Goal: Information Seeking & Learning: Compare options

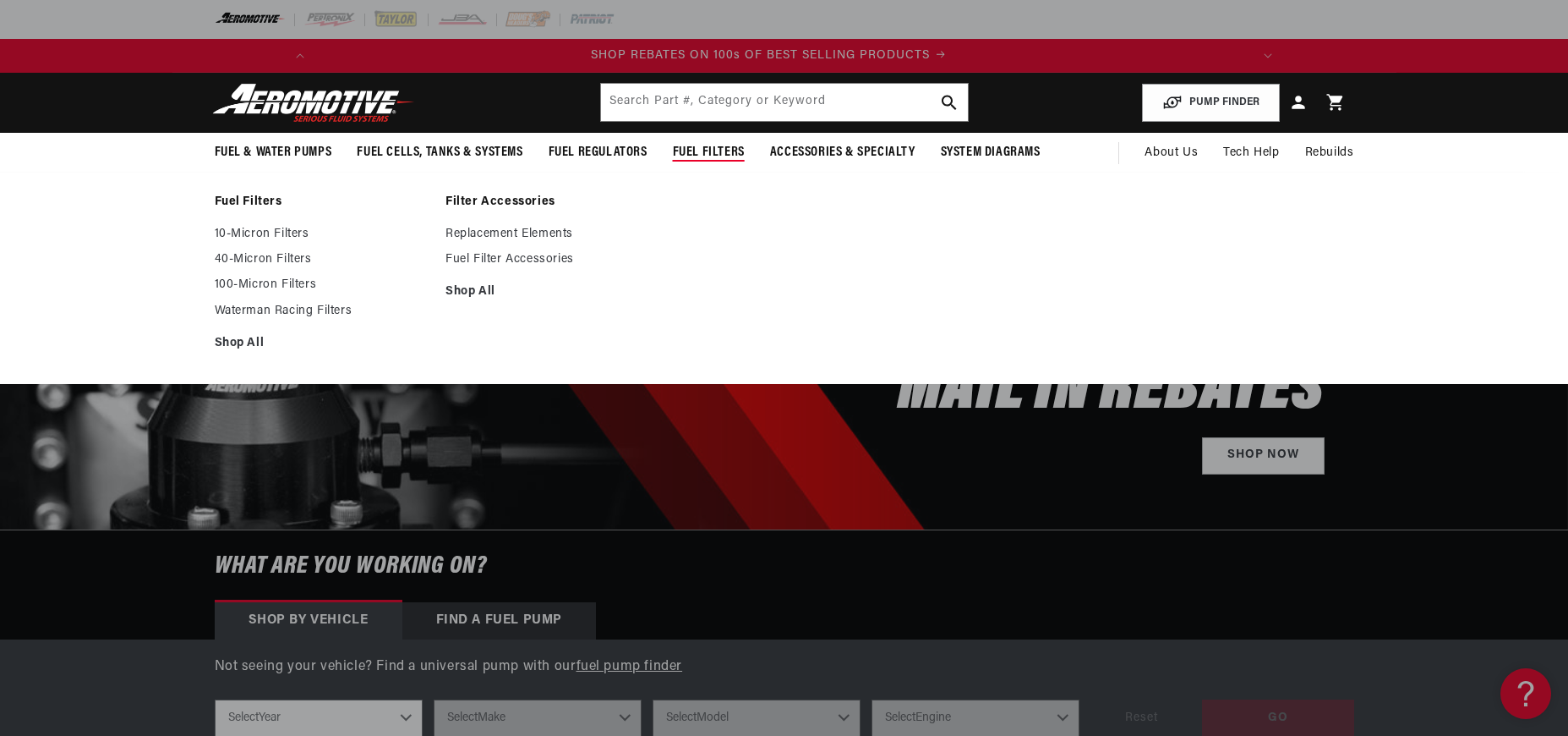
scroll to position [0, 959]
click at [288, 237] on link "10-Micron Filters" at bounding box center [322, 234] width 215 height 16
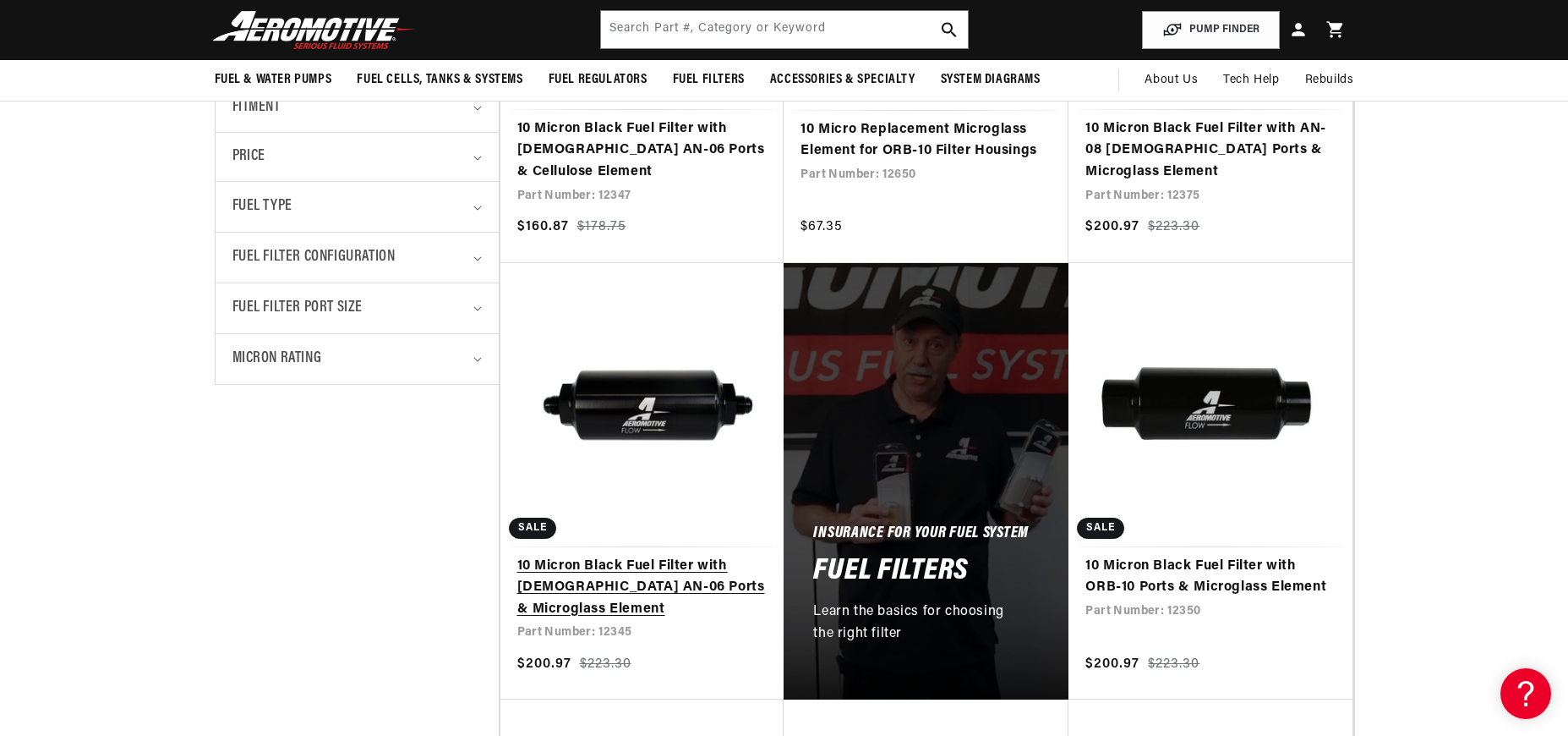
click at [652, 567] on link "10 Micron Black Fuel Filter with Male AN-06 Ports & Microglass Element" at bounding box center [642, 588] width 250 height 65
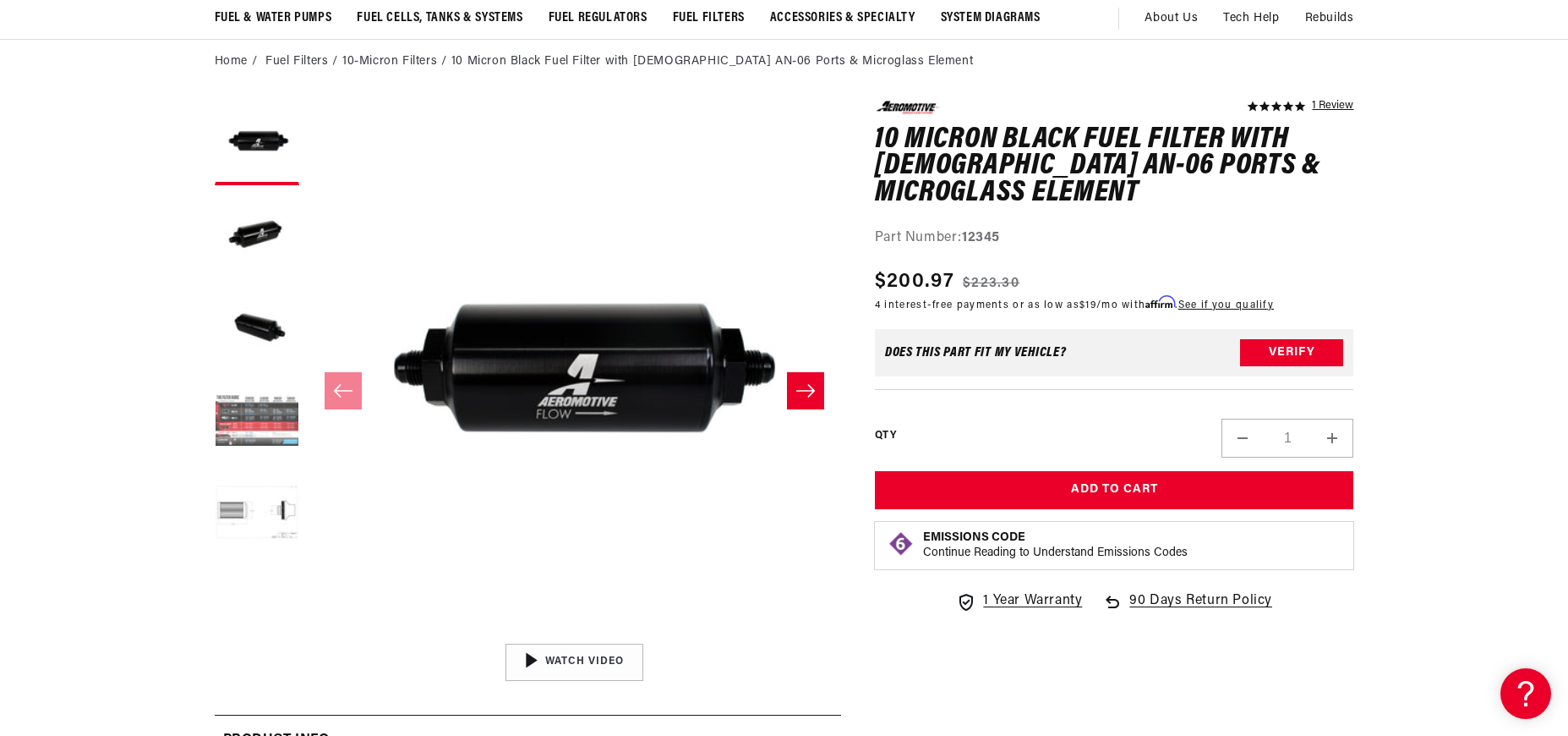
click at [251, 414] on button "Load image 4 in gallery view" at bounding box center [257, 422] width 85 height 85
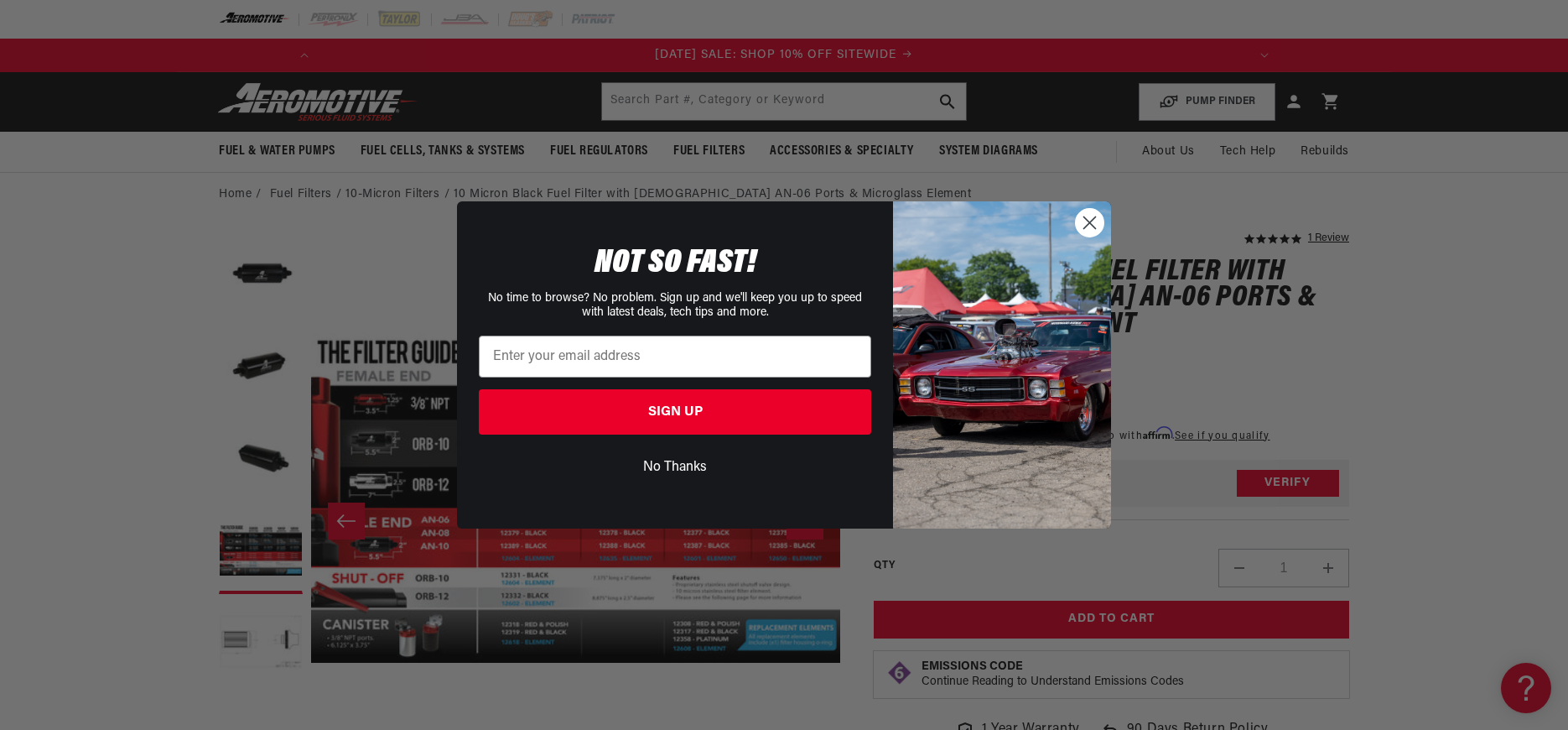
click at [682, 473] on button "No Thanks" at bounding box center [674, 467] width 393 height 32
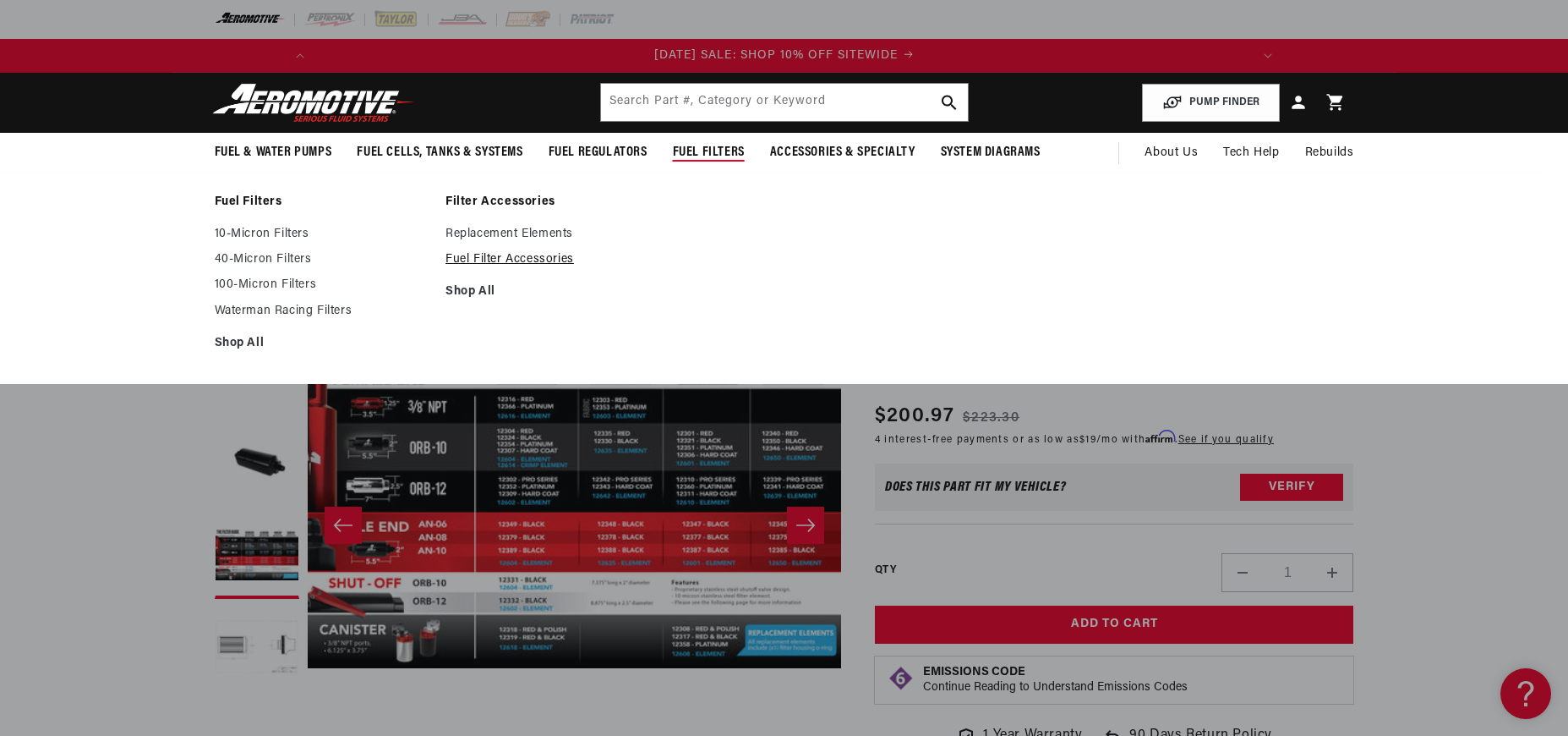
click at [525, 261] on link "Fuel Filter Accessories" at bounding box center [553, 259] width 215 height 16
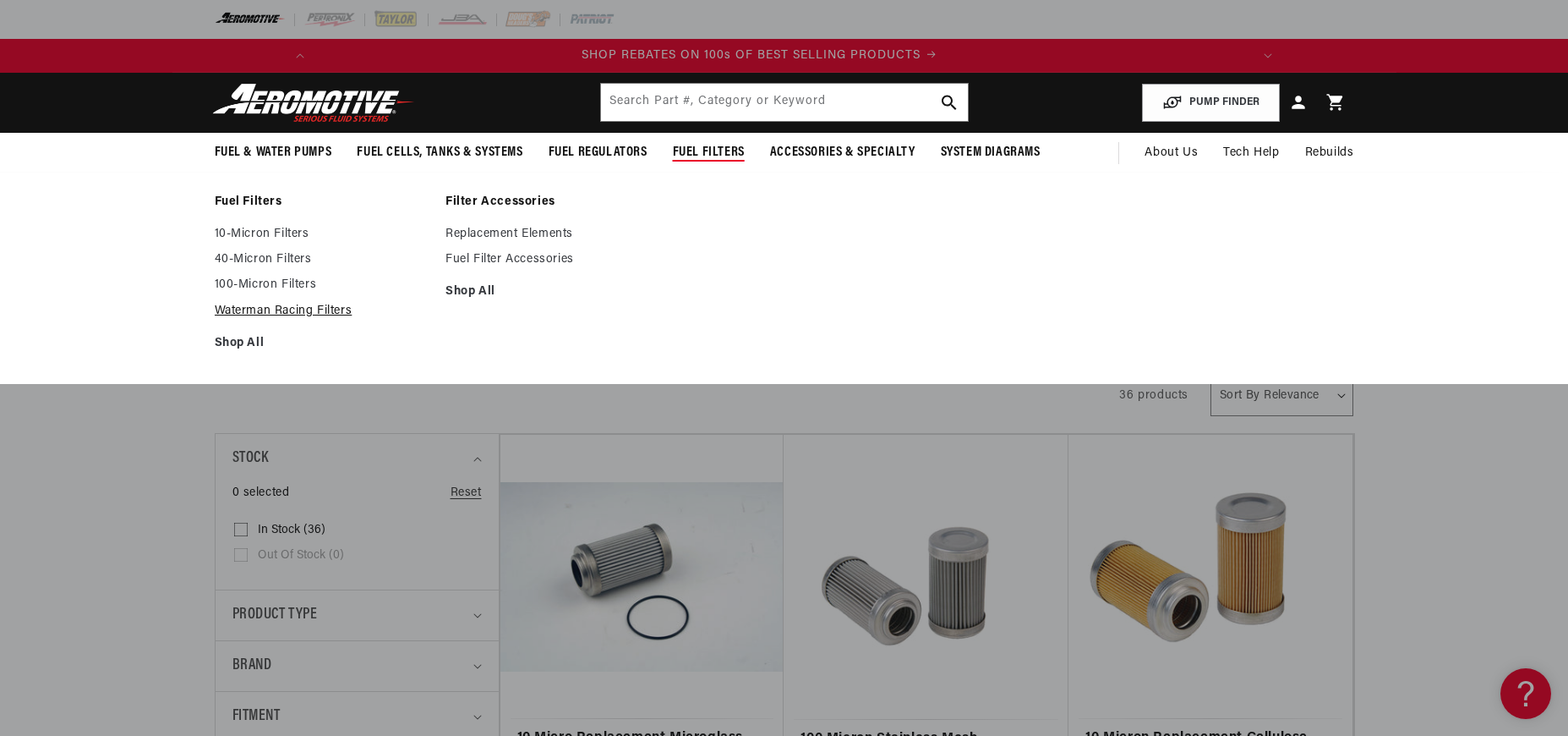
click at [336, 314] on link "Waterman Racing Filters" at bounding box center [322, 311] width 215 height 16
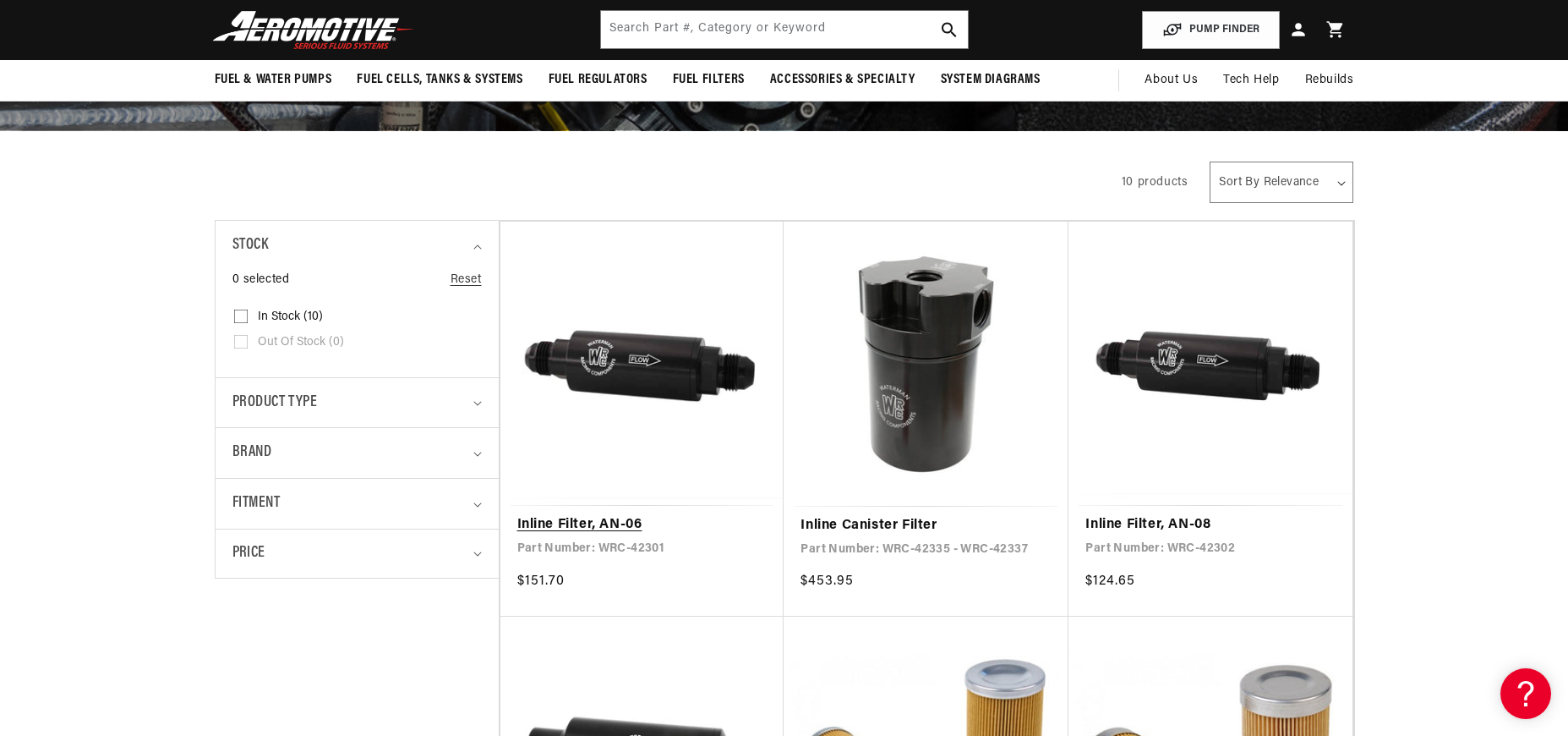
click at [642, 515] on link "Inline Filter, AN-06" at bounding box center [642, 526] width 250 height 22
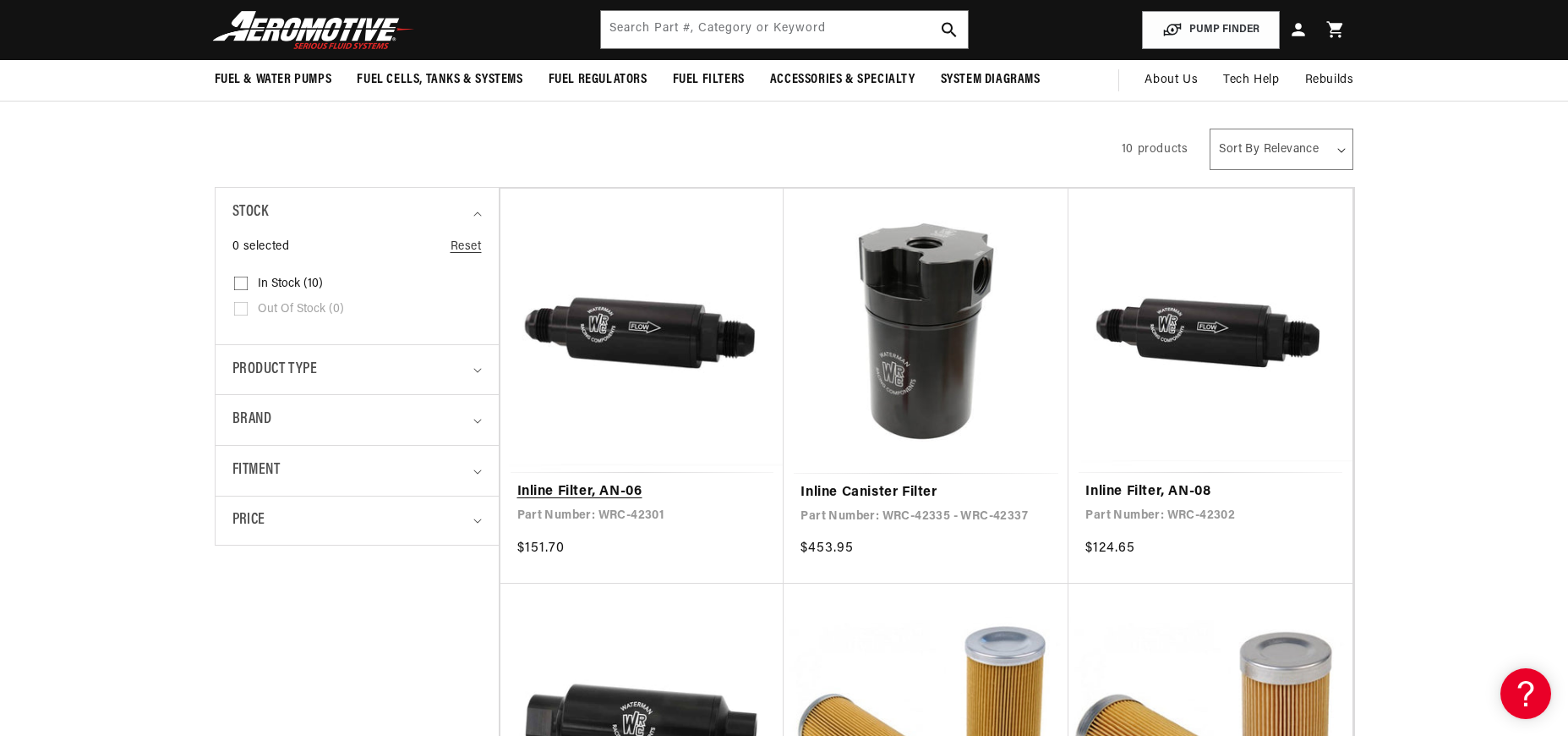
click at [635, 481] on link "Inline Filter, AN-06" at bounding box center [642, 493] width 250 height 22
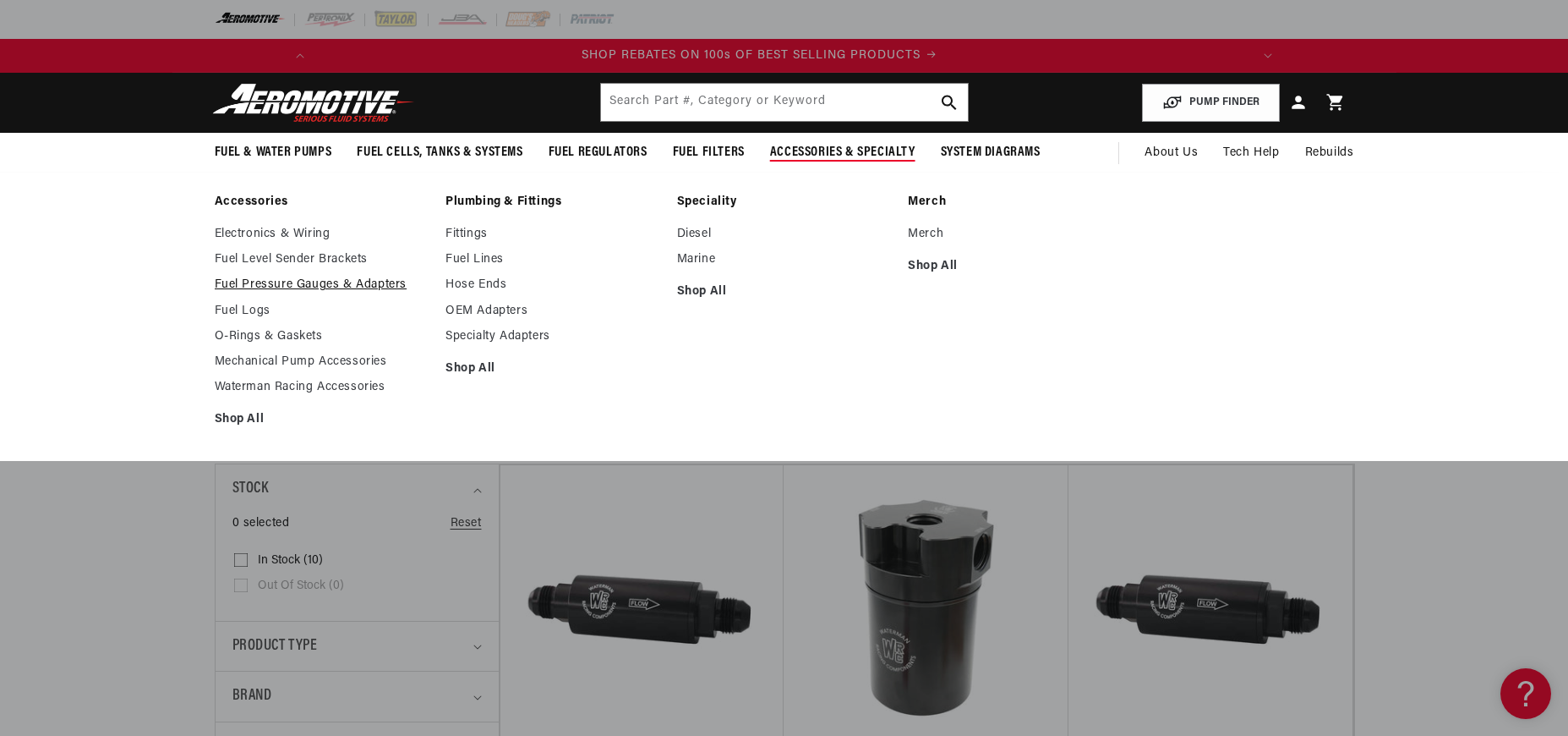
click at [299, 286] on link "Fuel Pressure Gauges & Adapters" at bounding box center [322, 285] width 215 height 16
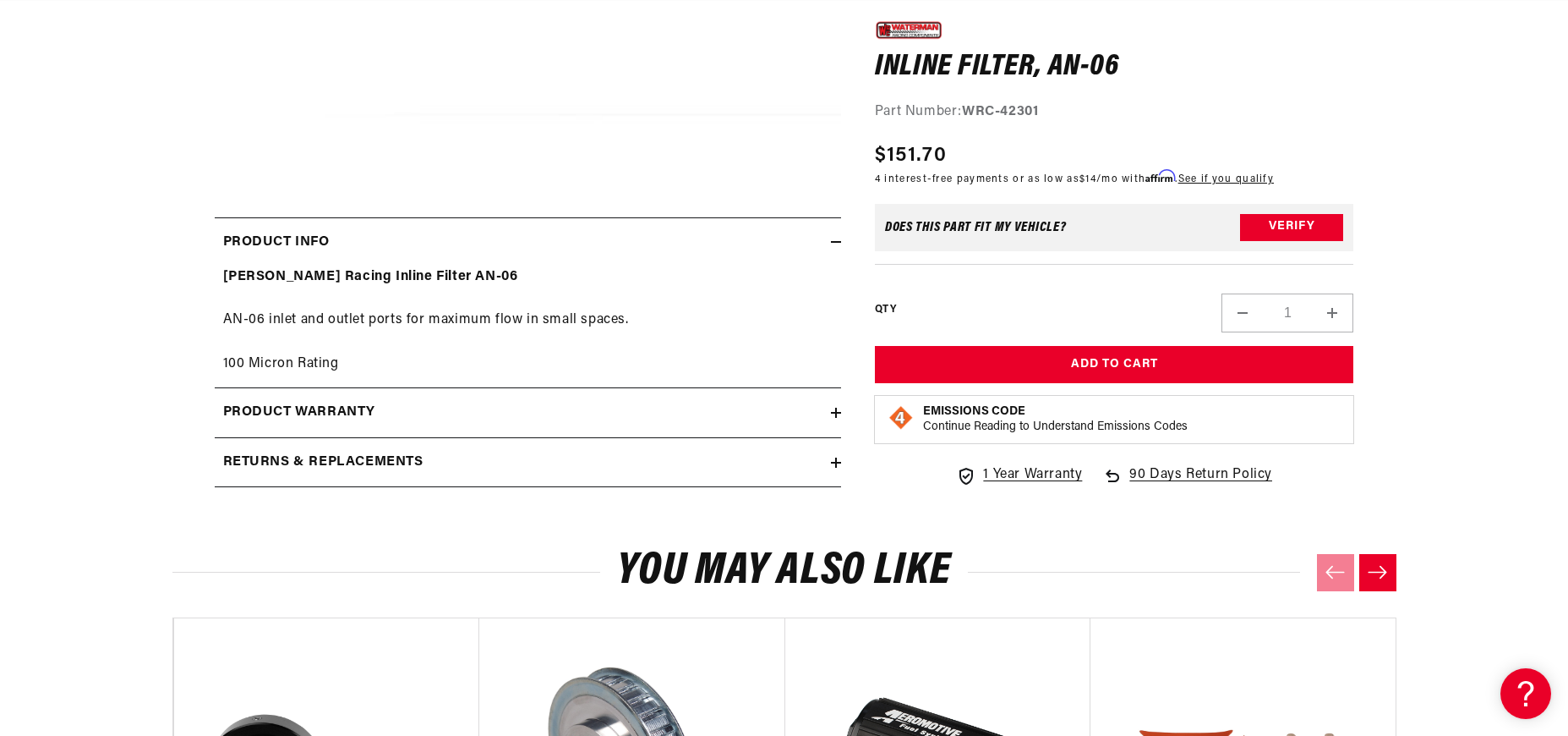
scroll to position [638, 0]
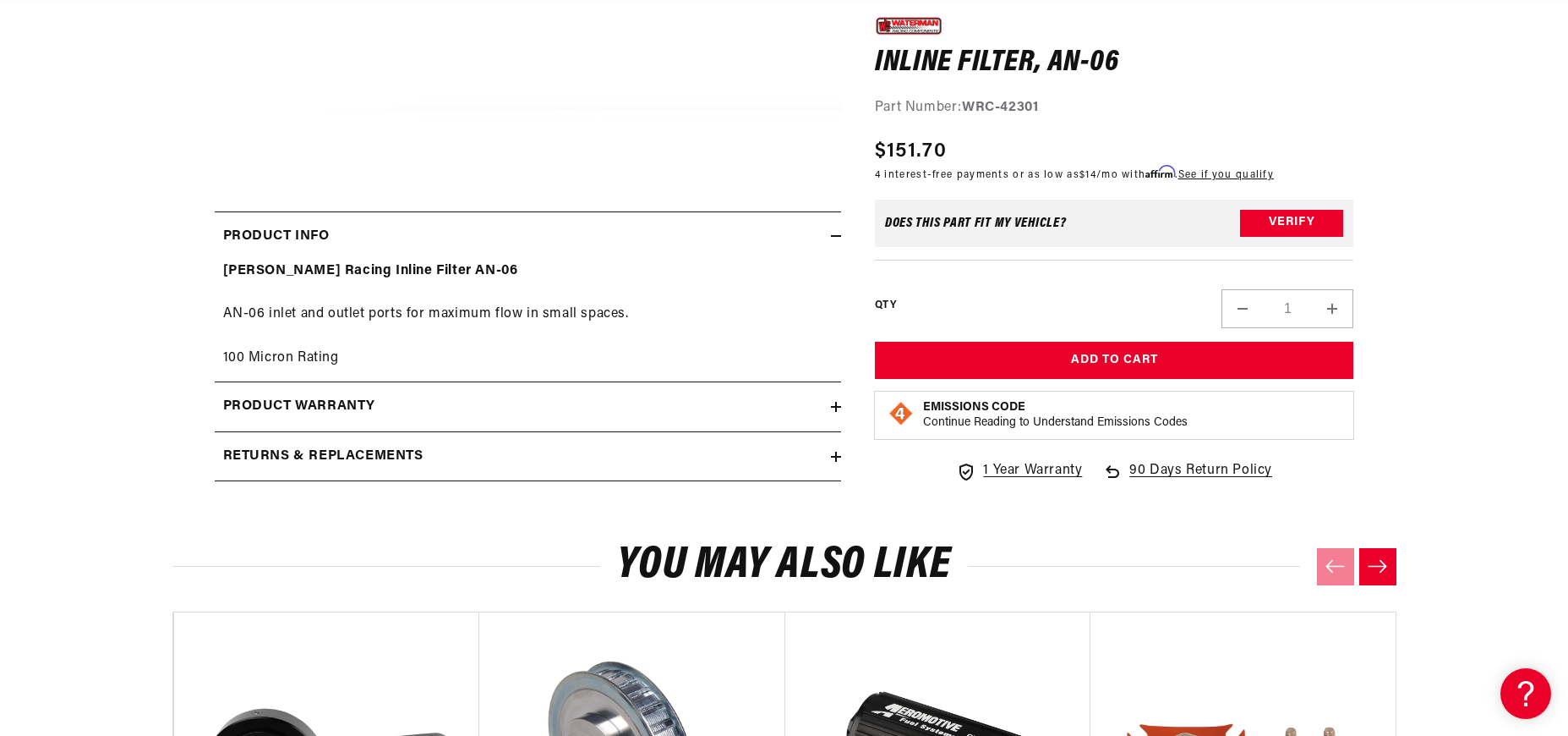
click at [782, 458] on div "Returns & replacements" at bounding box center [523, 457] width 616 height 22
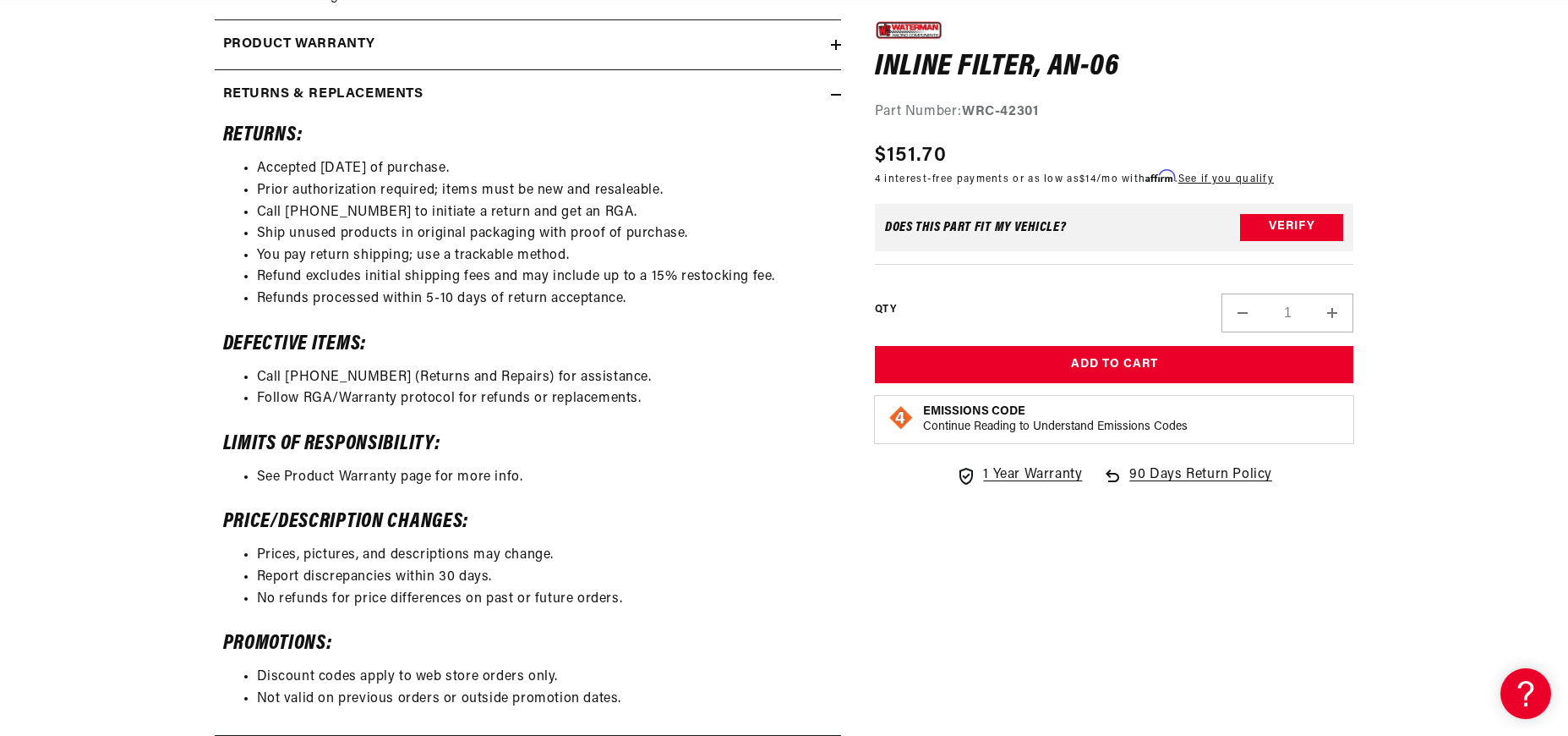
scroll to position [0, 0]
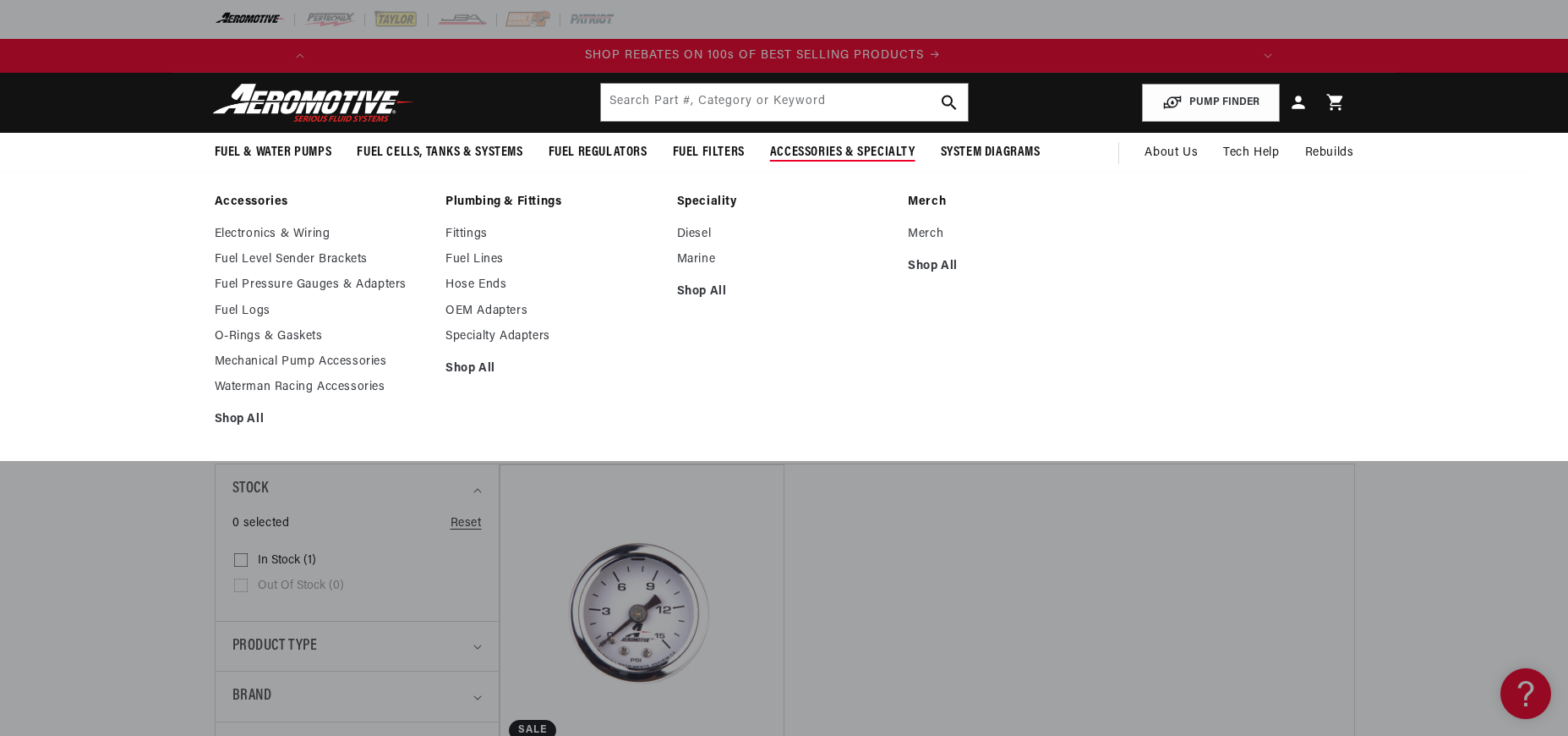
scroll to position [0, 959]
click at [458, 234] on link "Fittings" at bounding box center [553, 234] width 215 height 16
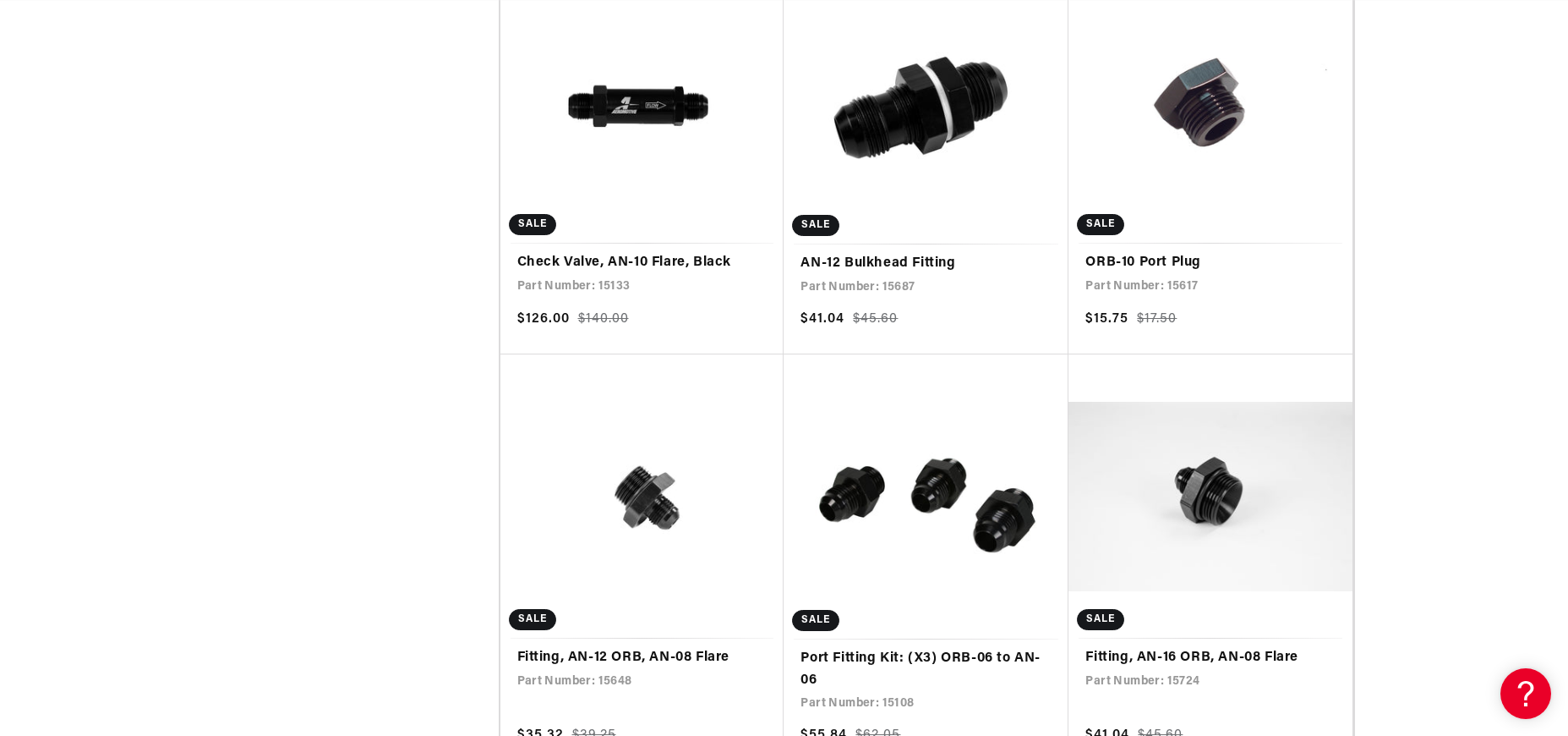
scroll to position [0, 959]
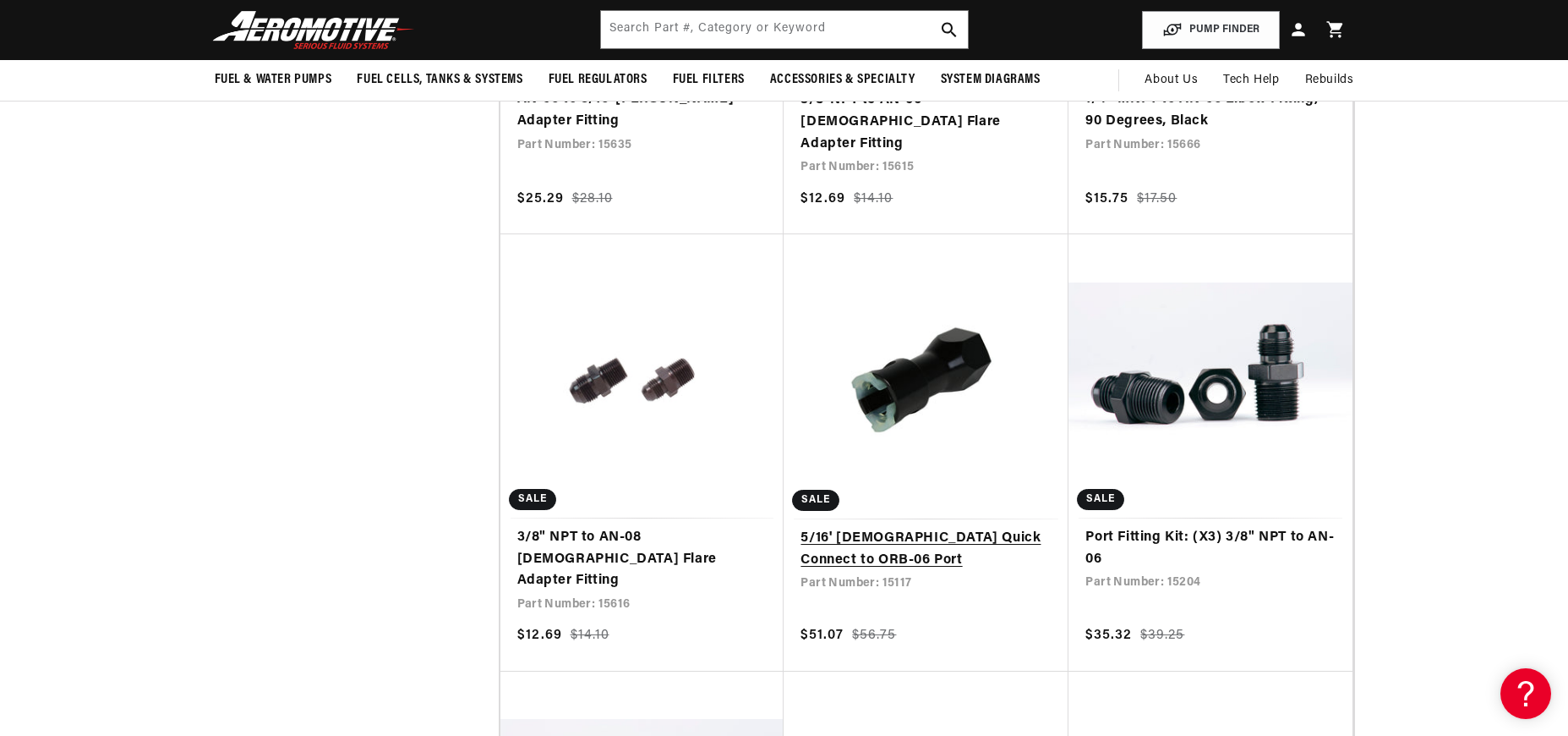
click at [920, 527] on link "5/16' Female Quick Connect to ORB-06 Port" at bounding box center [926, 549] width 251 height 43
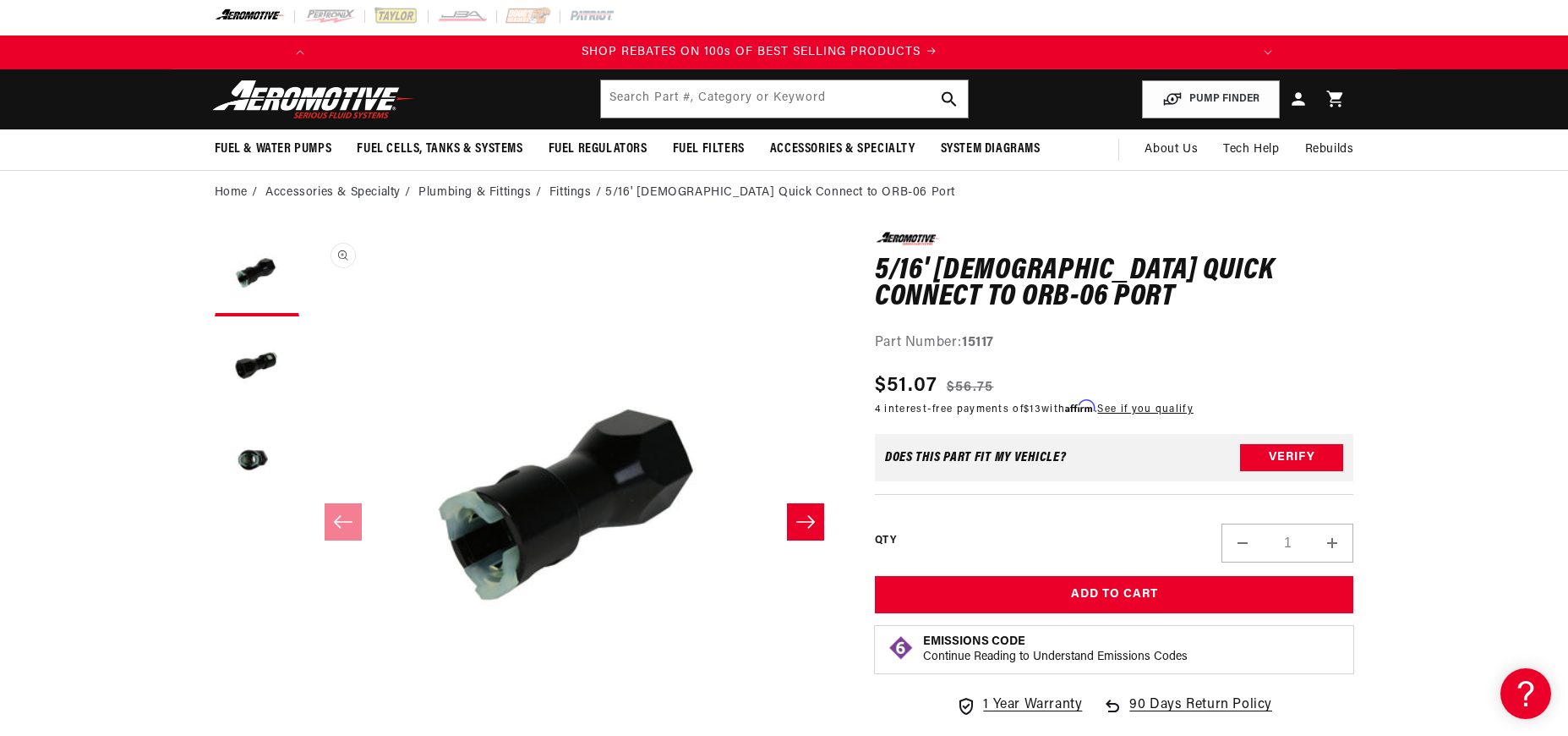
scroll to position [17, 0]
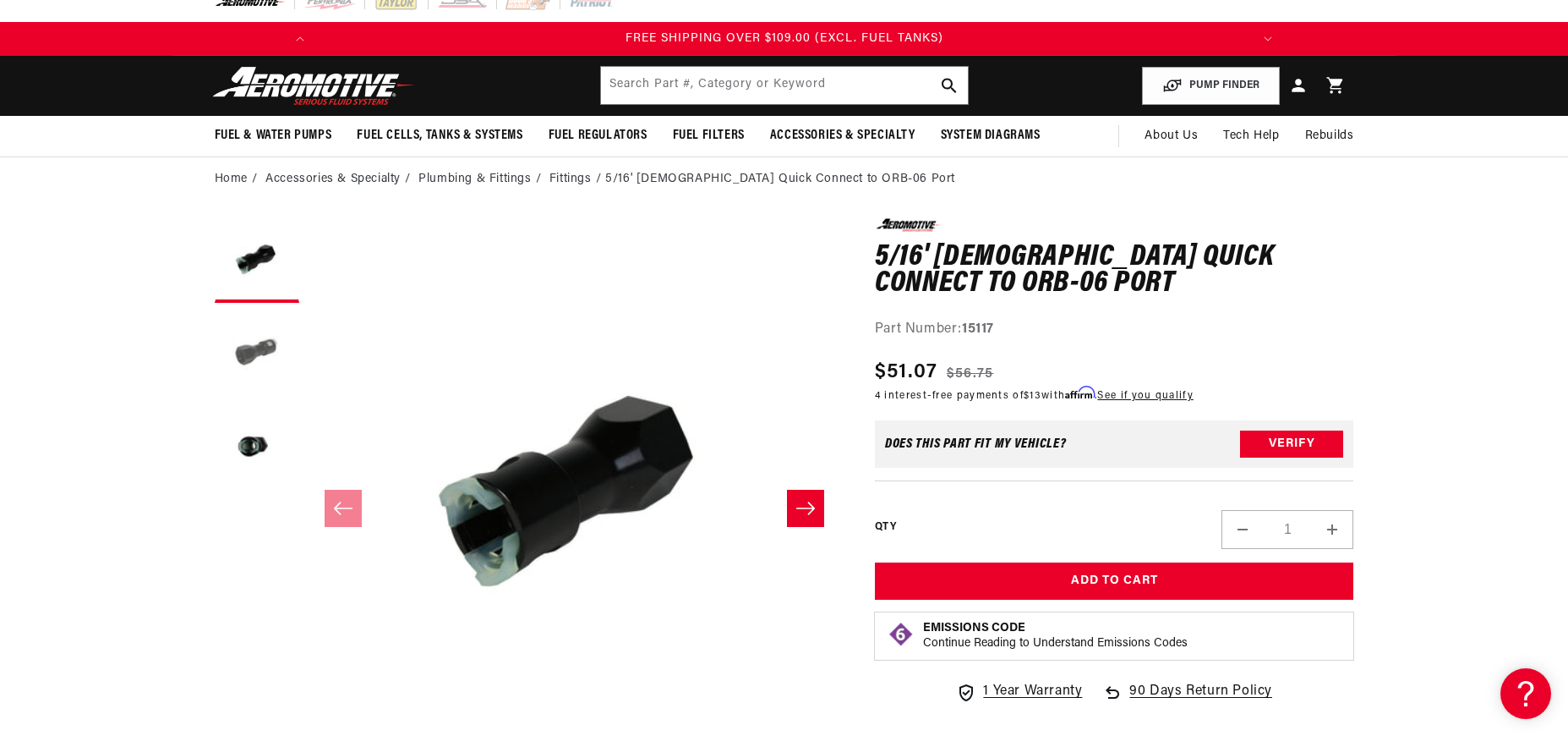
click at [271, 345] on button "Load image 2 in gallery view" at bounding box center [257, 354] width 85 height 85
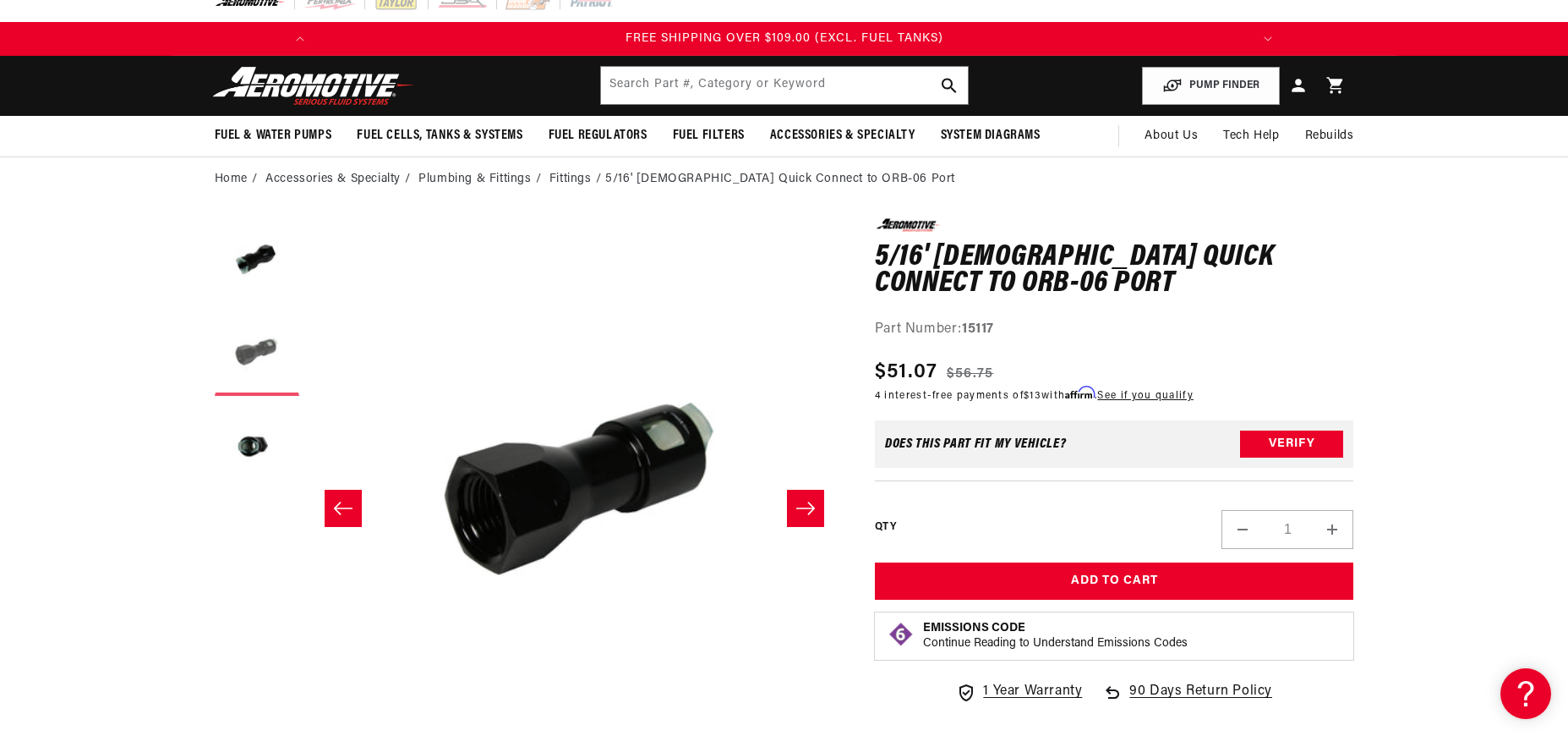
scroll to position [0, 534]
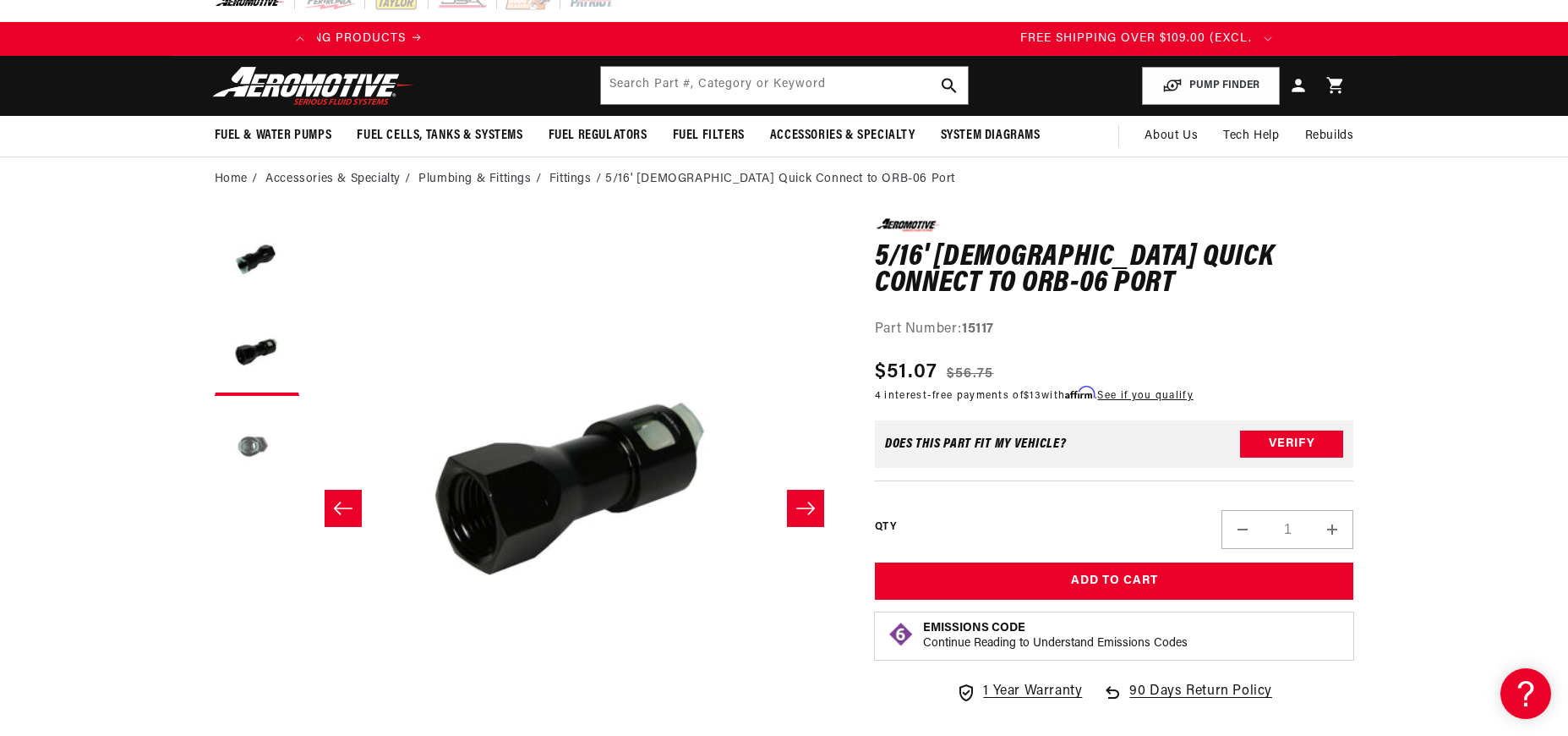
click at [250, 442] on button "Load image 3 in gallery view" at bounding box center [257, 447] width 85 height 85
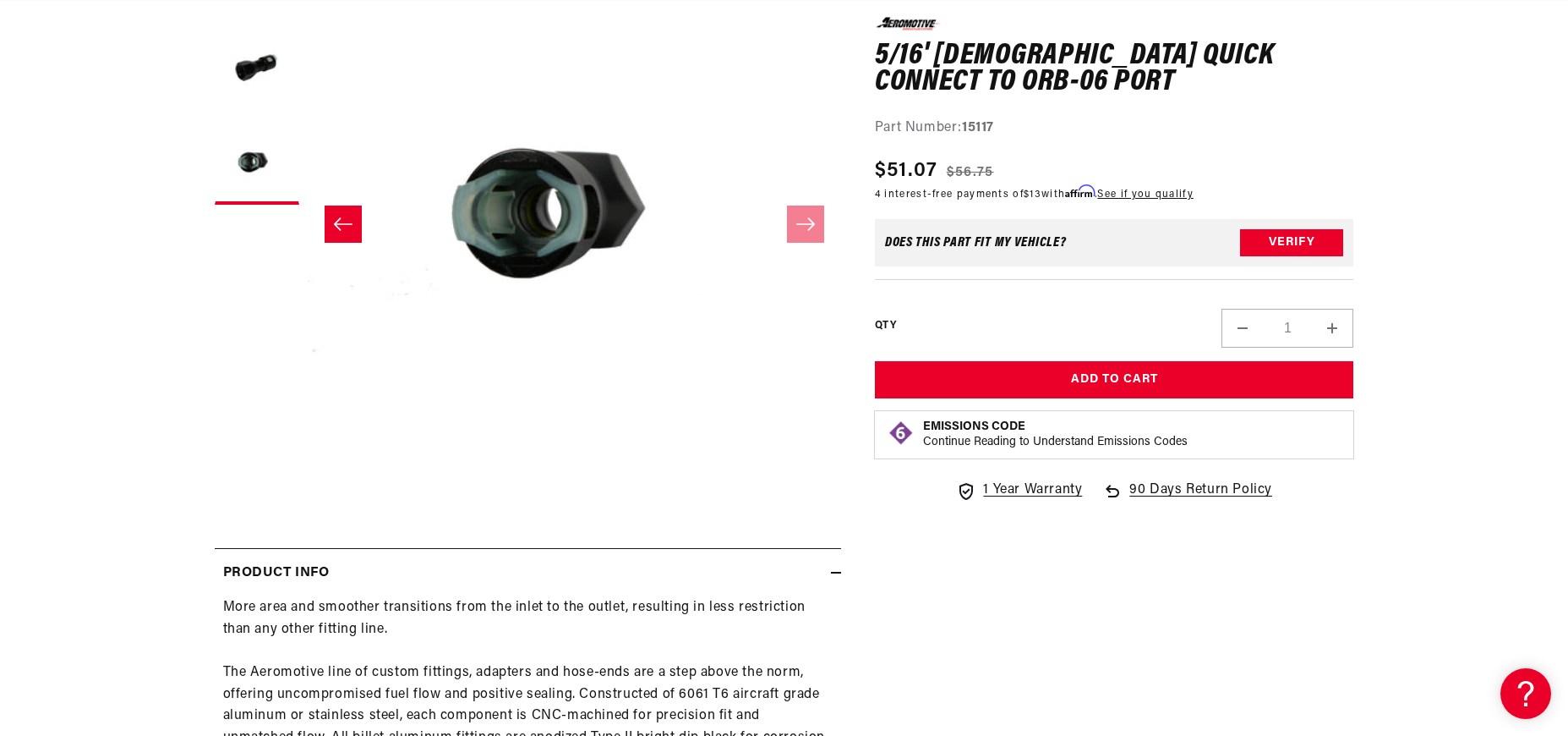
scroll to position [0, 536]
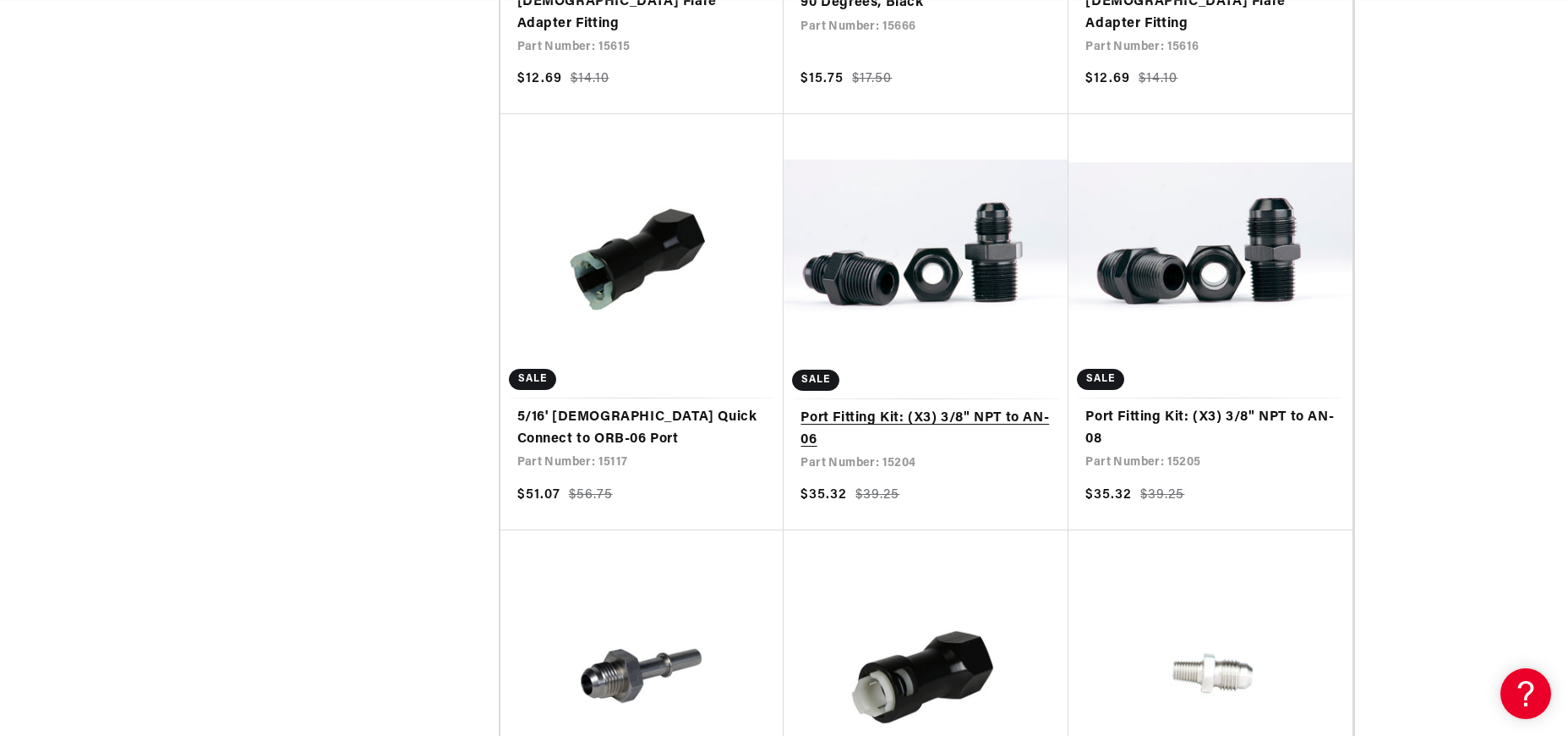
scroll to position [0, 959]
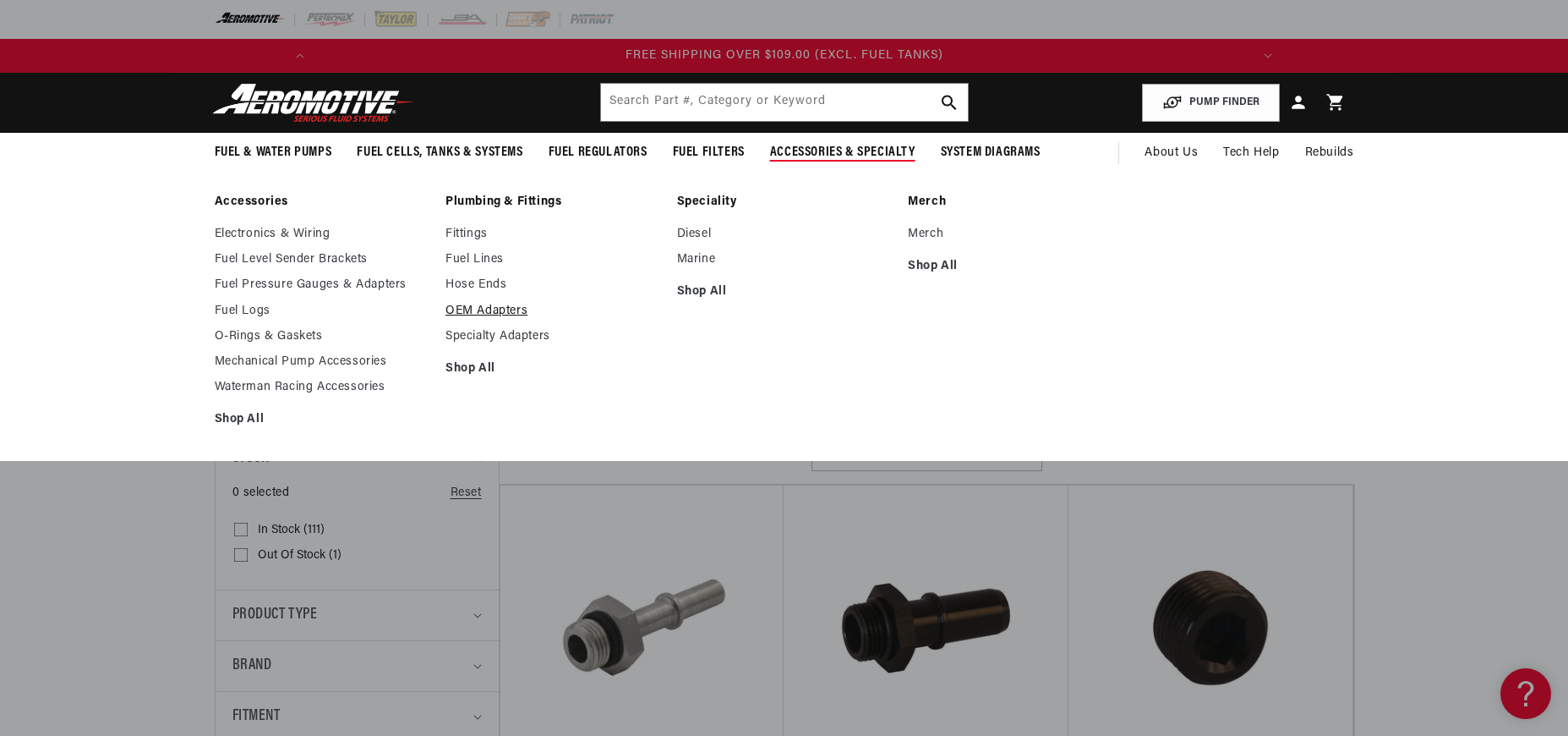
click at [483, 311] on link "OEM Adapters" at bounding box center [553, 311] width 215 height 16
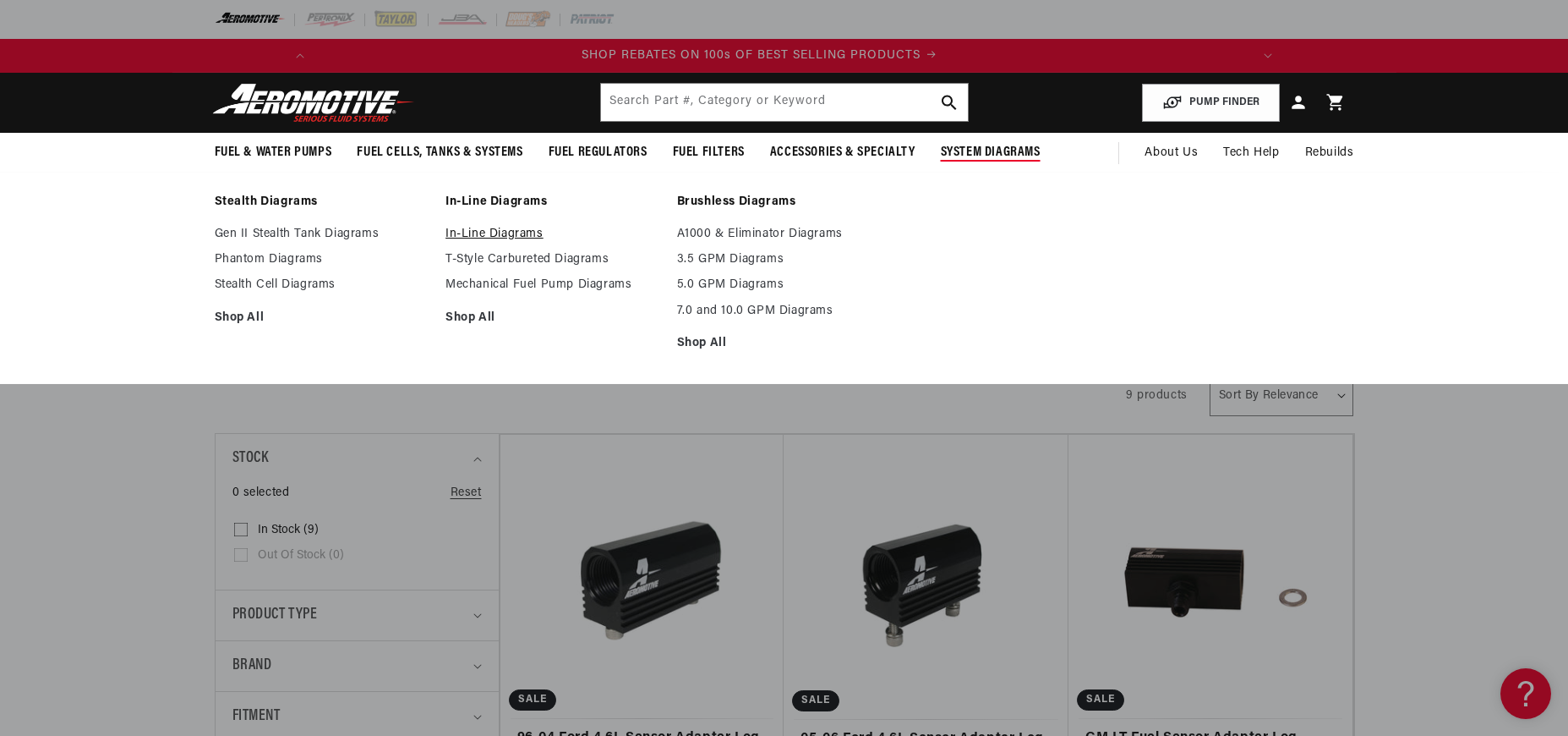
click at [511, 236] on link "In-Line Diagrams" at bounding box center [553, 234] width 215 height 16
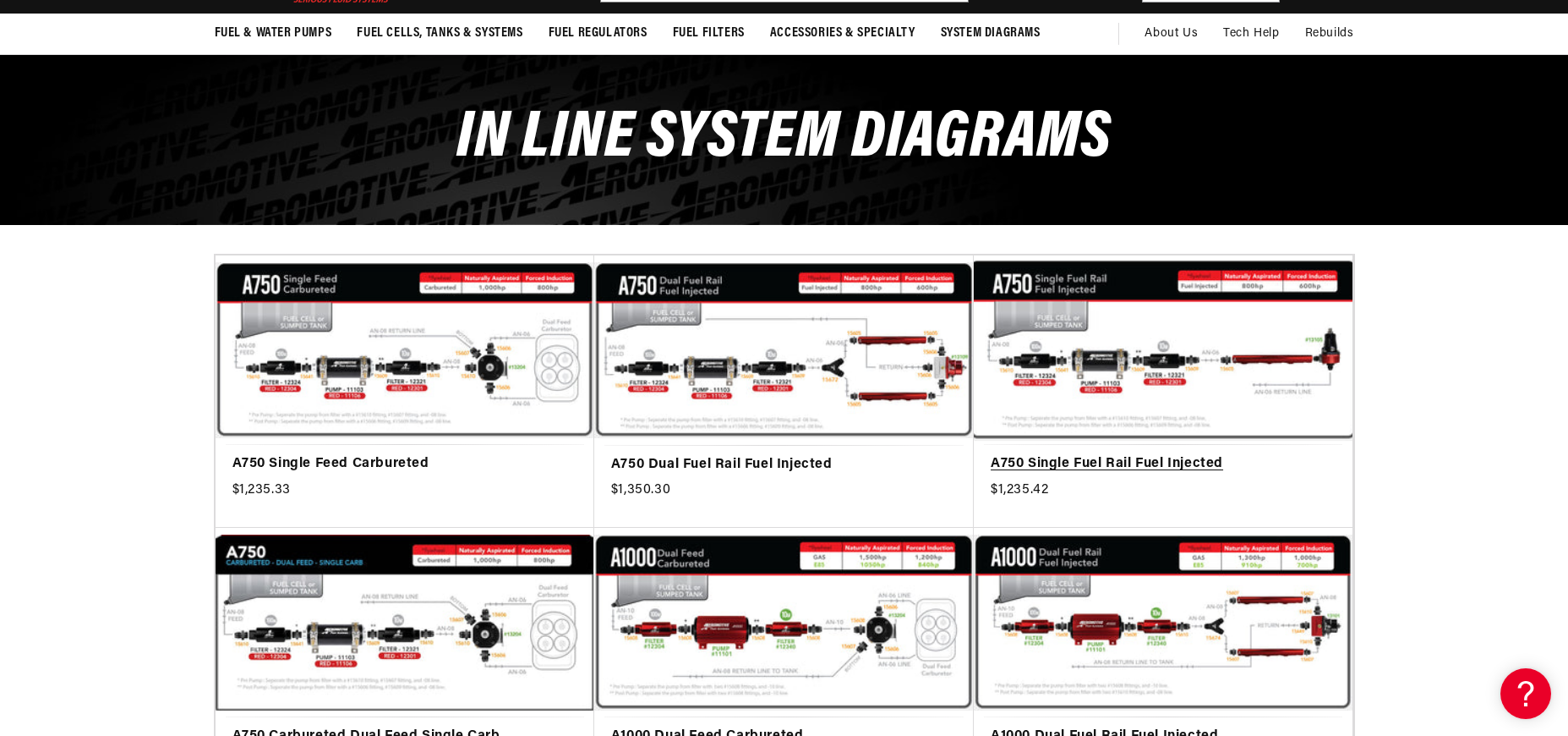
scroll to position [143, 0]
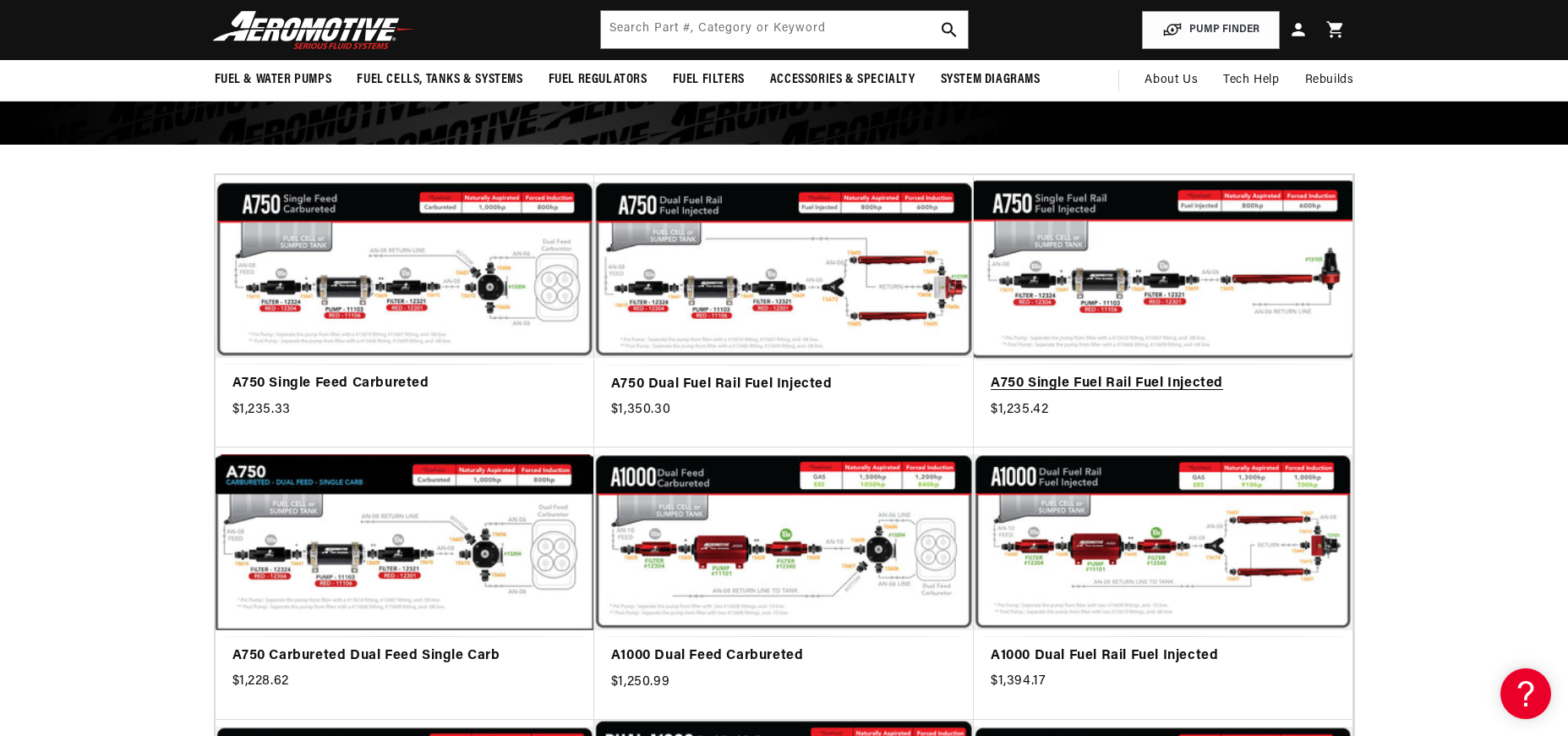
click at [1204, 373] on link "A750 Single Fuel Rail Fuel Injected" at bounding box center [1163, 384] width 344 height 22
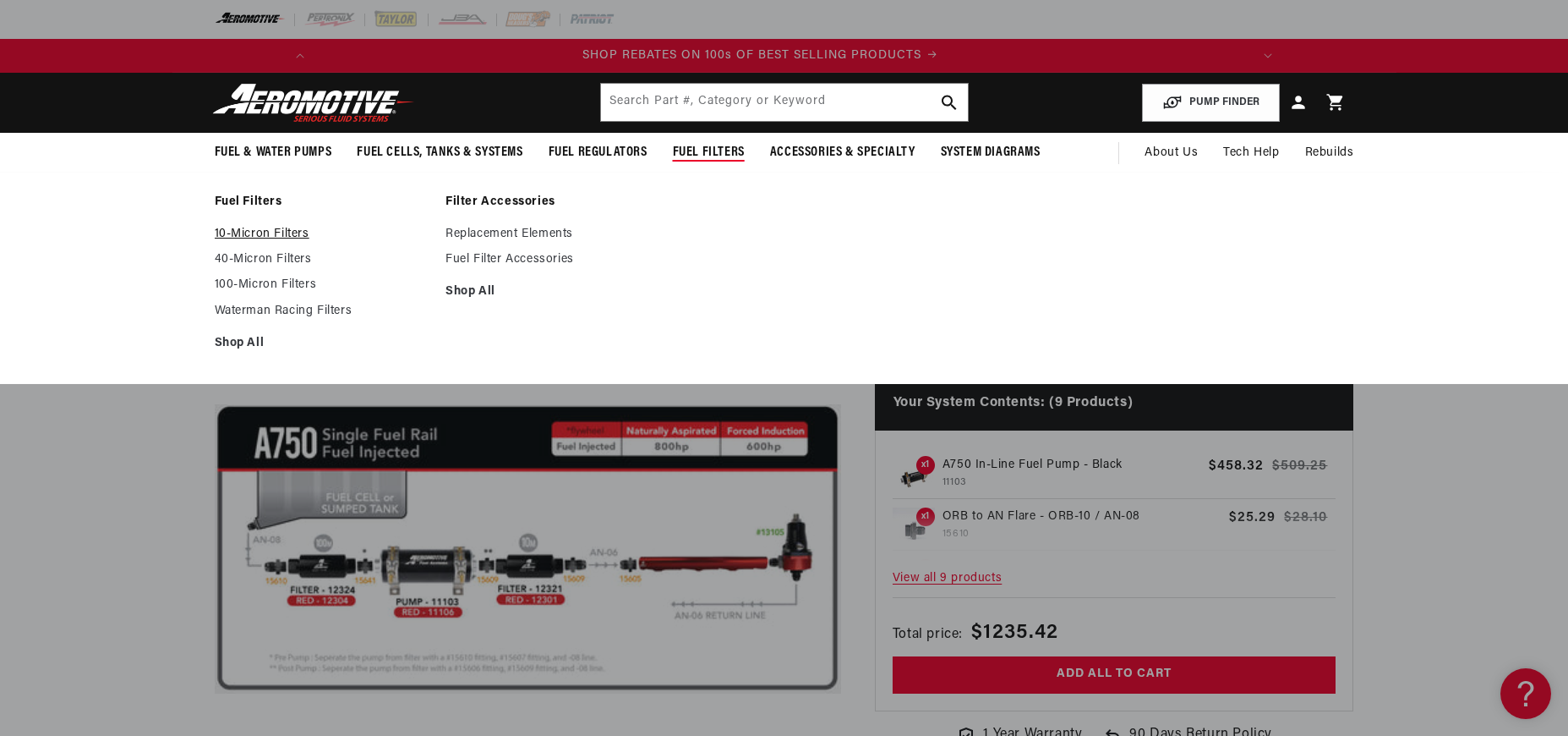
scroll to position [0, 959]
click at [257, 237] on link "10-Micron Filters" at bounding box center [322, 234] width 215 height 16
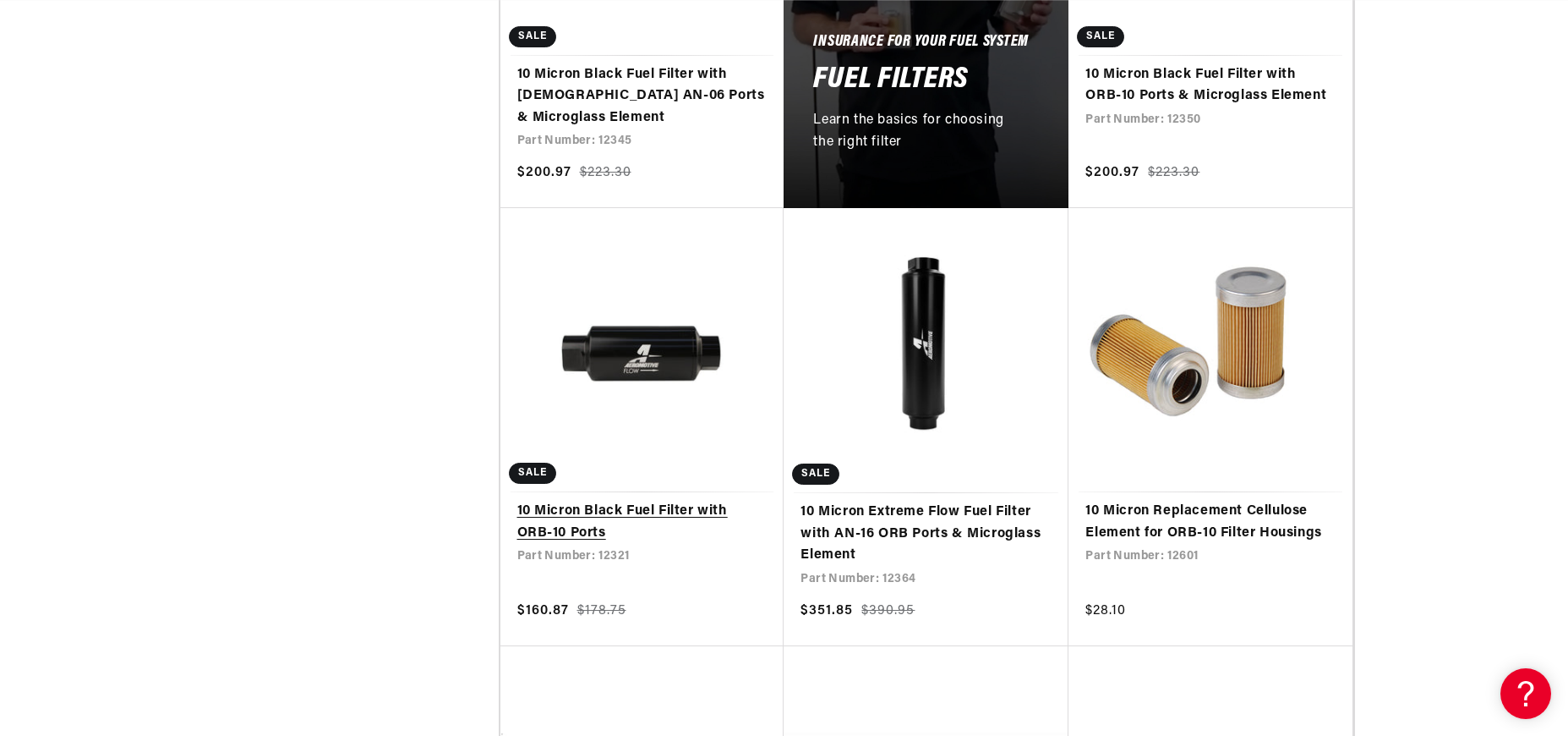
scroll to position [0, 959]
click at [629, 501] on link "10 Micron Black Fuel Filter with ORB-10 Ports" at bounding box center [642, 522] width 250 height 43
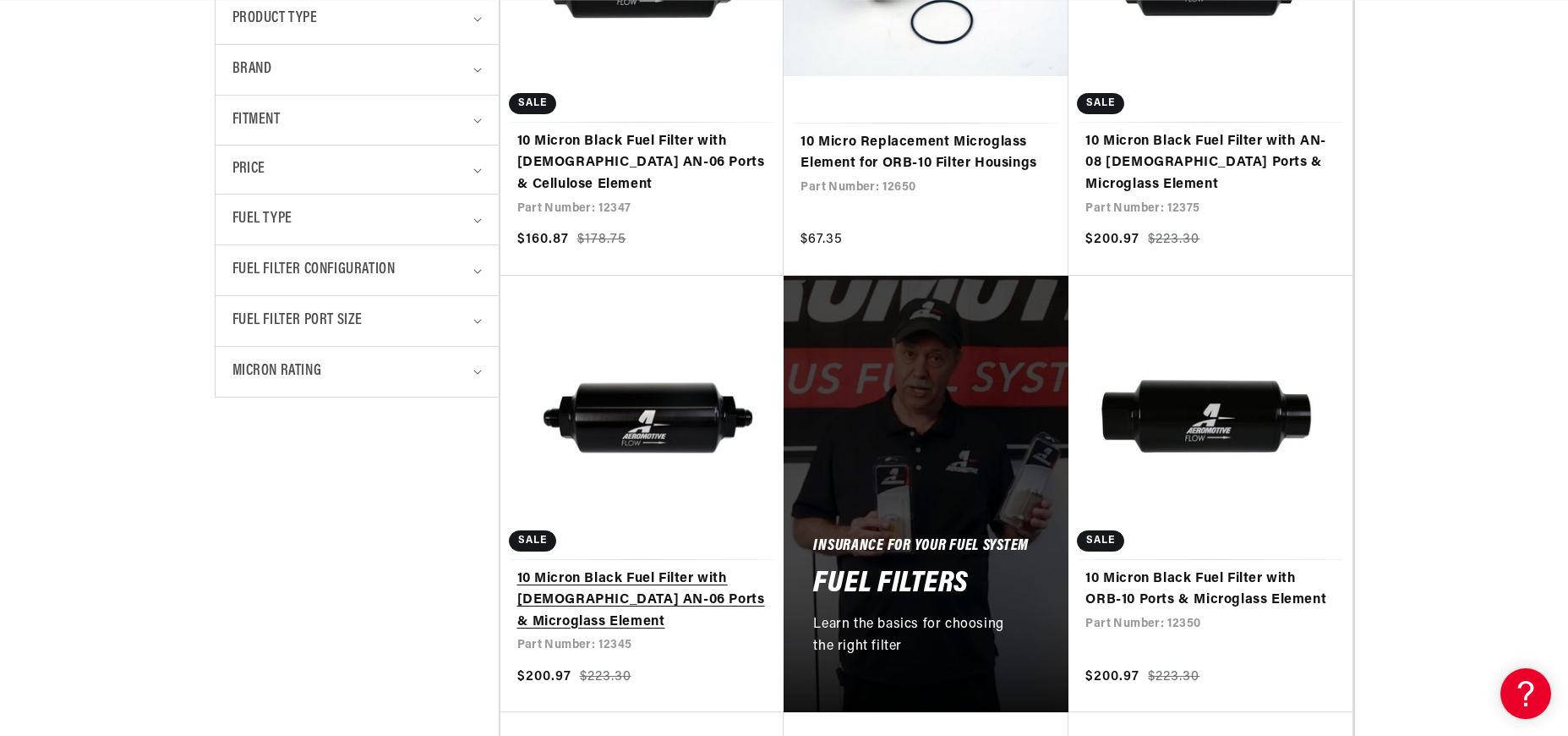
scroll to position [596, 0]
click at [641, 568] on link "10 Micron Black Fuel Filter with Male AN-06 Ports & Microglass Element" at bounding box center [642, 600] width 250 height 65
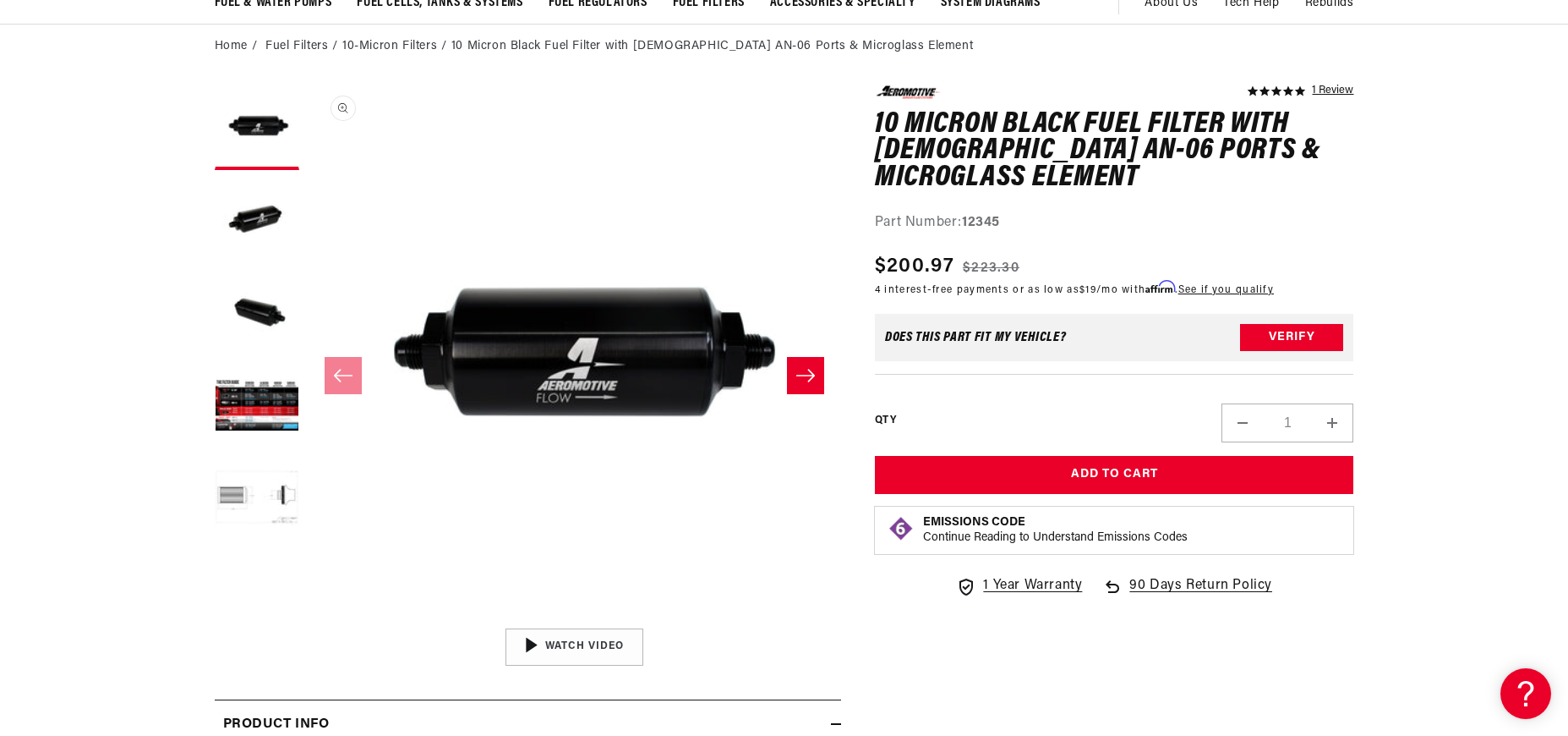
scroll to position [0, 959]
click at [264, 505] on button "Load image 5 in gallery view" at bounding box center [257, 500] width 85 height 85
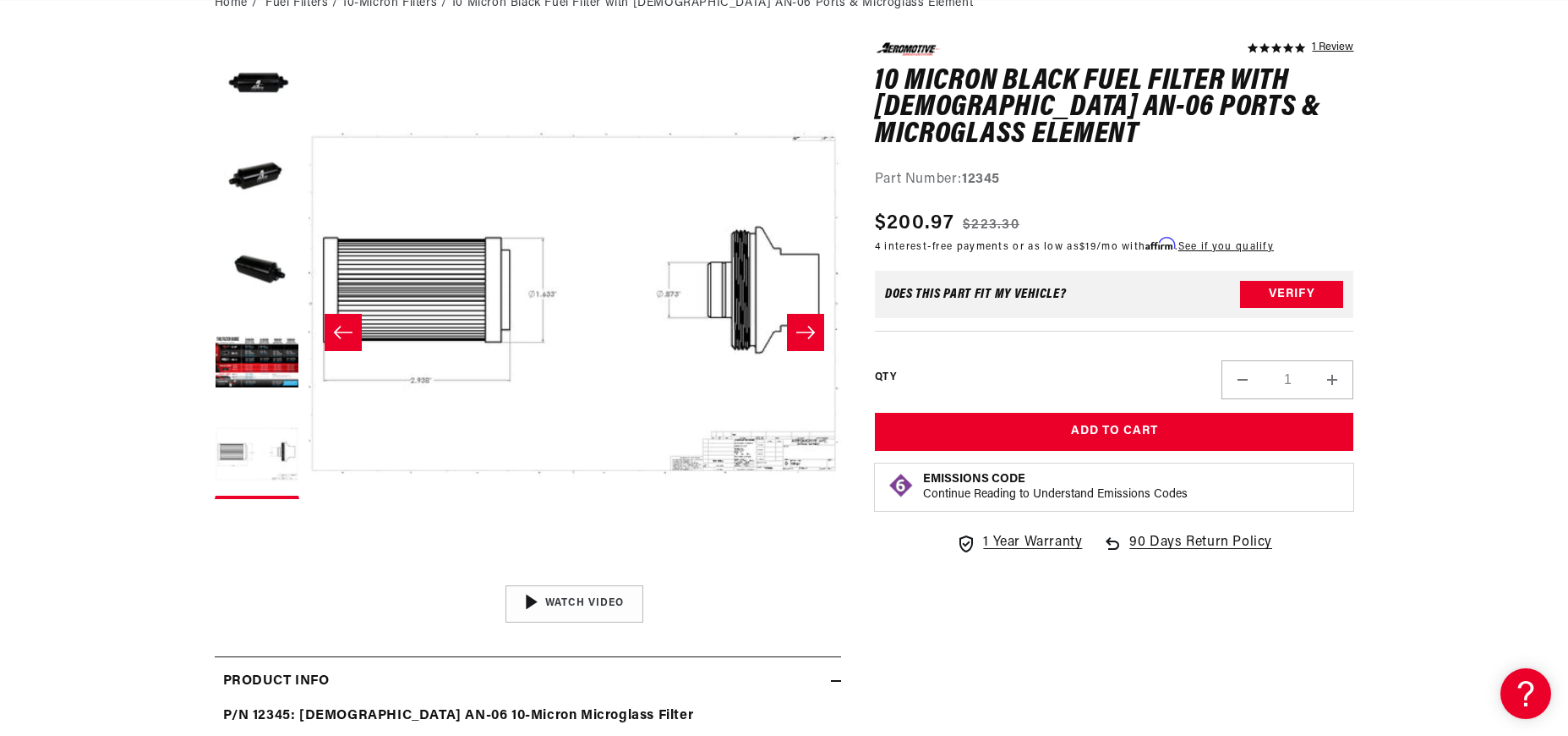
scroll to position [0, 0]
click at [572, 603] on img "Gallery Viewer" at bounding box center [574, 604] width 256 height 143
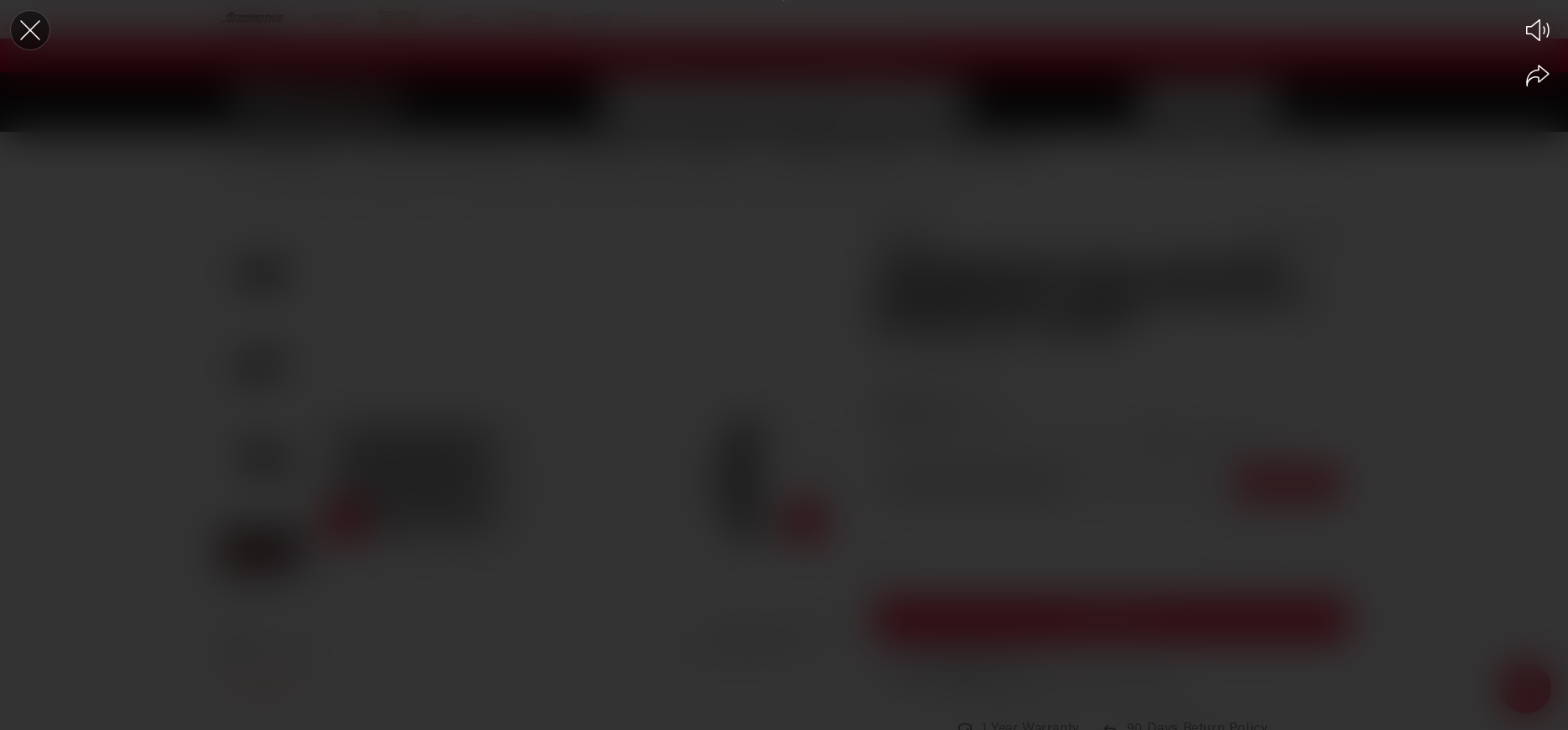
scroll to position [0, 1481]
click at [32, 33] on icon "Close the video player" at bounding box center [30, 30] width 36 height 36
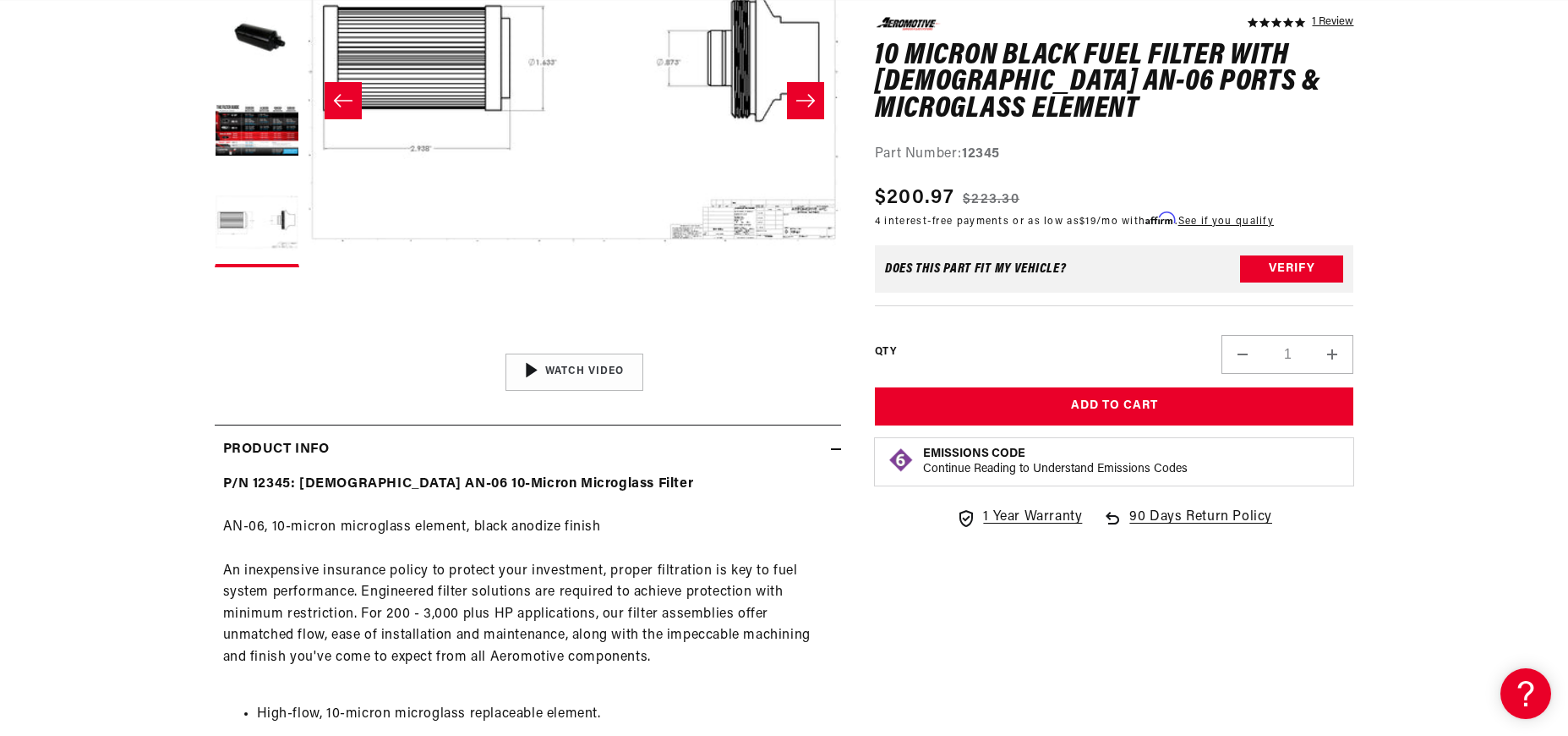
scroll to position [0, 0]
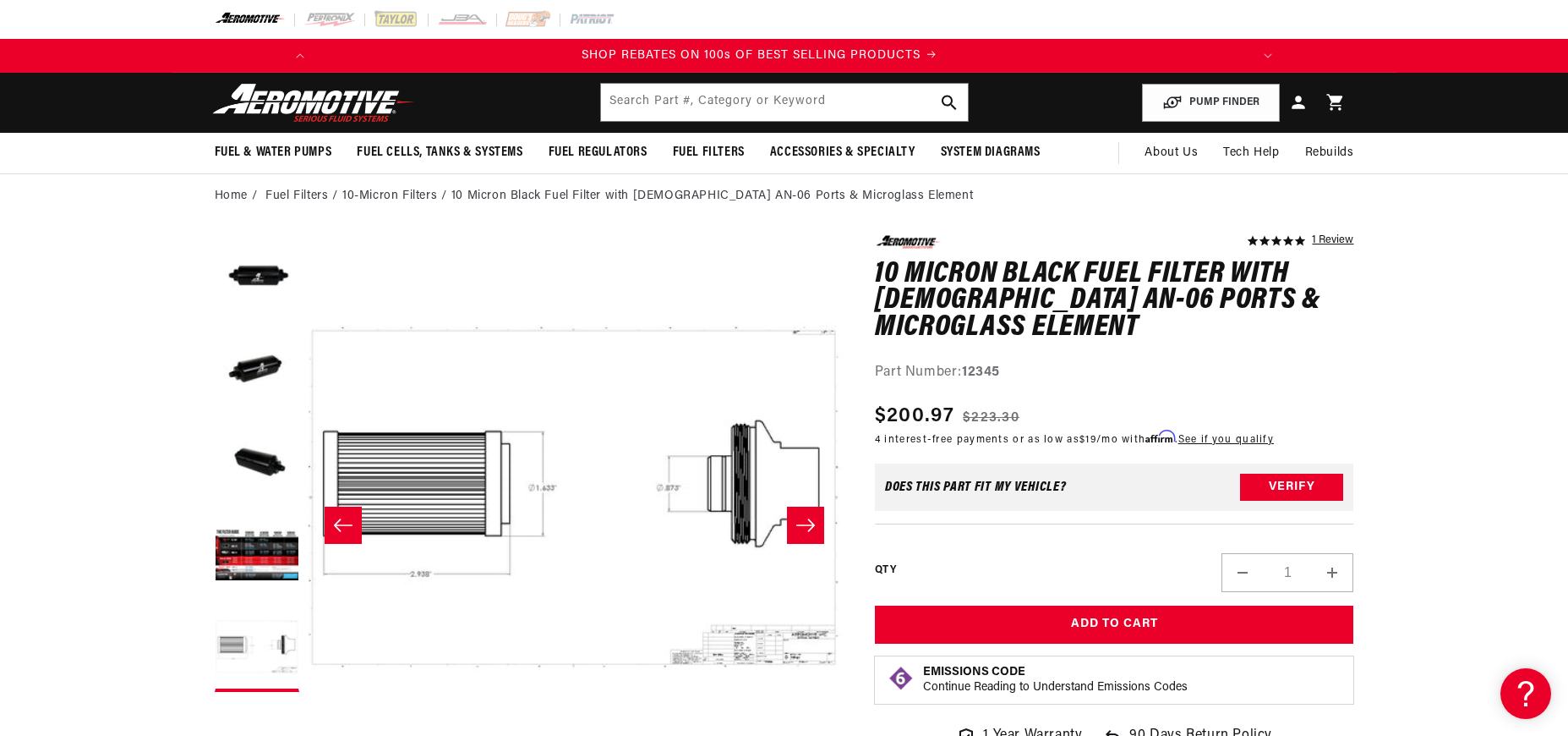
click at [808, 524] on icon "Slide right" at bounding box center [806, 525] width 20 height 17
click at [337, 525] on icon "Slide left" at bounding box center [343, 525] width 18 height 13
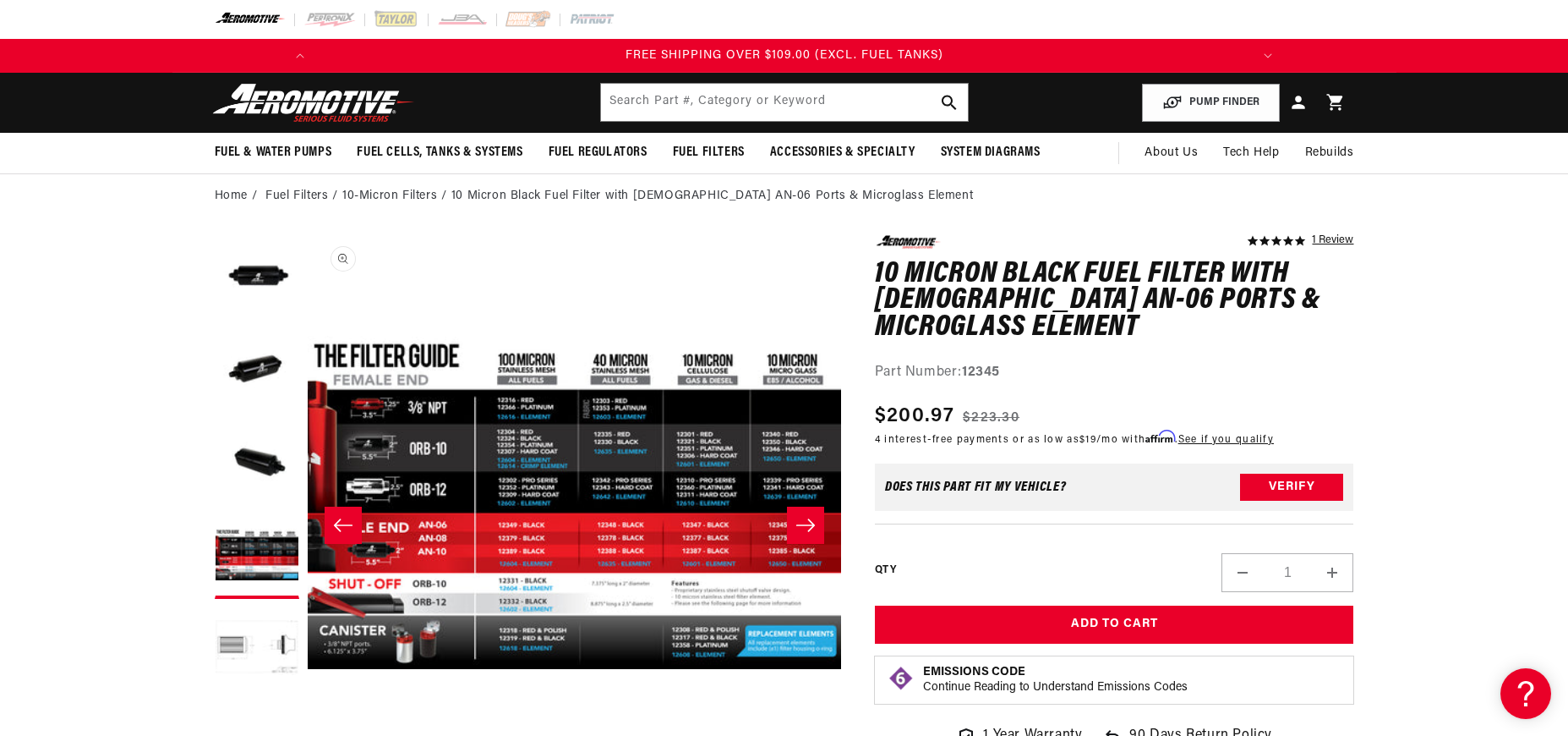
scroll to position [0, 1917]
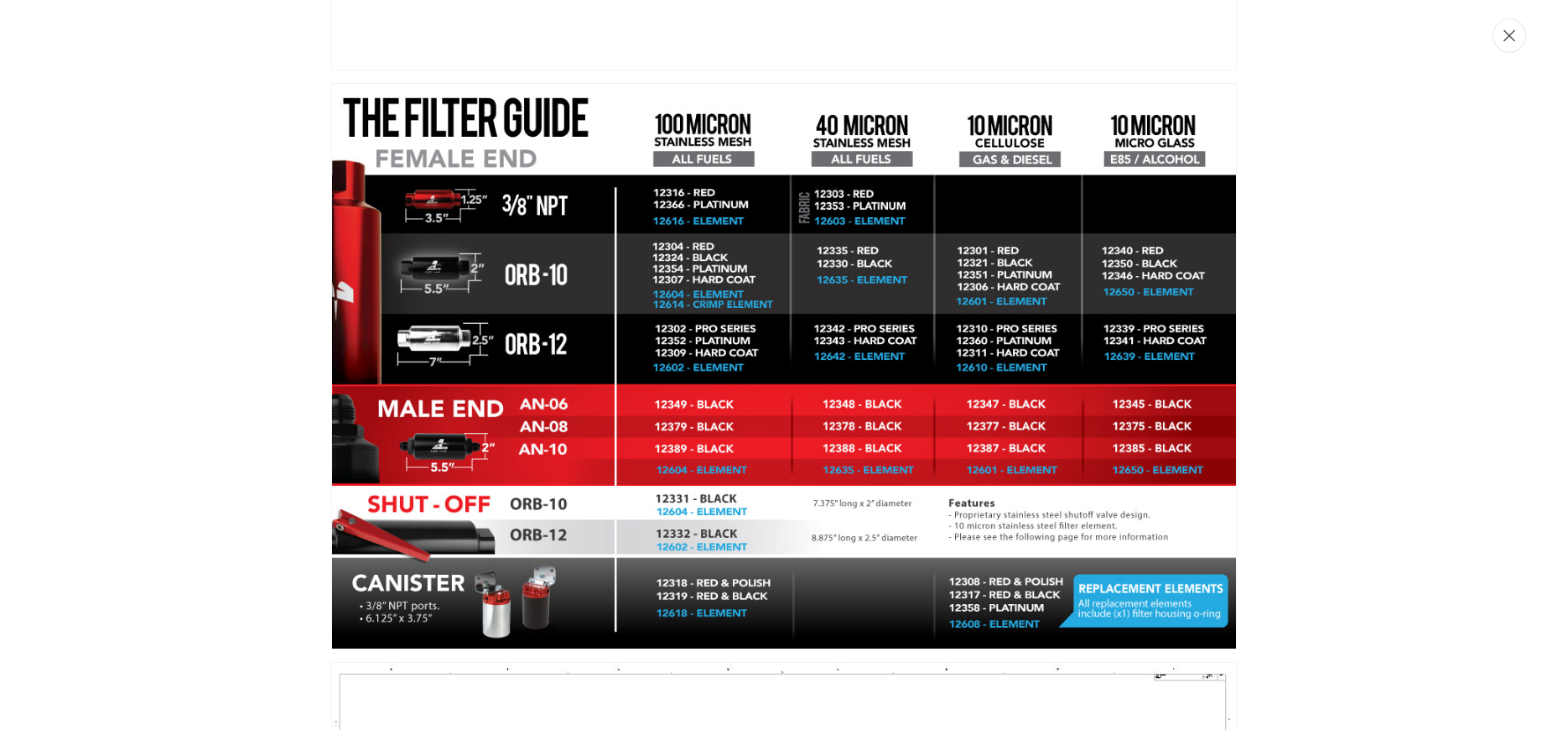
click at [1509, 37] on icon "Close" at bounding box center [1509, 36] width 12 height 13
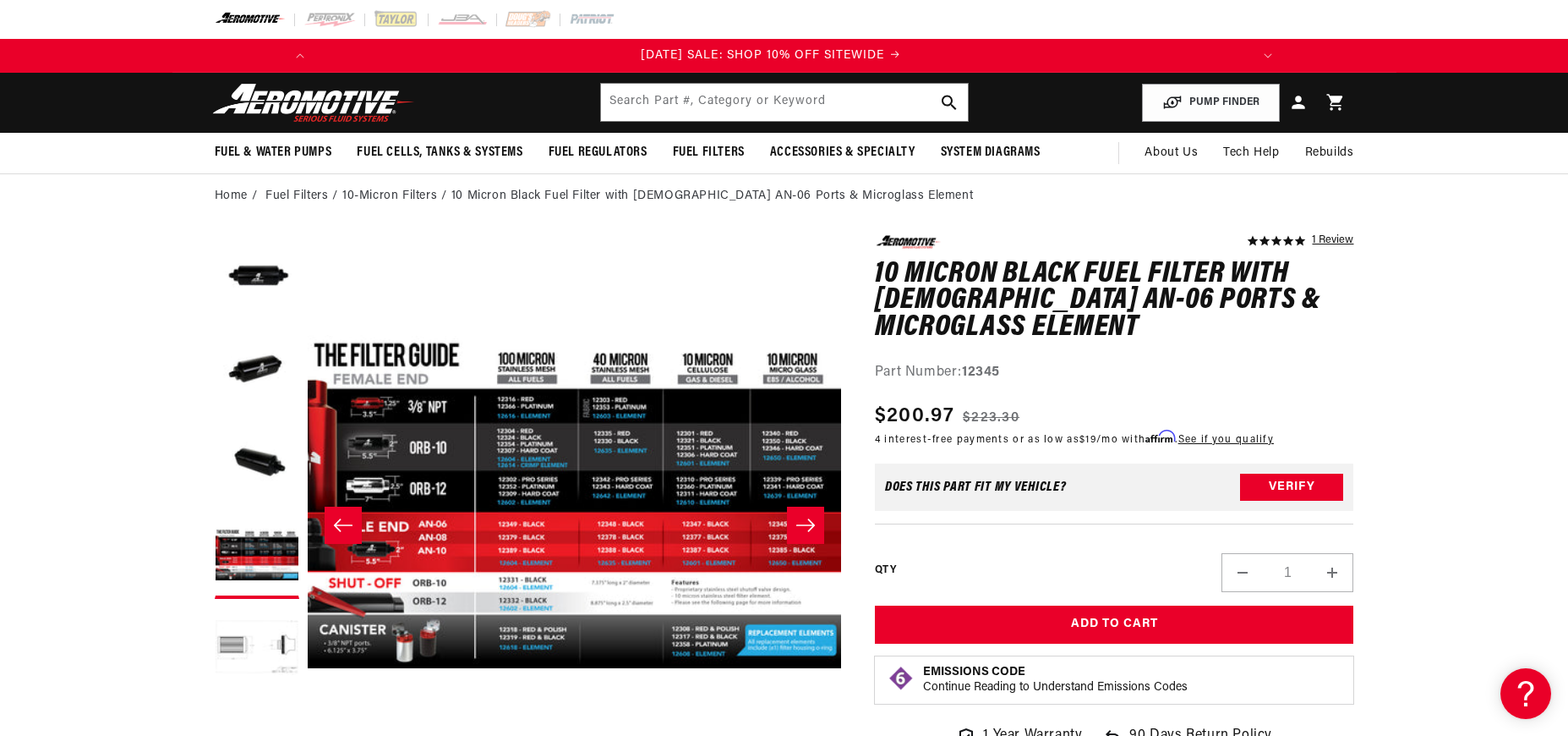
scroll to position [0, 0]
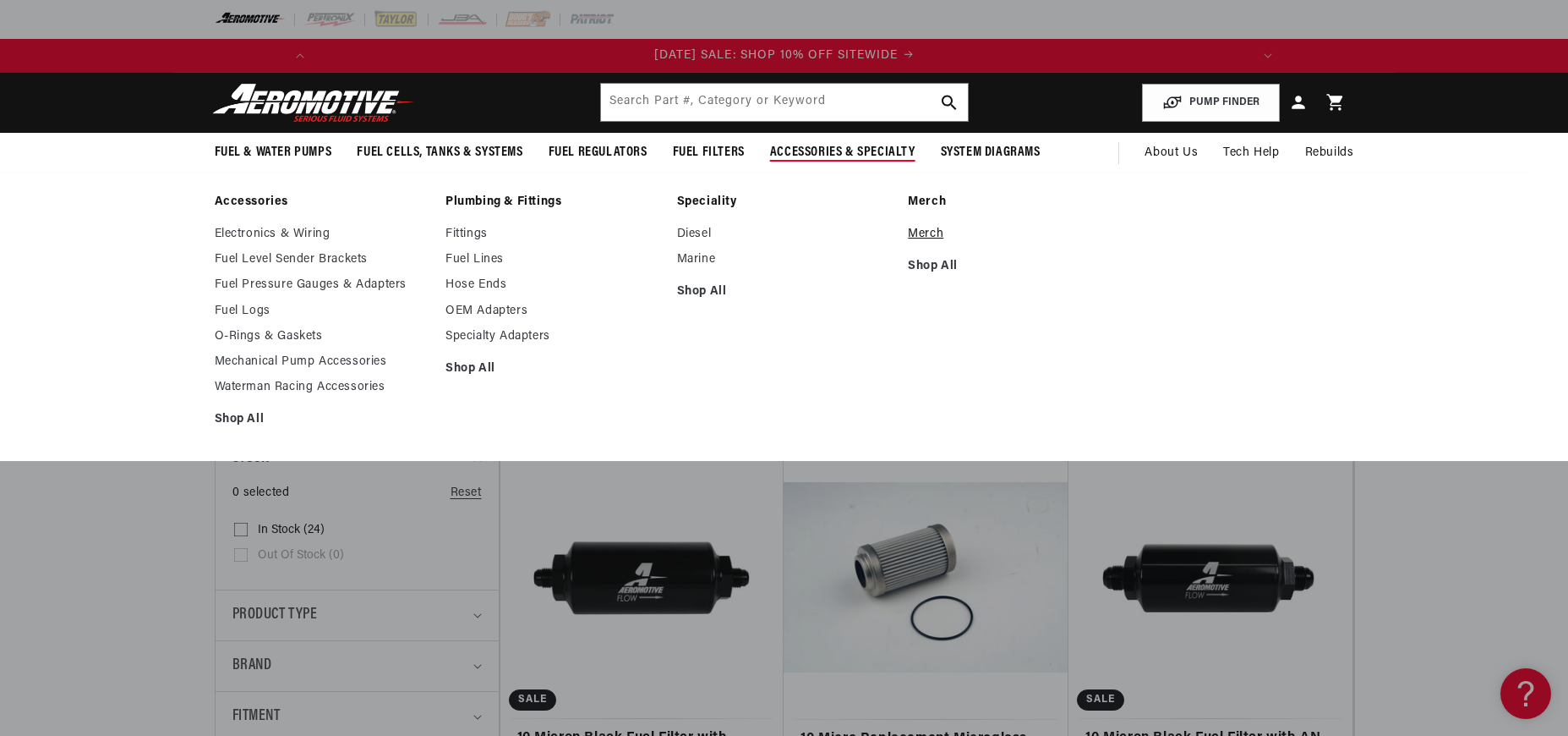
click at [931, 235] on link "Merch" at bounding box center [1015, 234] width 215 height 16
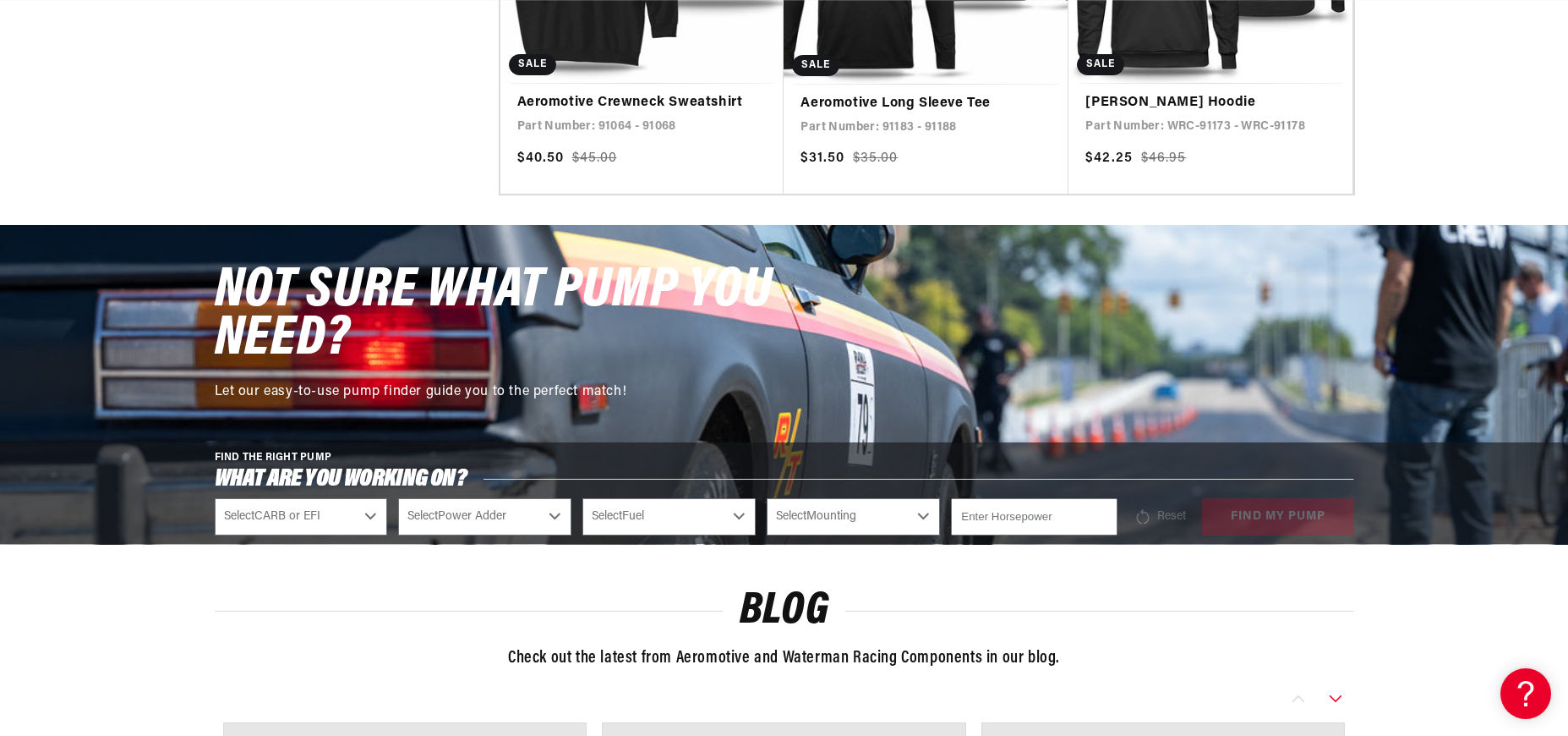
click at [371, 515] on select "Select CARB or EFI [GEOGRAPHIC_DATA] Fuel Injected" at bounding box center [301, 516] width 174 height 37
select select "Fuel-Injected"
click at [557, 516] on select "Select Power Adder No - Naturally Aspirated Yes - Forced Induction" at bounding box center [484, 516] width 174 height 37
select select "No-Naturally-Aspirated"
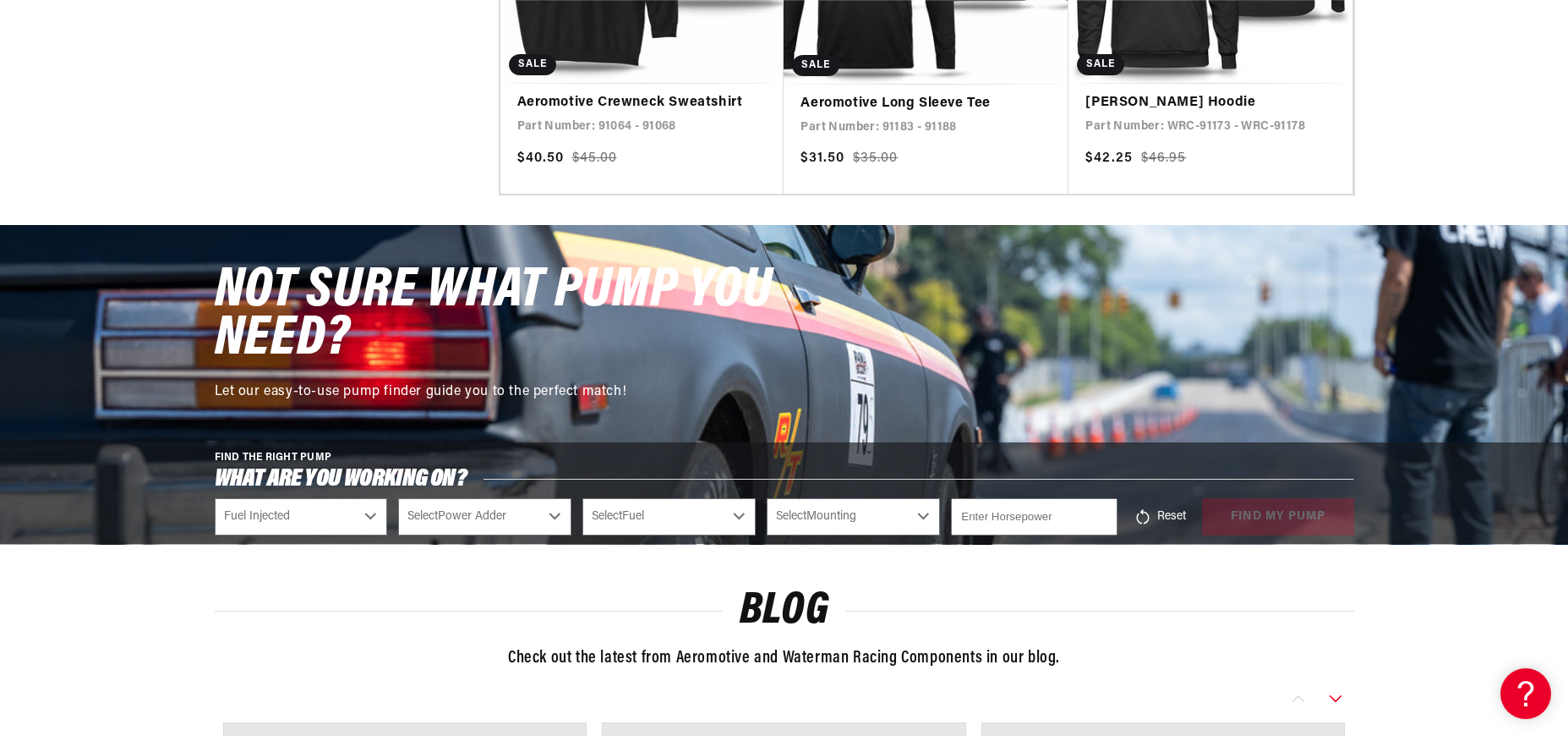
select select "No-Naturally-Aspirated"
click at [740, 515] on select "Select Fuel E85 Gas" at bounding box center [669, 516] width 174 height 37
select select "Gas"
click at [924, 517] on select "Select Mounting External In-Tank" at bounding box center [853, 516] width 174 height 37
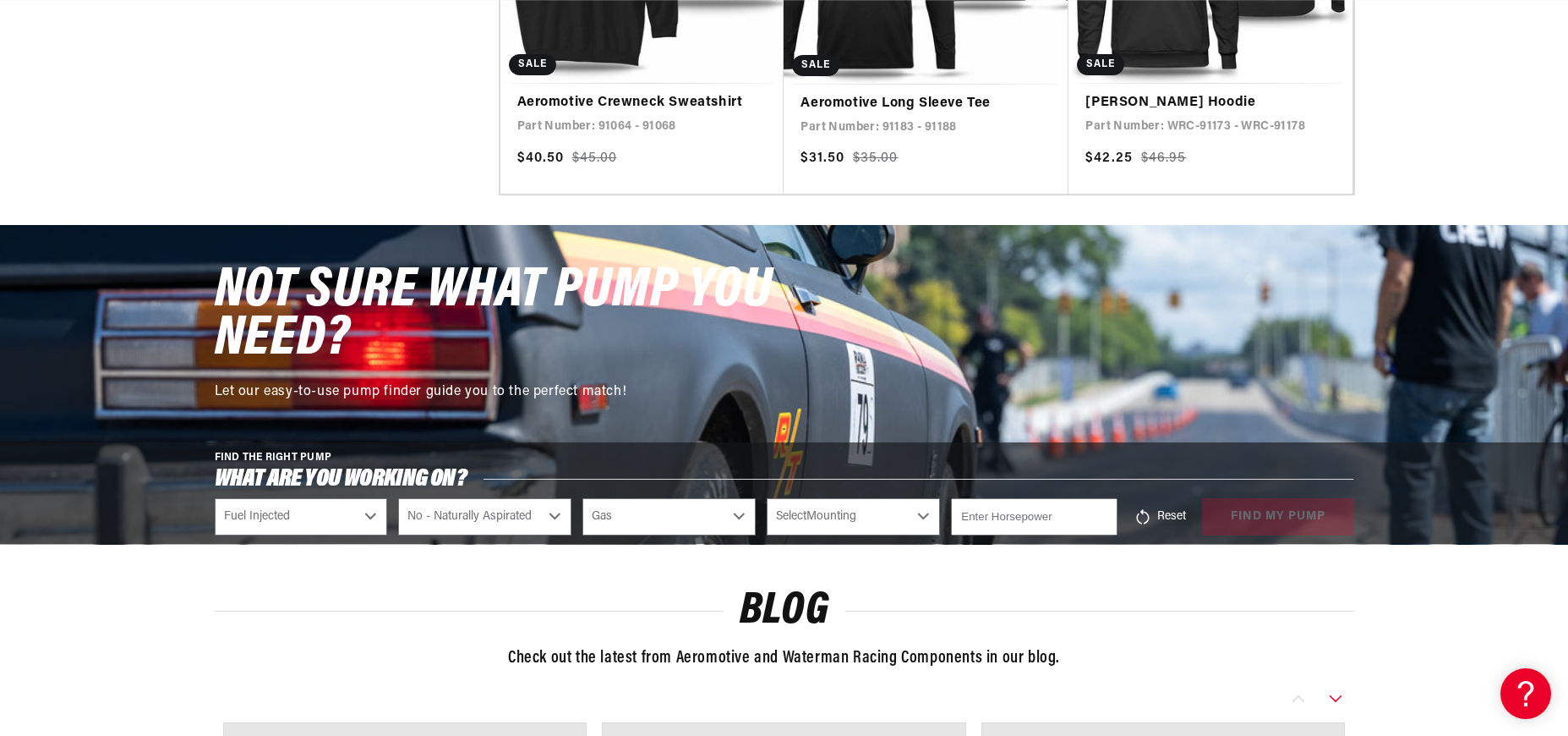
select select "In-Tank"
click at [1100, 519] on input "-1" at bounding box center [1033, 516] width 165 height 37
click at [1101, 515] on input "22" at bounding box center [1033, 516] width 165 height 37
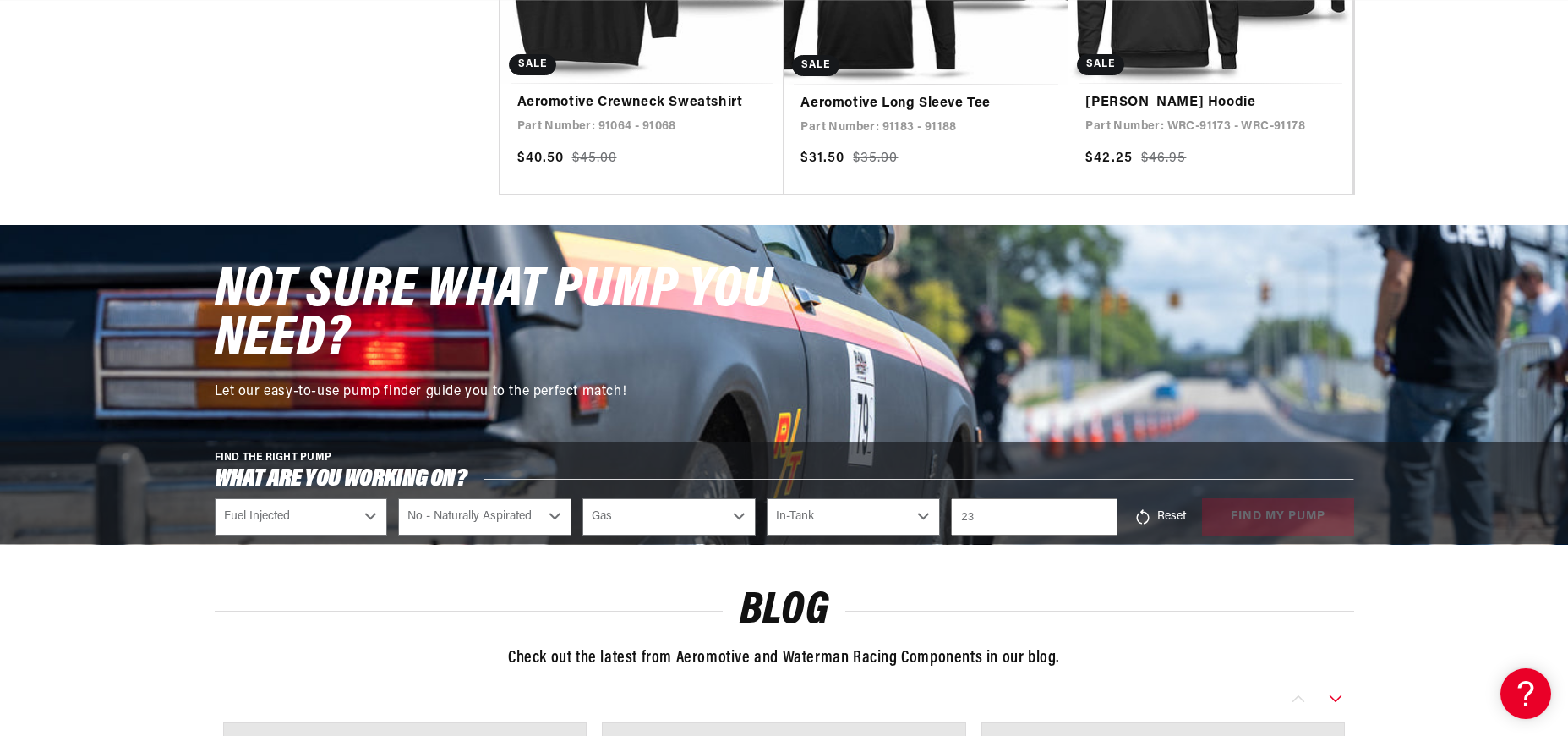
click at [1101, 515] on input "23" at bounding box center [1033, 516] width 165 height 37
type input "2"
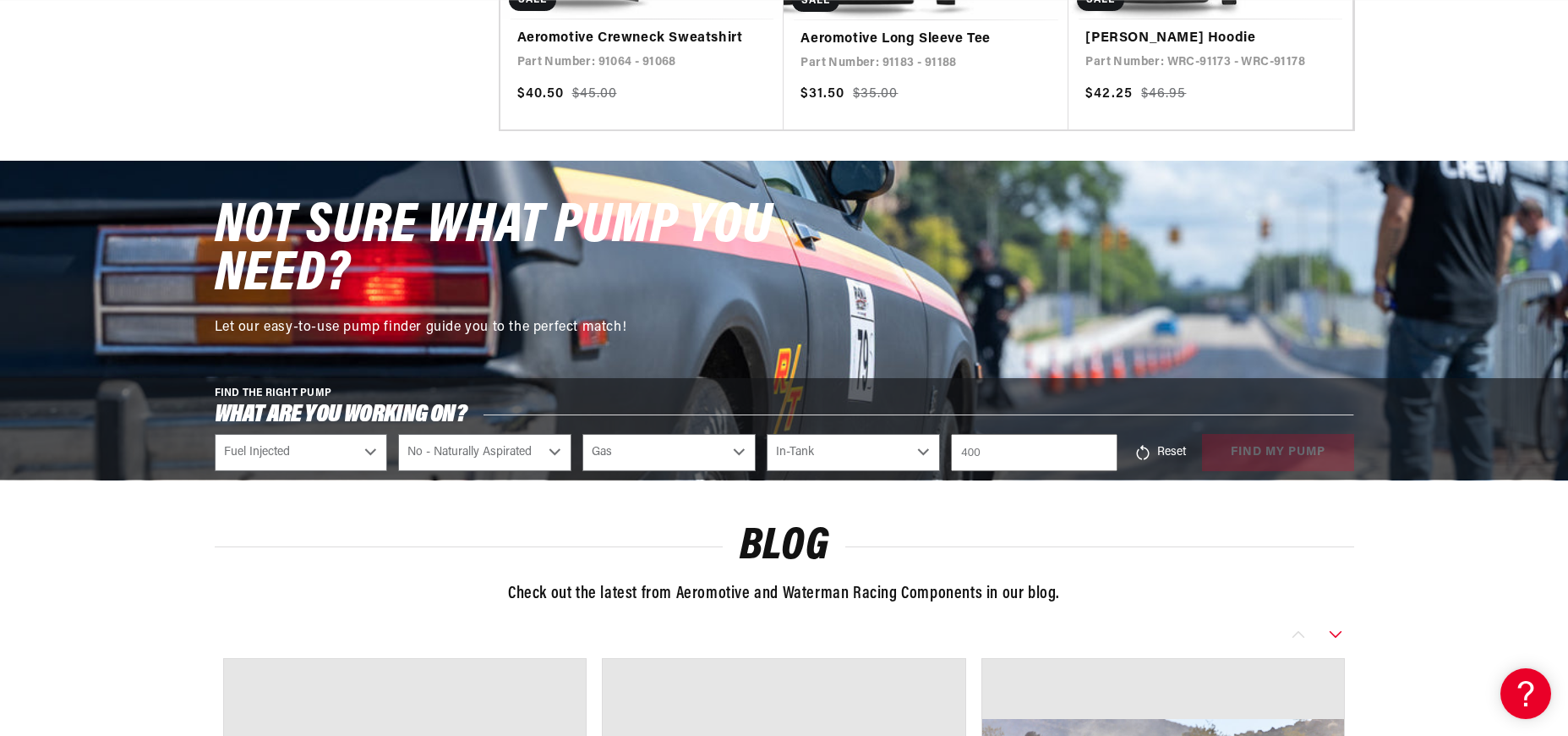
type input "400"
click at [1246, 457] on div "Reset find my pump" at bounding box center [1242, 452] width 226 height 37
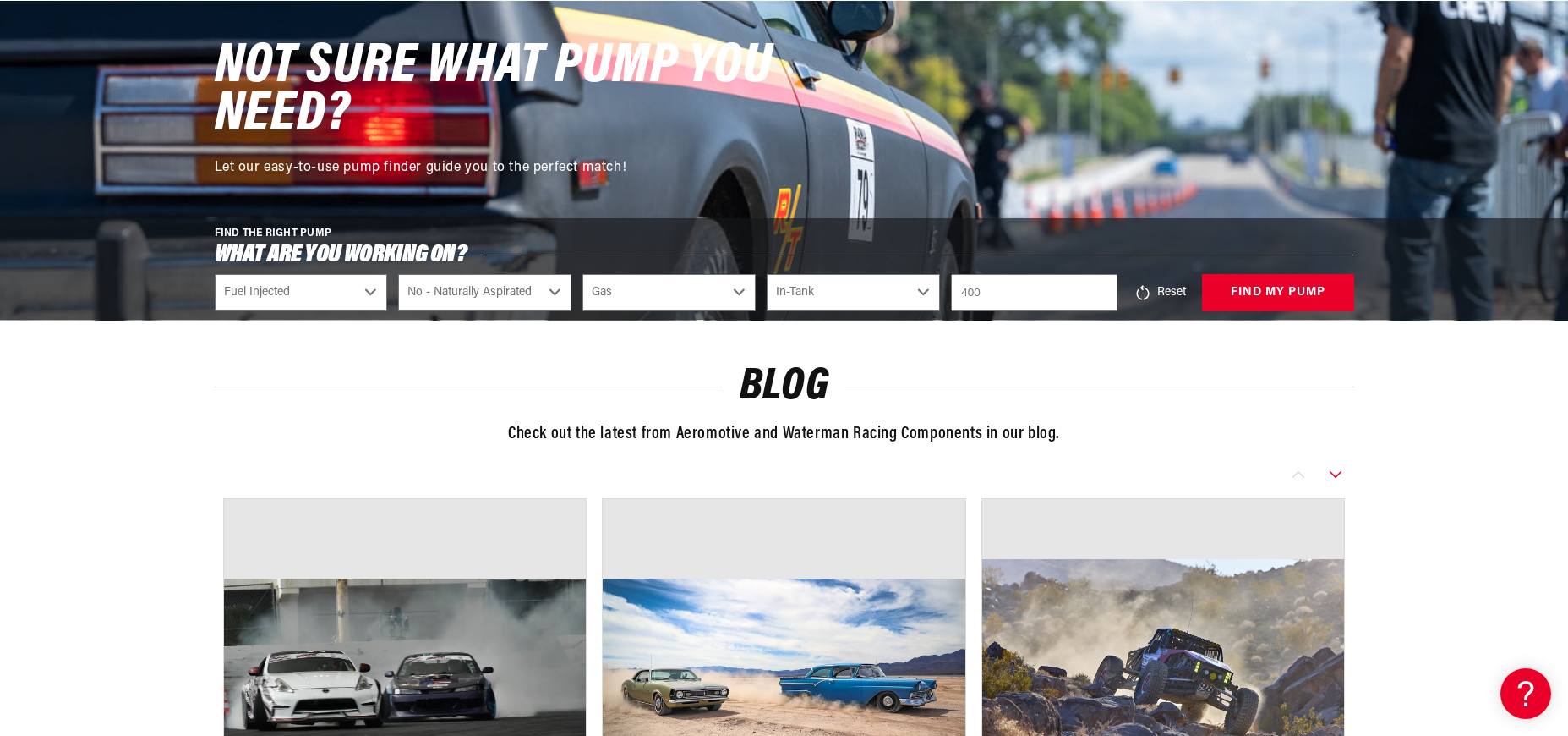
scroll to position [0, 0]
click at [1168, 293] on button "Reset" at bounding box center [1160, 292] width 62 height 37
select select "CARB or EFI"
select select "Power Adder"
select select "Fuel"
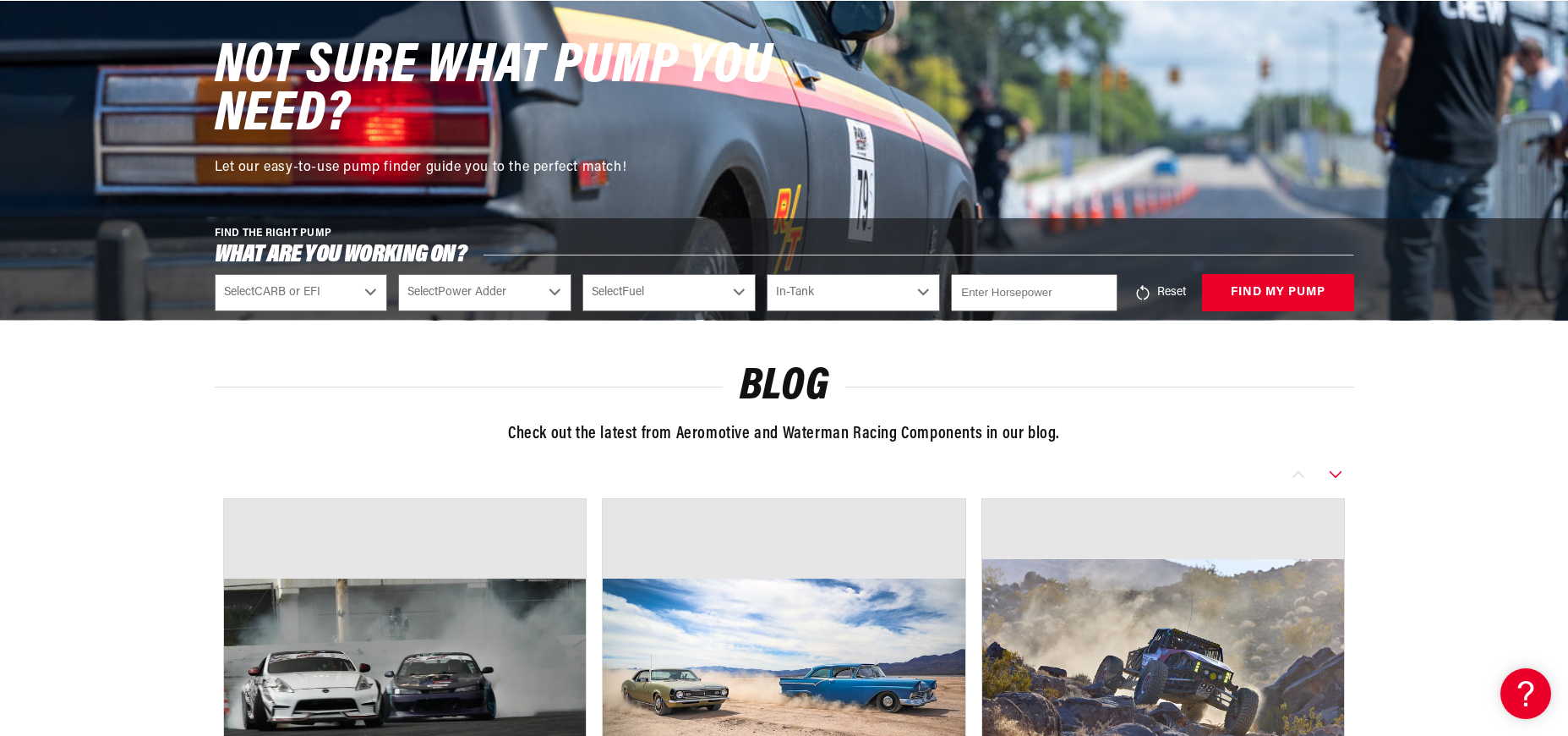
select select "Mounting"
click at [1278, 302] on div "Reset find my pump" at bounding box center [1242, 292] width 226 height 37
click at [370, 292] on select "Select CARB or EFI Carbureted Fuel Injected" at bounding box center [301, 292] width 174 height 37
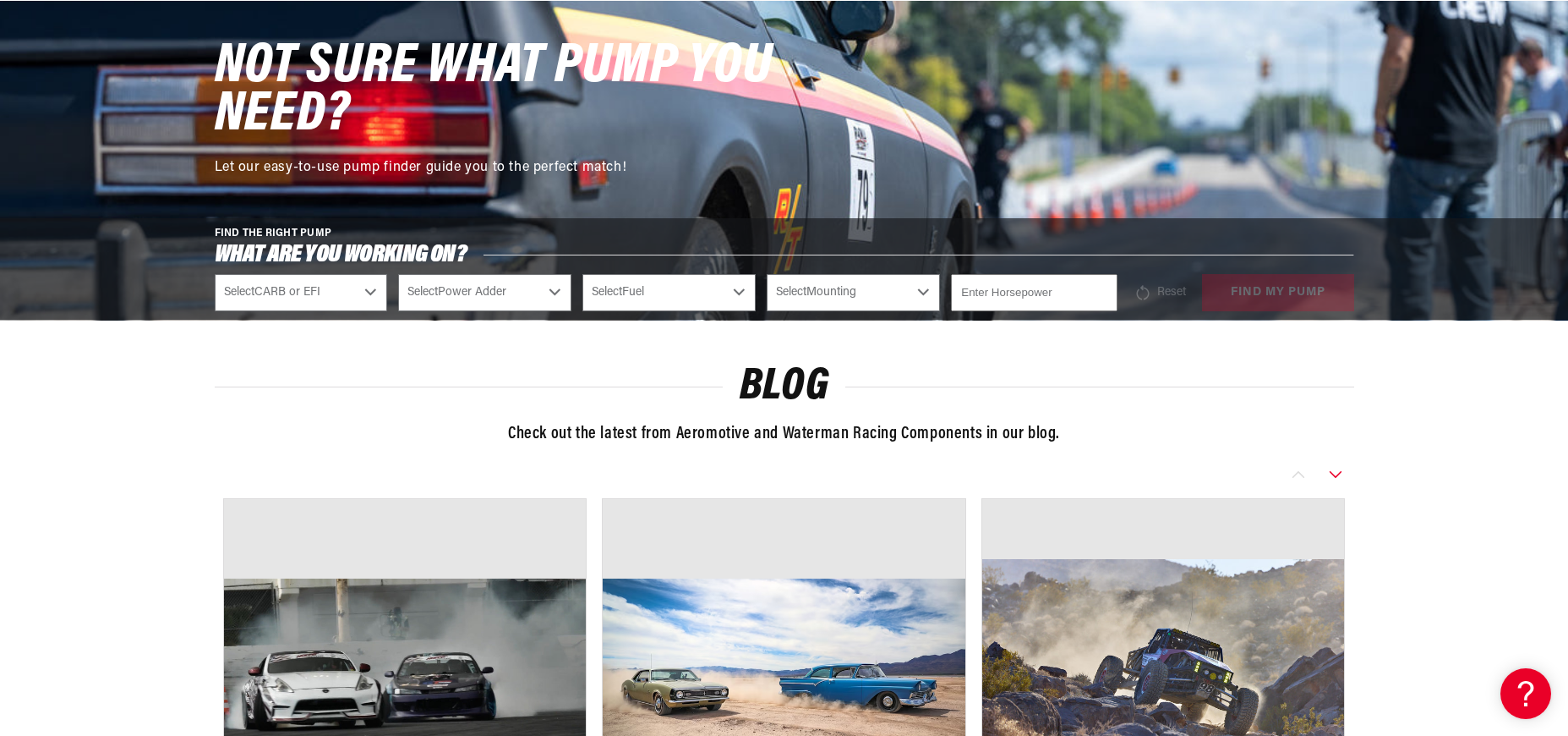
select select "Fuel-Injected"
click at [554, 292] on select "Select Power Adder No - Naturally Aspirated Yes - Forced Induction" at bounding box center [484, 292] width 174 height 37
select select "No-Naturally-Aspirated"
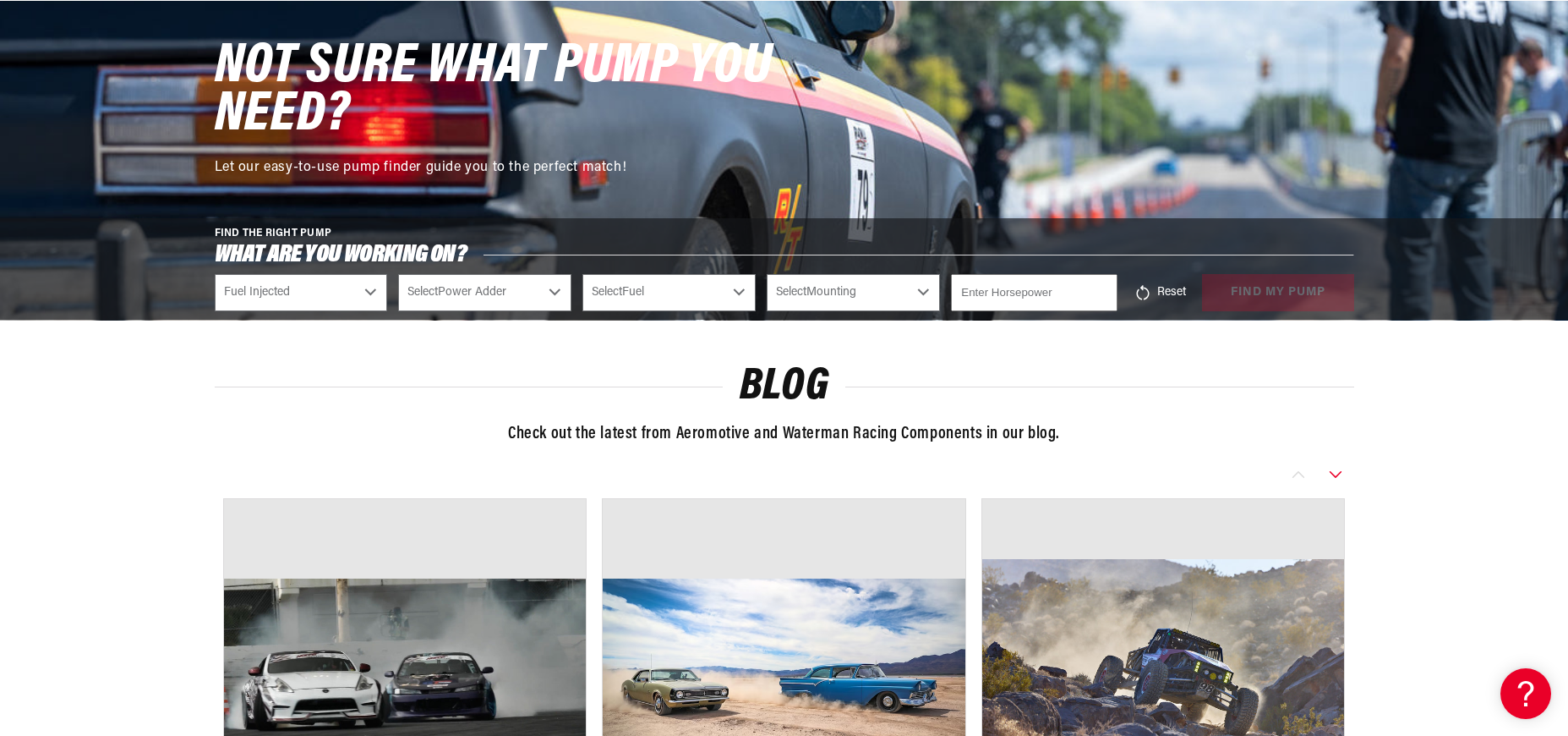
select select "No-Naturally-Aspirated"
click at [737, 286] on select "Select Fuel E85 Gas" at bounding box center [669, 292] width 174 height 37
select select "Gas"
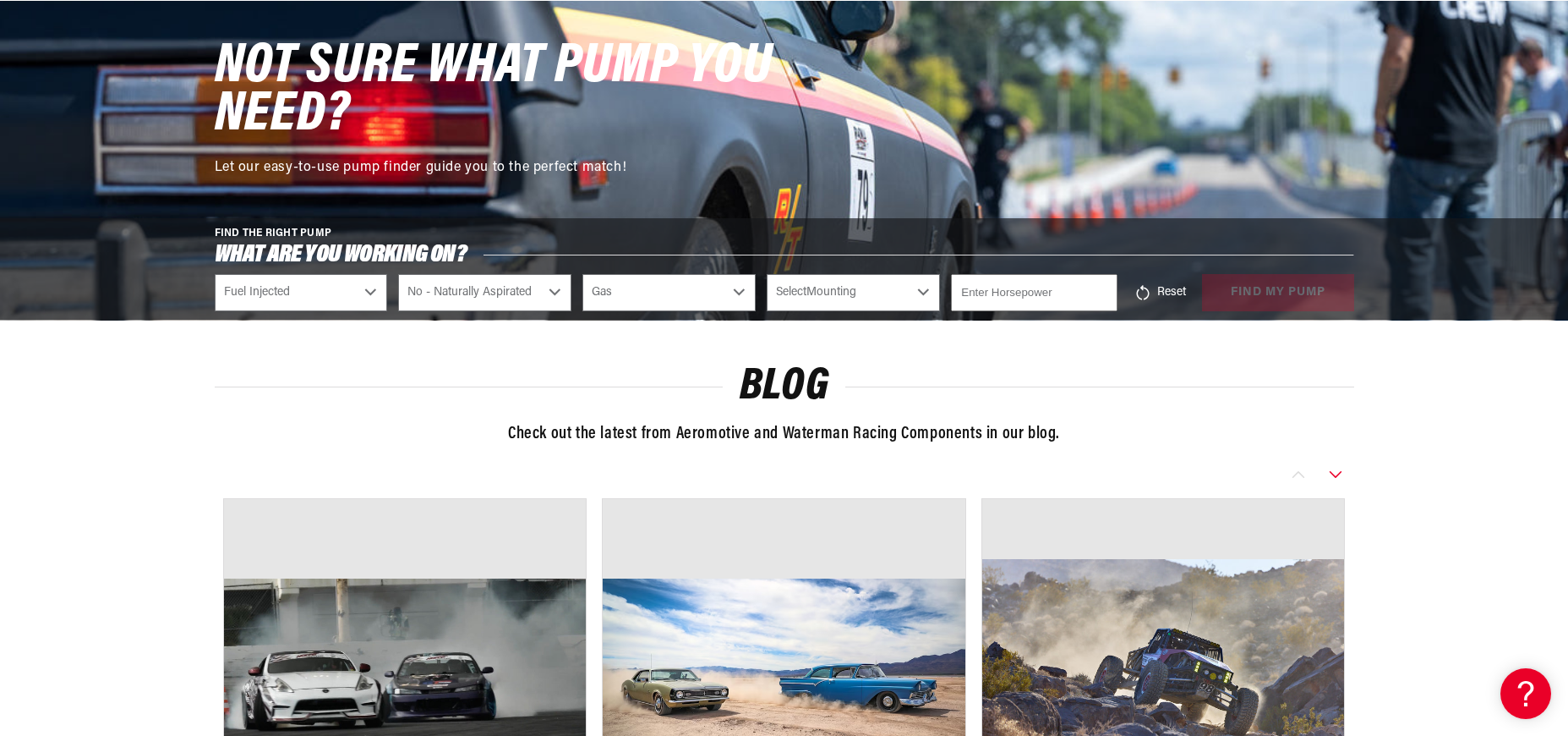
click at [924, 291] on select "Select Mounting External In-Tank" at bounding box center [853, 292] width 174 height 37
select select "External"
type input "1"
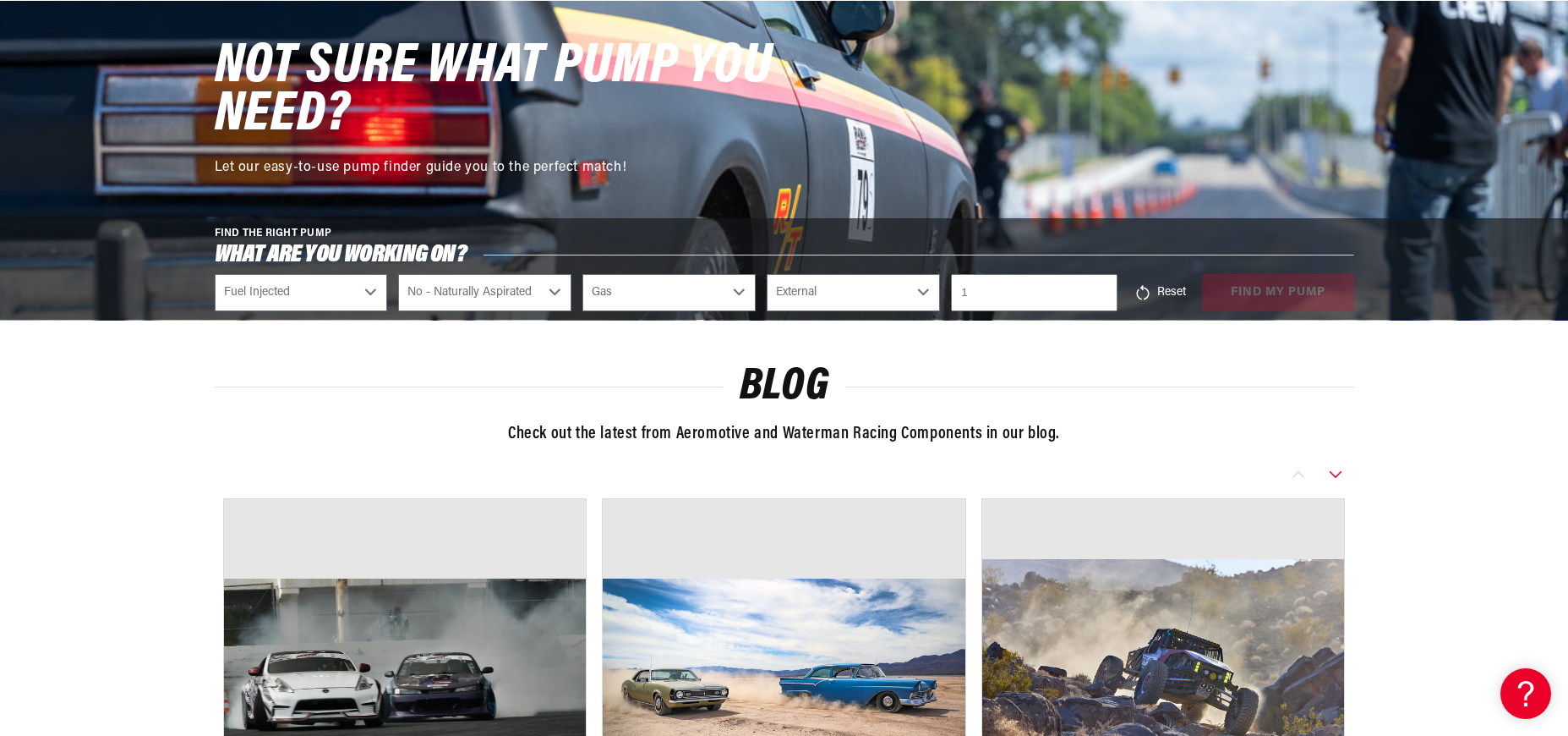
click at [1098, 290] on input "1" at bounding box center [1033, 292] width 165 height 37
type input "400"
click at [1274, 295] on div "Reset find my pump" at bounding box center [1242, 292] width 226 height 37
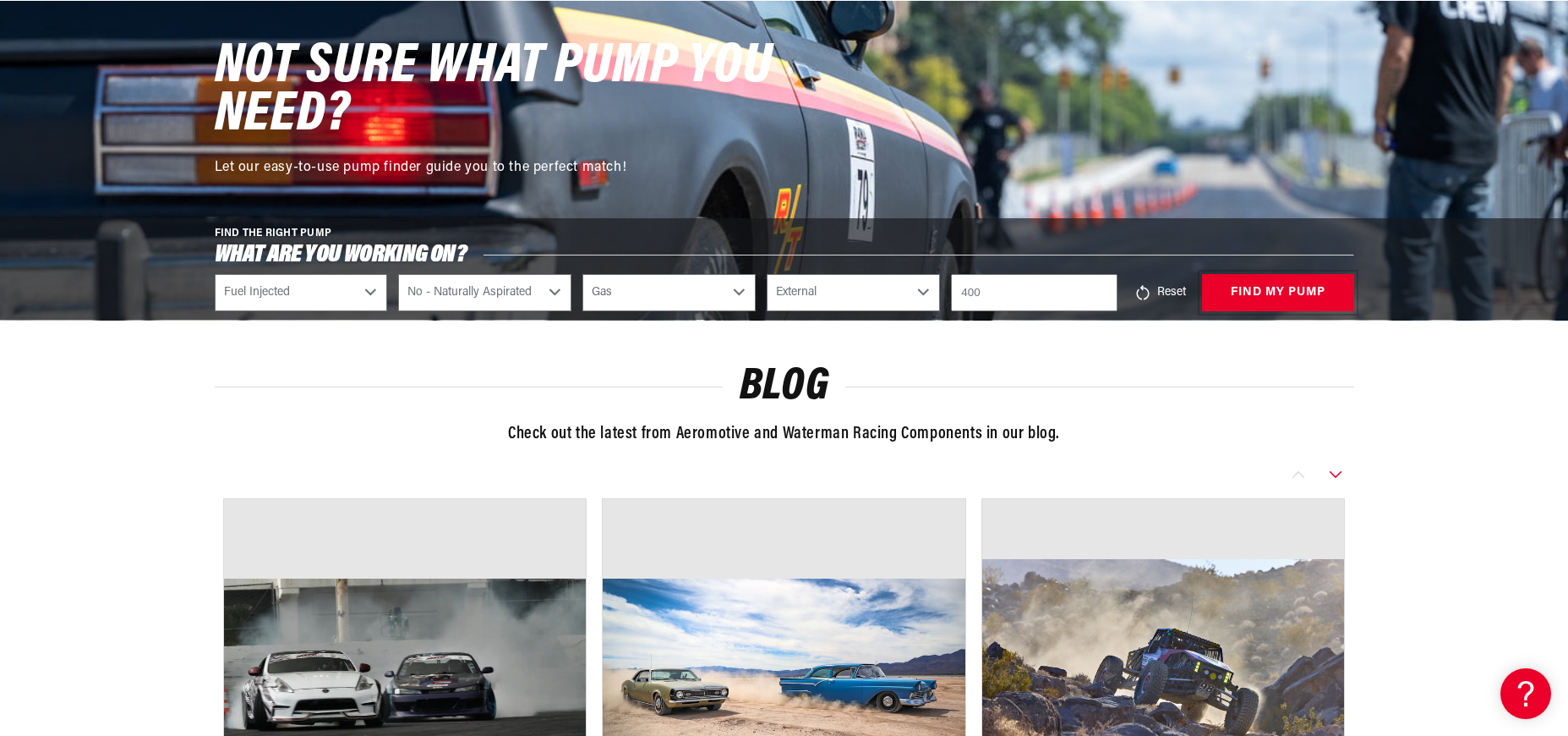
click at [1274, 295] on button "find my pump" at bounding box center [1279, 292] width 152 height 38
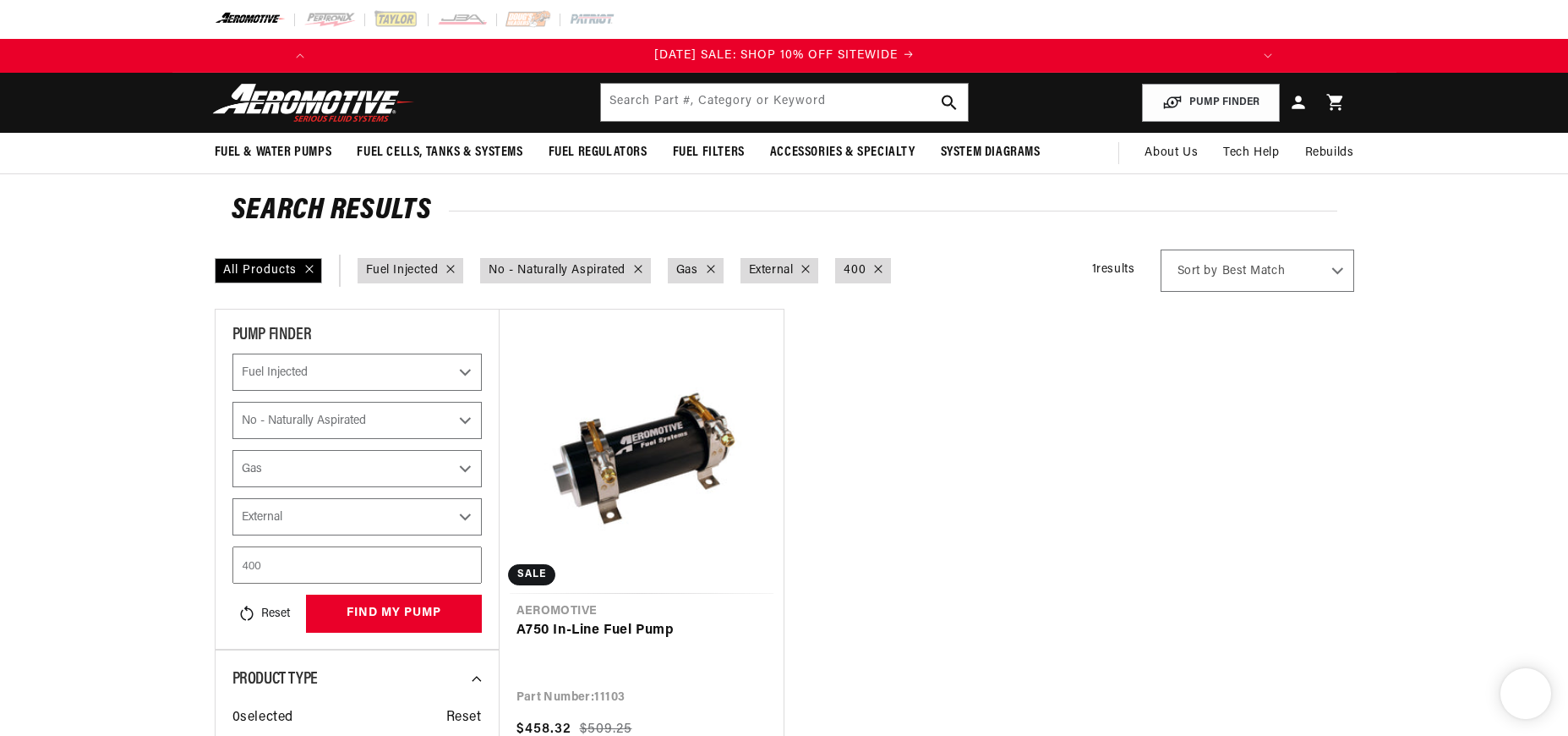
select select "Fuel-Injected"
select select "No-Naturally-Aspirated"
select select "Gas"
select select "External"
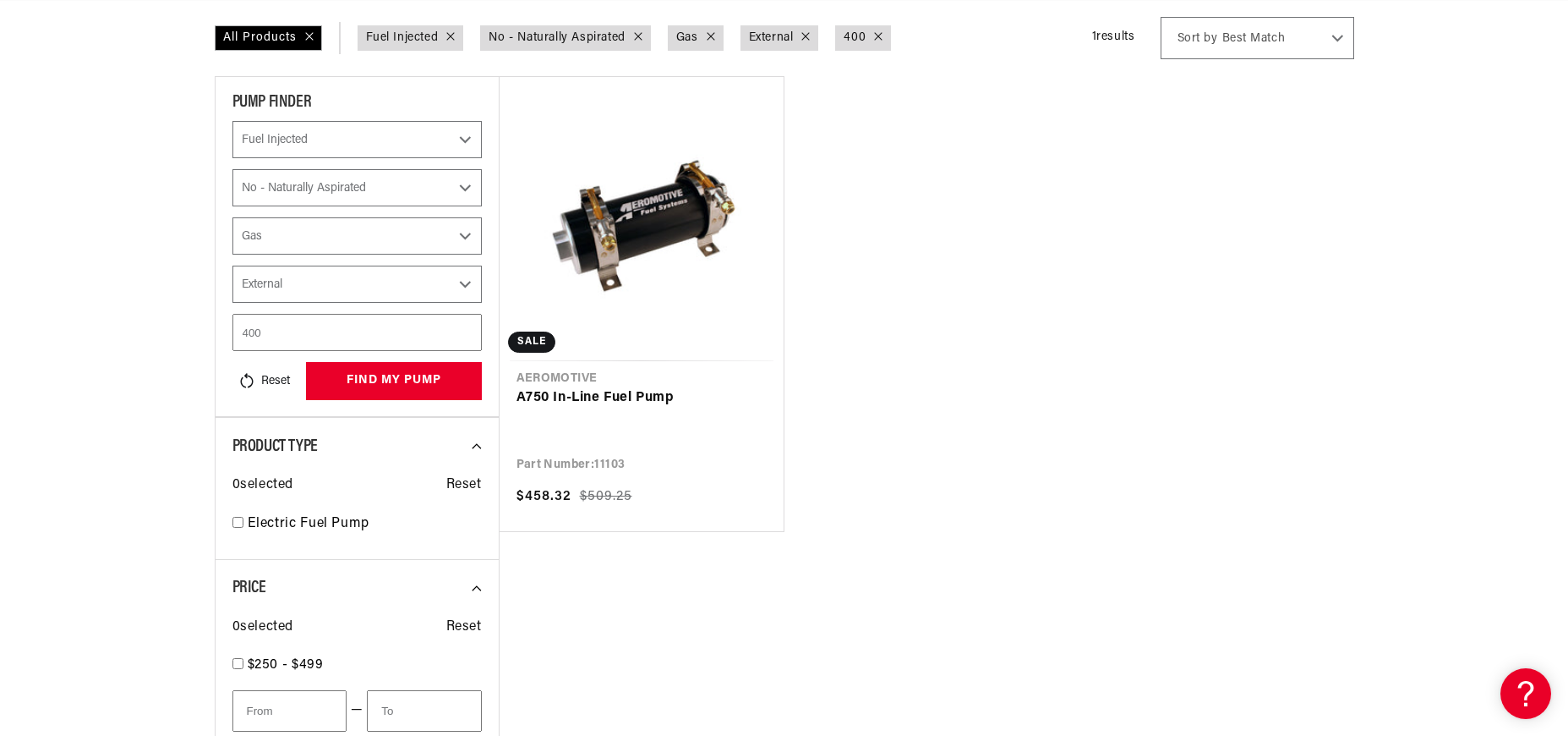
scroll to position [232, 0]
click at [468, 281] on select "Select Mounting External" at bounding box center [356, 284] width 249 height 37
select select "Mounting"
select select "Fuel-Injected"
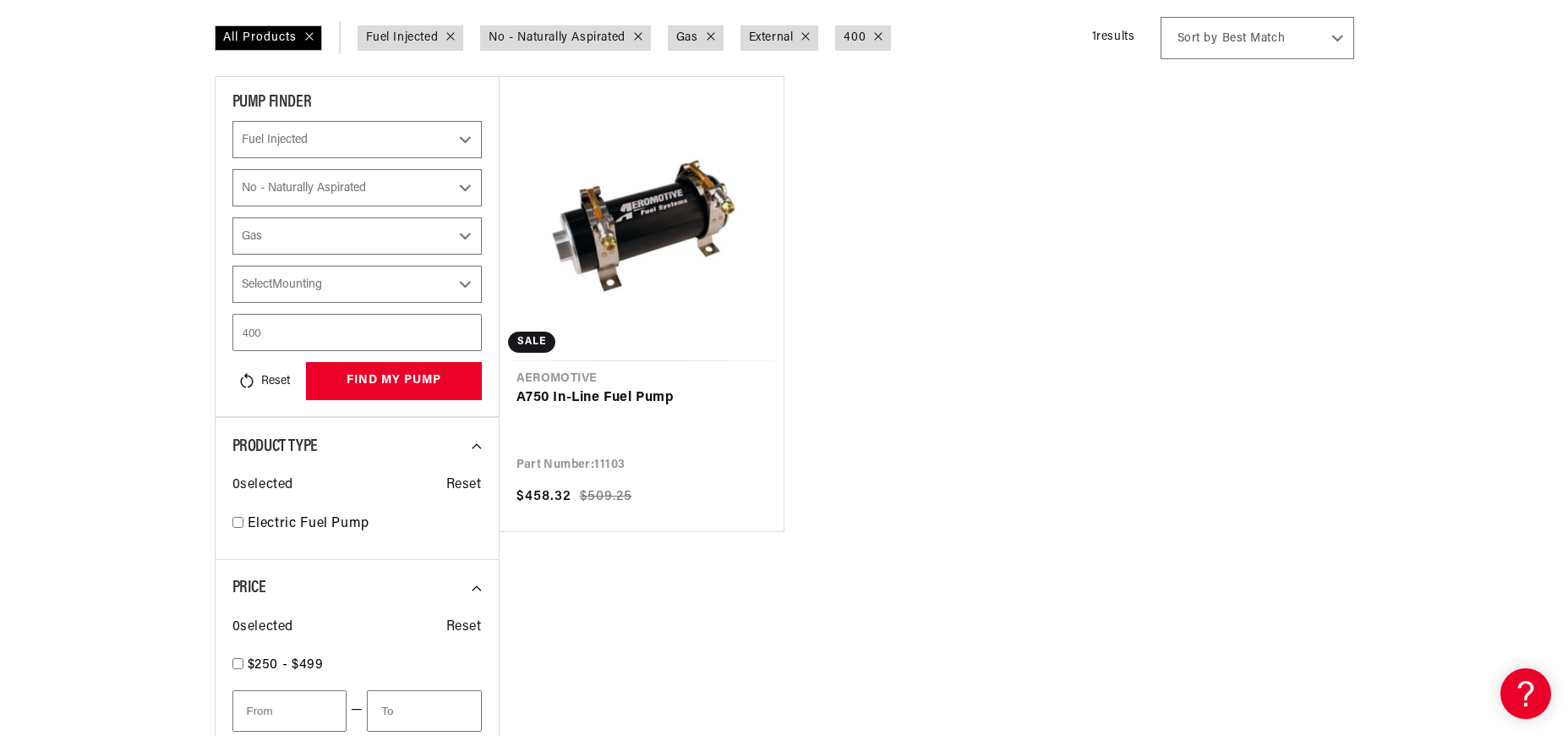
select select "No-Naturally-Aspirated"
select select "Gas"
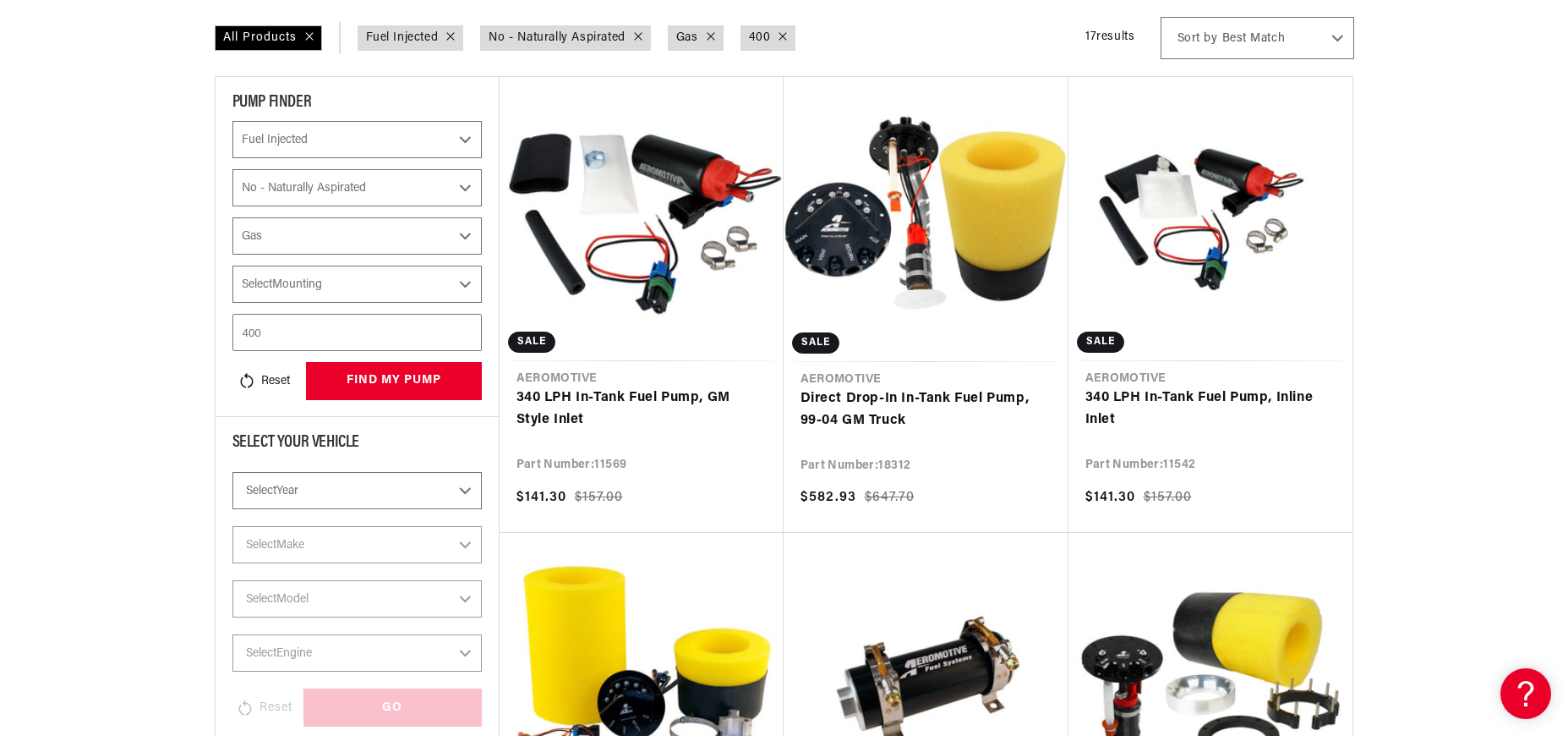
click at [467, 283] on select "Select Mounting External In-Tank" at bounding box center [356, 284] width 249 height 37
select select "In-Tank"
select select "Fuel-Injected"
select select "No-Naturally-Aspirated"
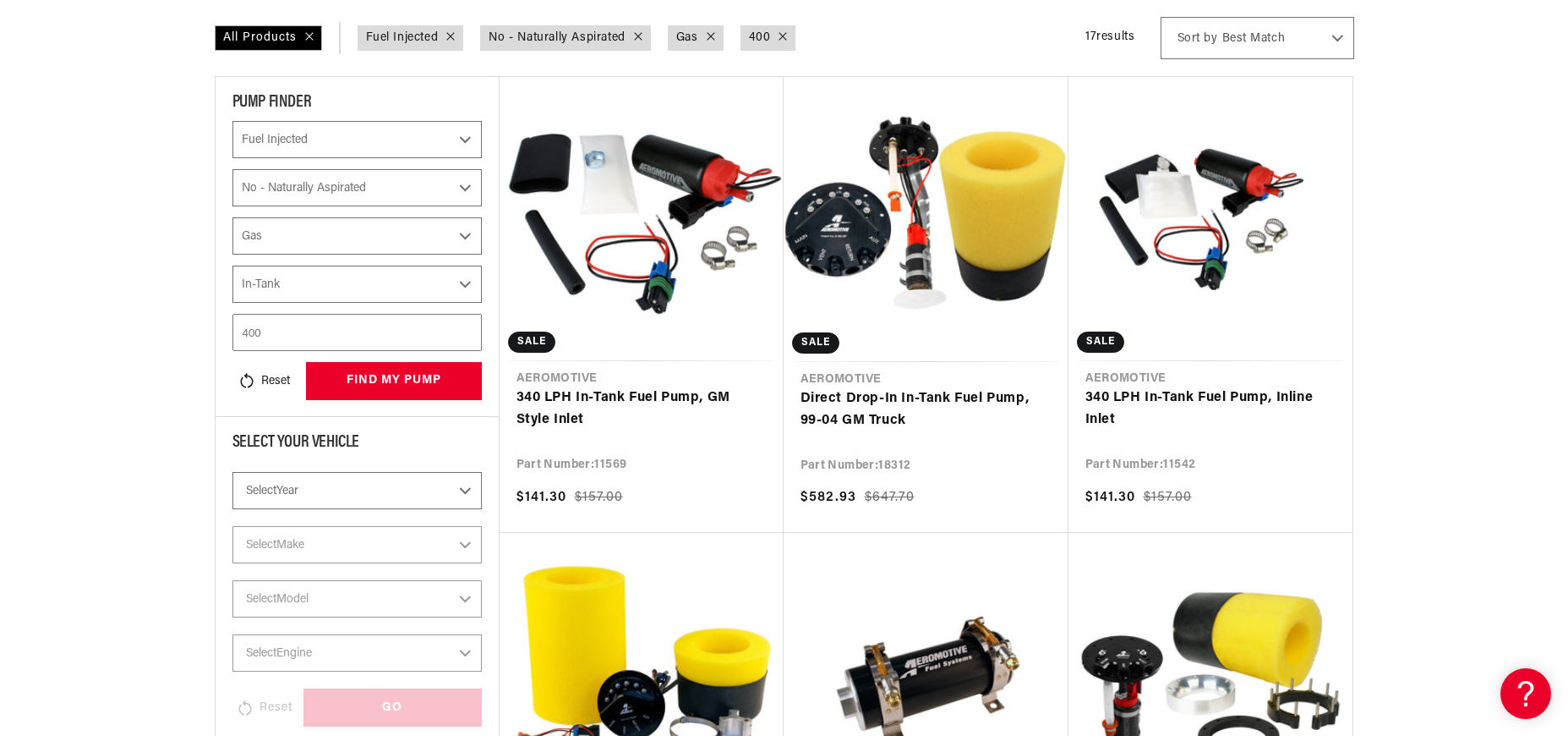
select select "Gas"
select select "In-Tank"
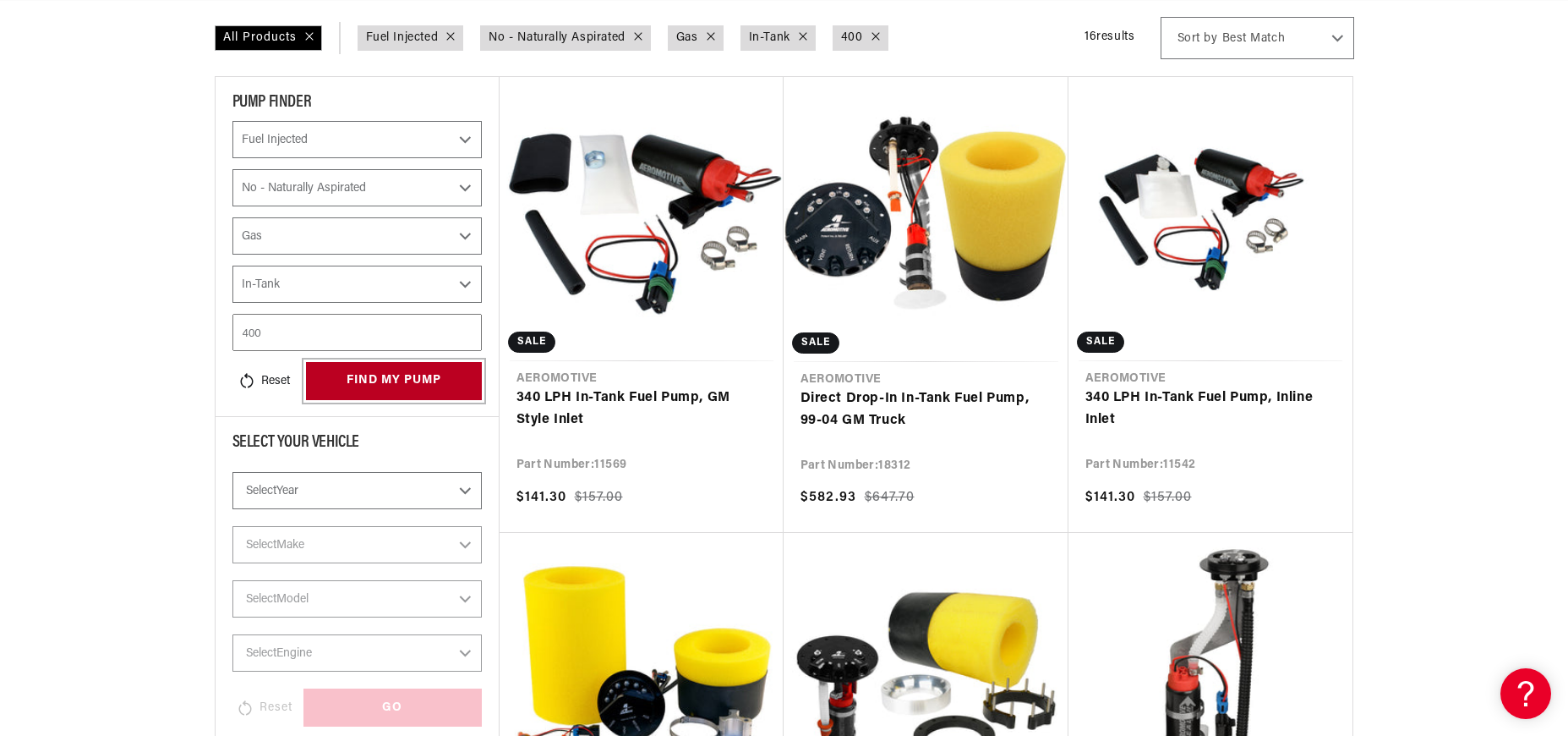
click at [412, 377] on button "find my pump" at bounding box center [393, 380] width 175 height 38
click at [423, 381] on button "find my pump" at bounding box center [393, 380] width 175 height 38
click at [420, 380] on button "find my pump" at bounding box center [393, 380] width 175 height 38
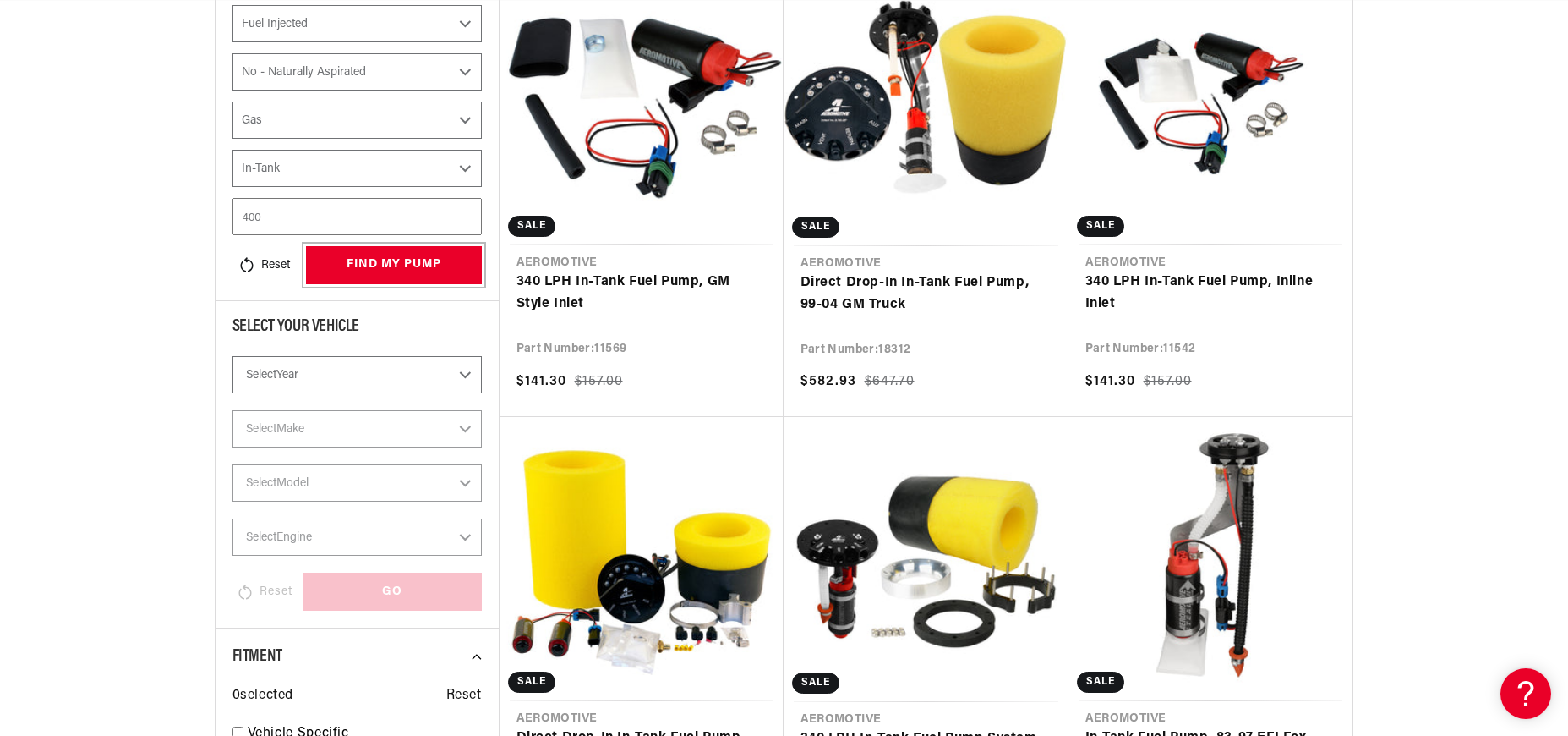
scroll to position [0, 0]
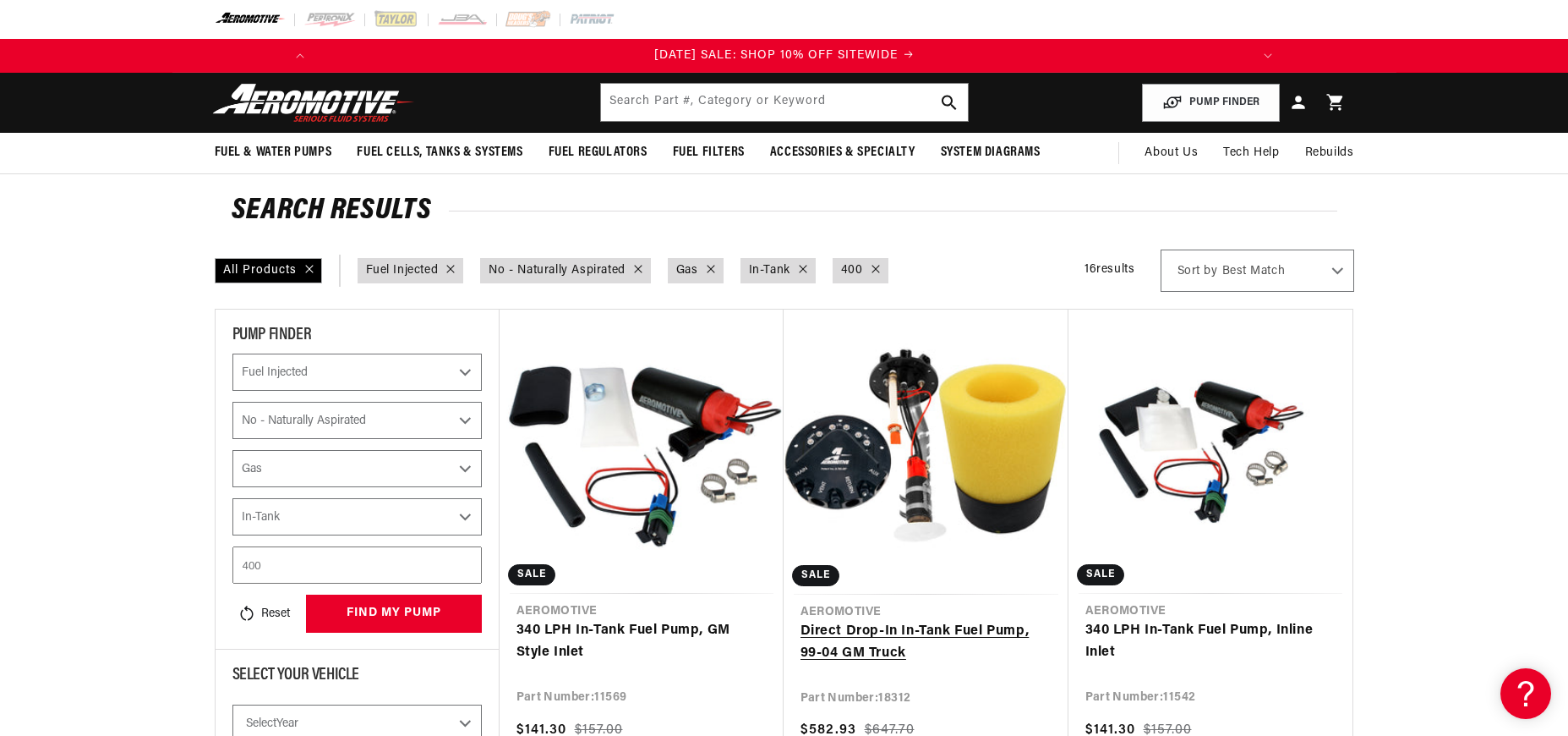
click at [918, 620] on link "Direct Drop-In In-Tank Fuel Pump, 99-04 GM Truck" at bounding box center [926, 641] width 251 height 43
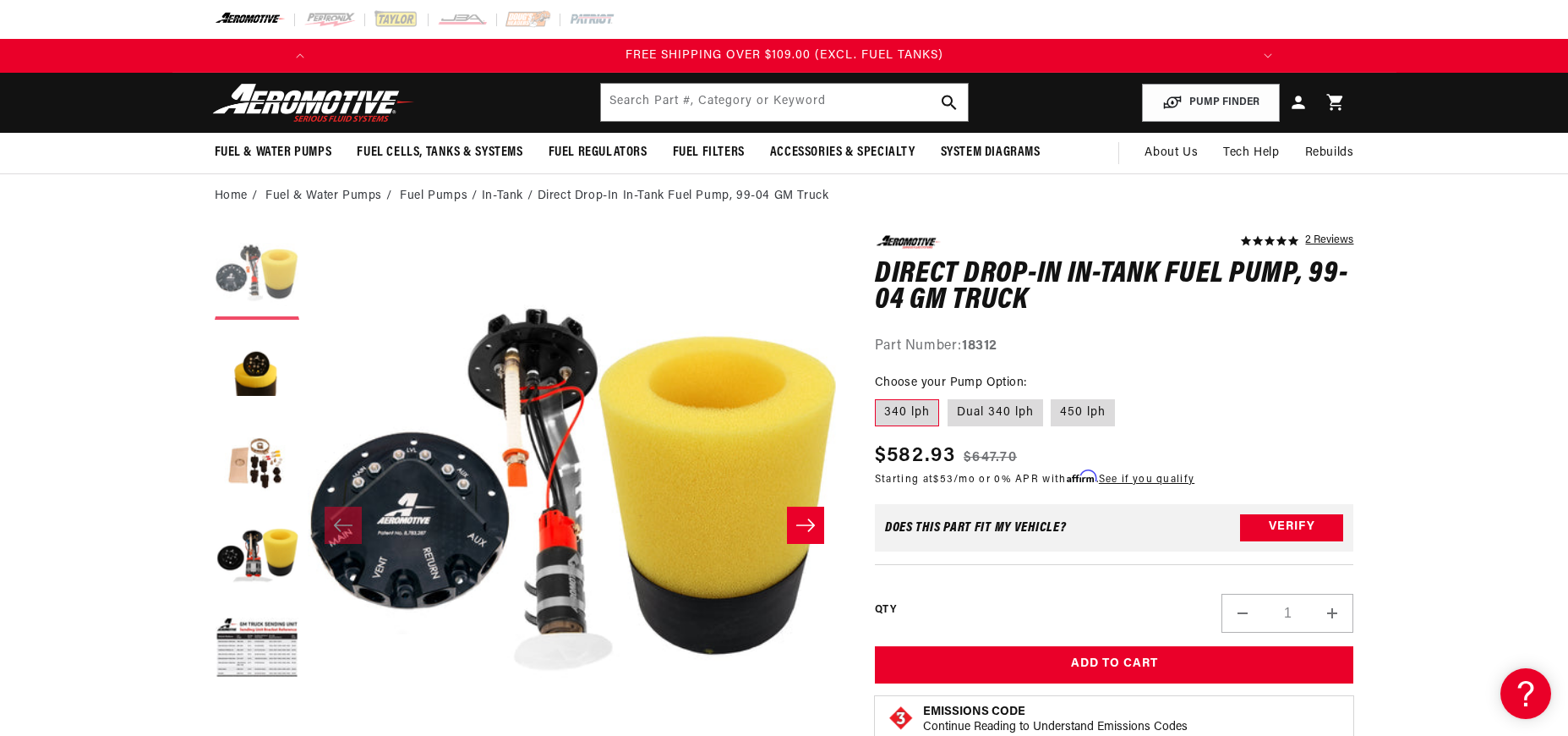
scroll to position [0, 1917]
click at [256, 376] on button "Load image 2 in gallery view" at bounding box center [257, 370] width 85 height 85
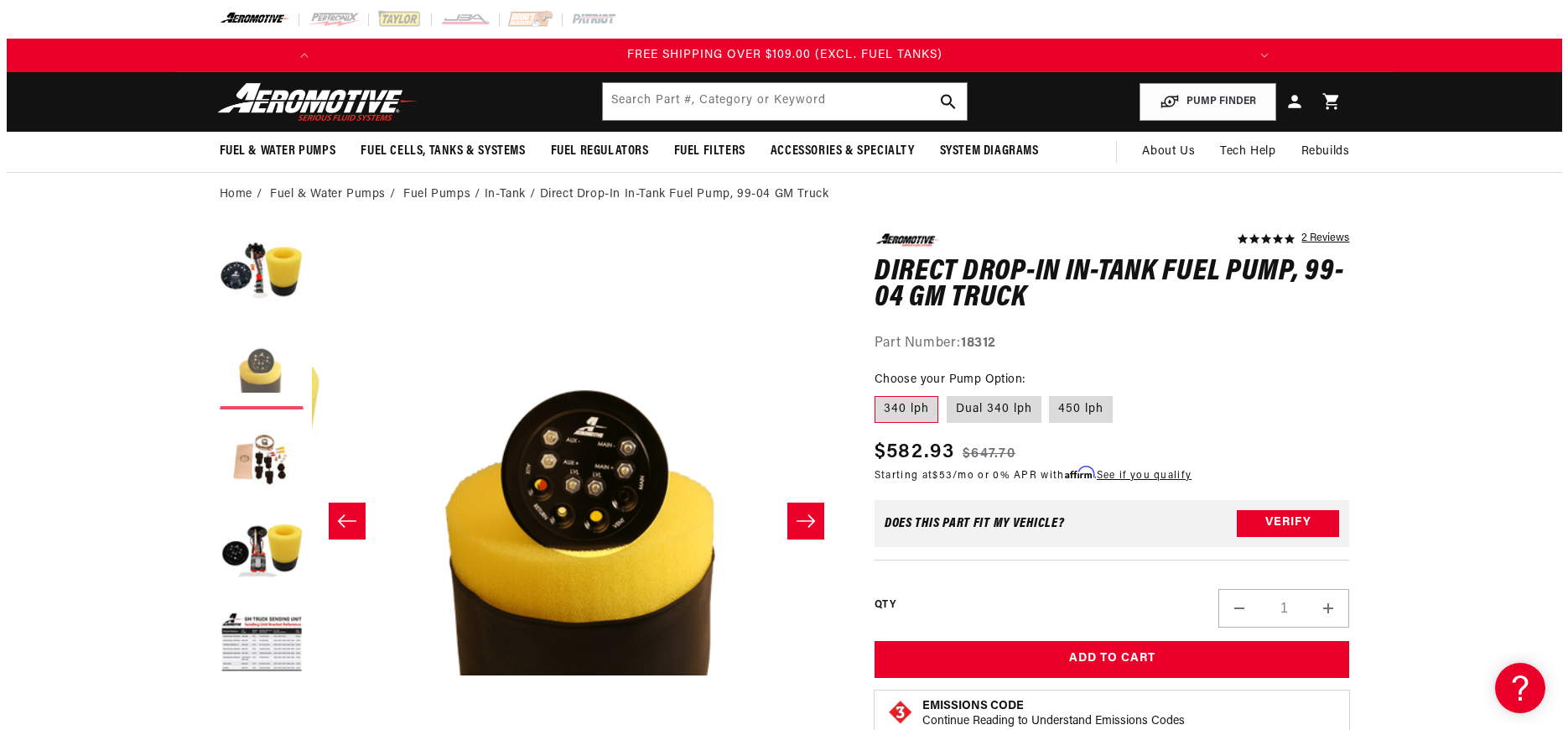
scroll to position [0, 529]
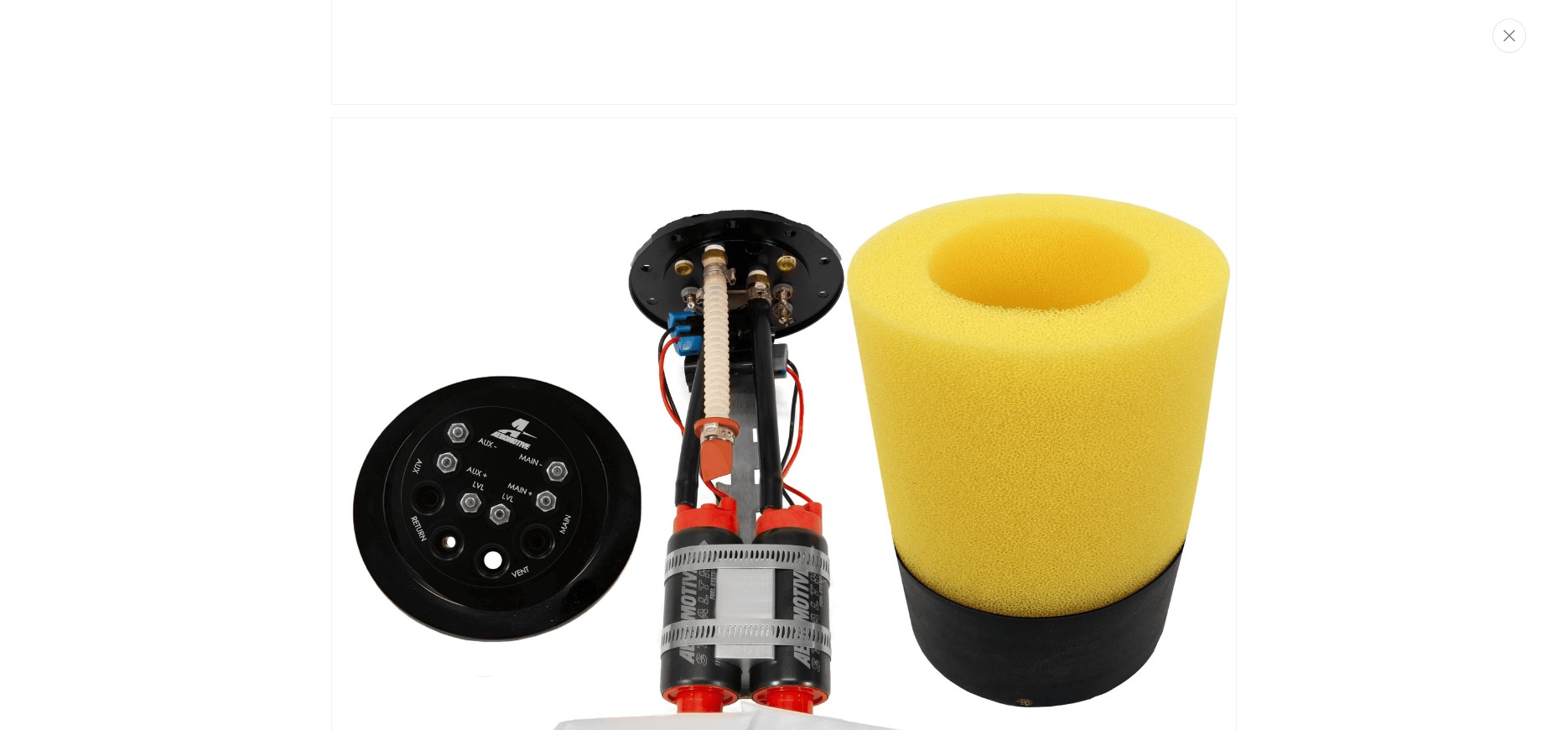
scroll to position [0, 0]
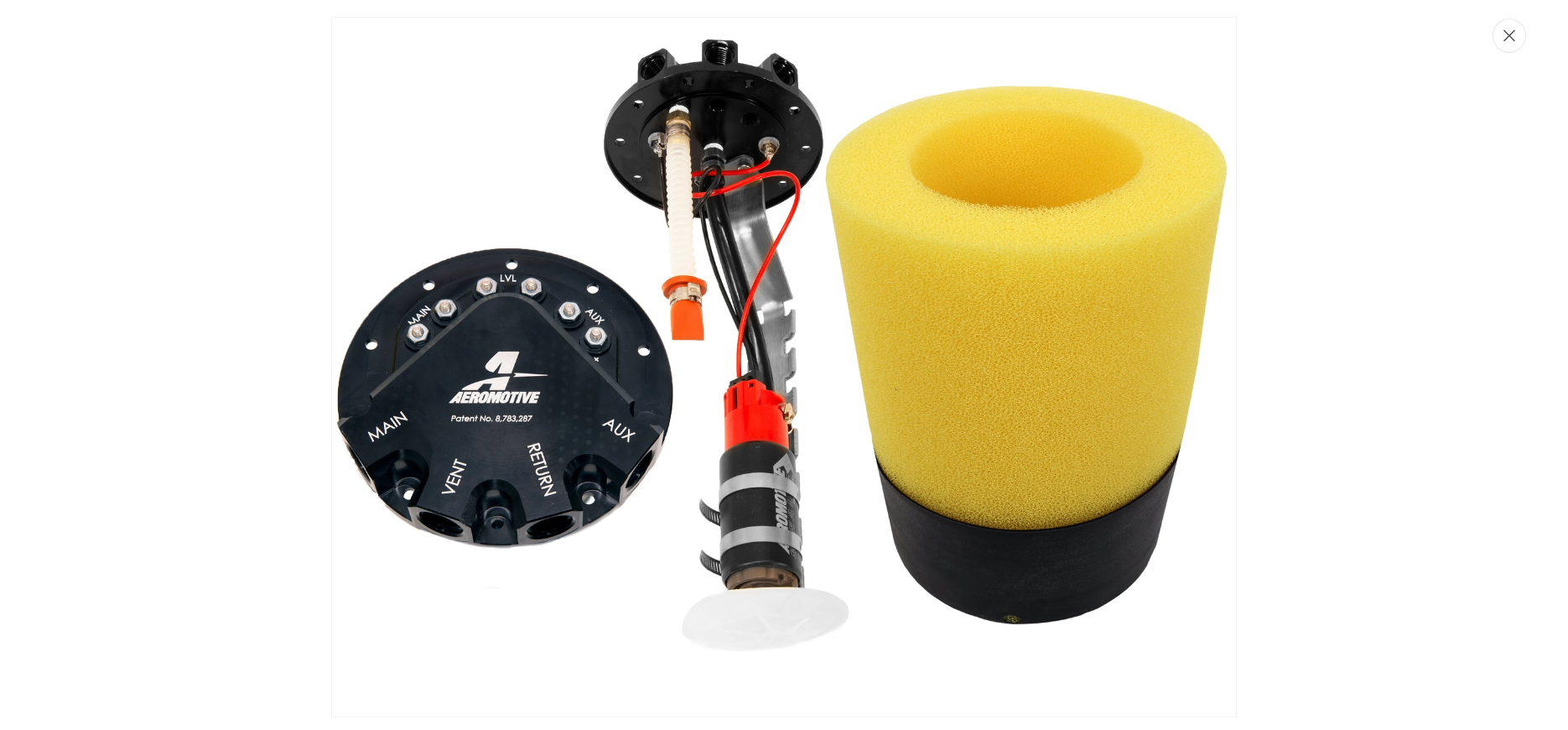
click at [1510, 37] on icon "Close" at bounding box center [1509, 36] width 12 height 13
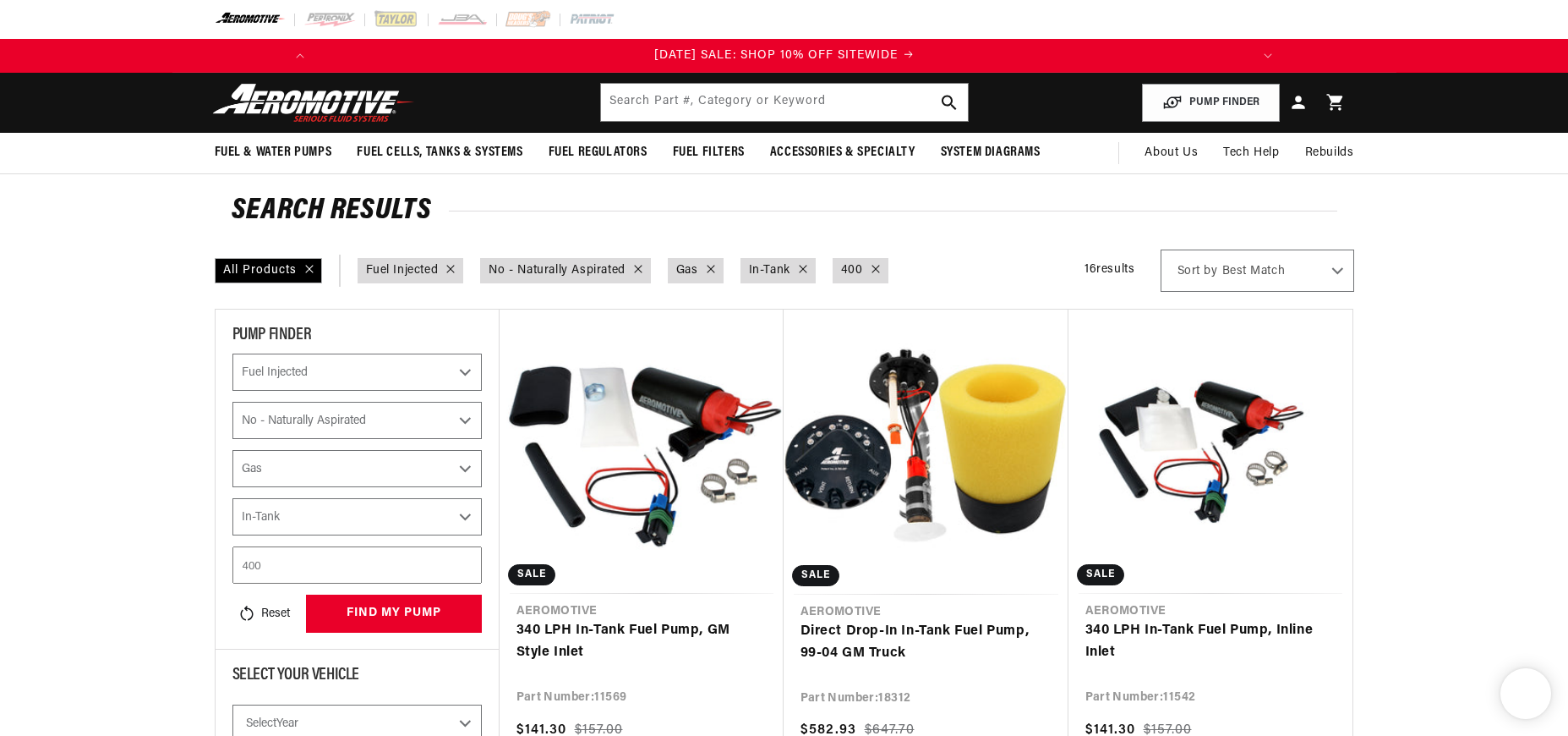
select select "Fuel-Injected"
select select "No-Naturally-Aspirated"
select select "Gas"
select select "In-Tank"
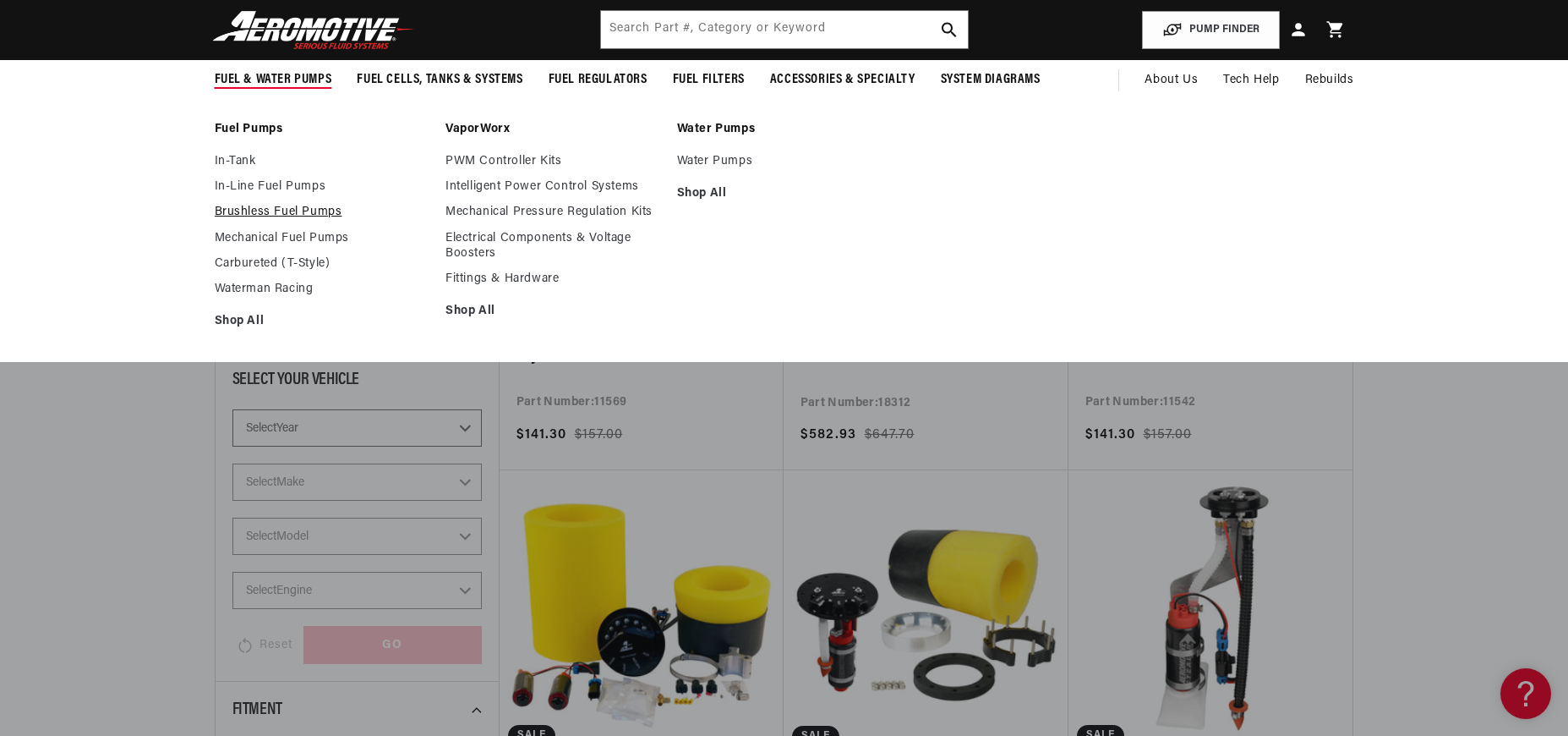
click at [290, 216] on link "Brushless Fuel Pumps" at bounding box center [322, 212] width 215 height 16
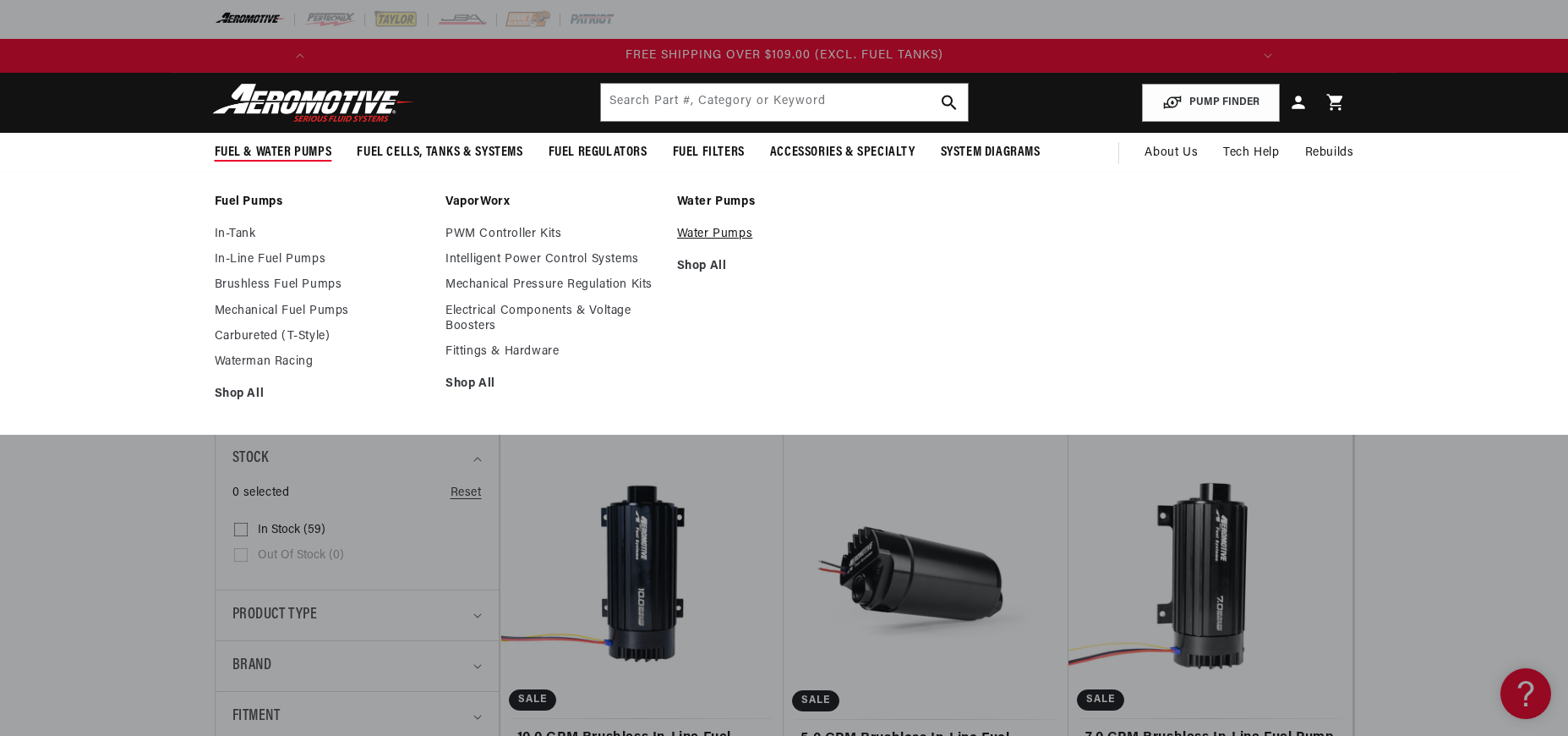
scroll to position [0, 1917]
click at [706, 235] on link "Water Pumps" at bounding box center [784, 234] width 215 height 16
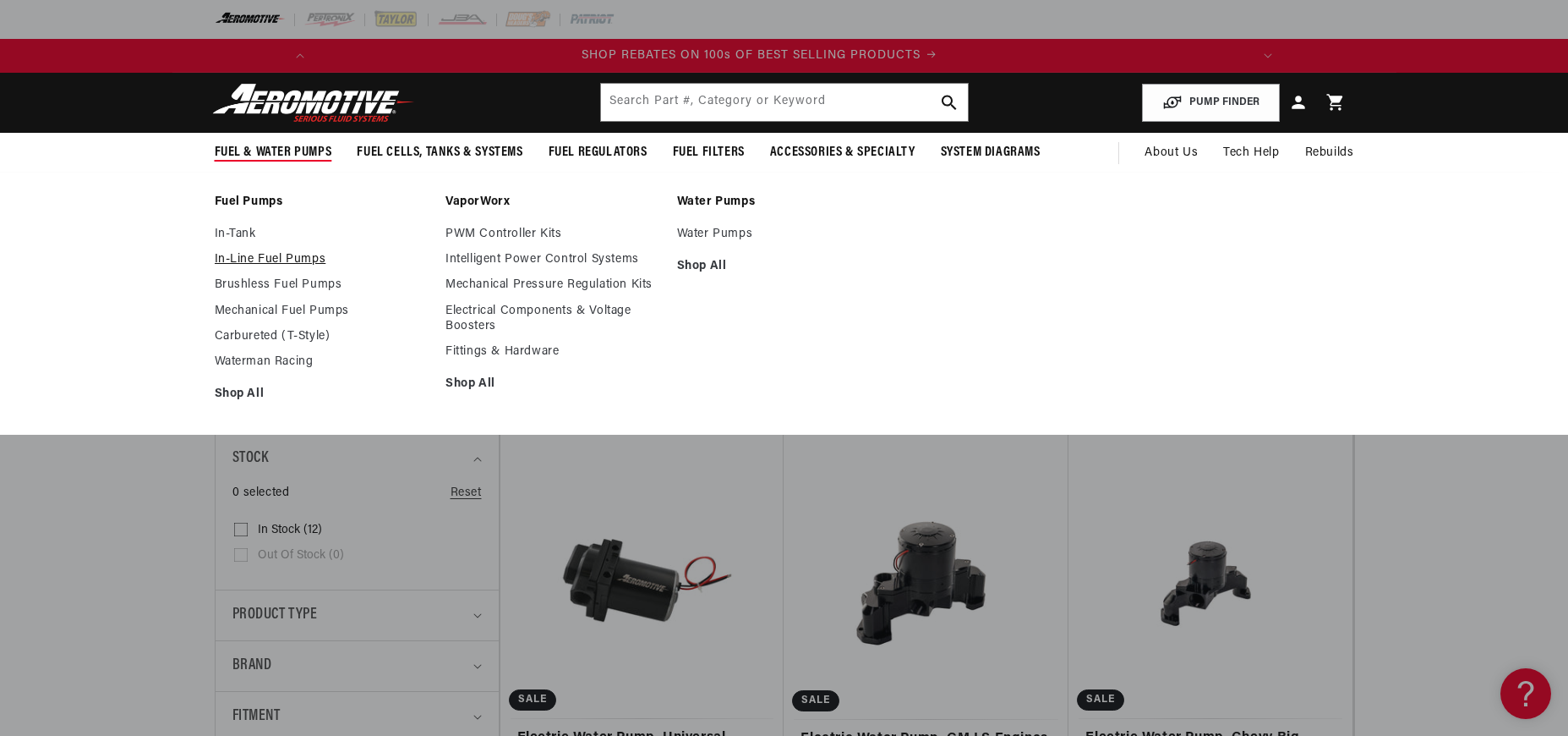
click at [267, 262] on link "In-Line Fuel Pumps" at bounding box center [322, 259] width 215 height 16
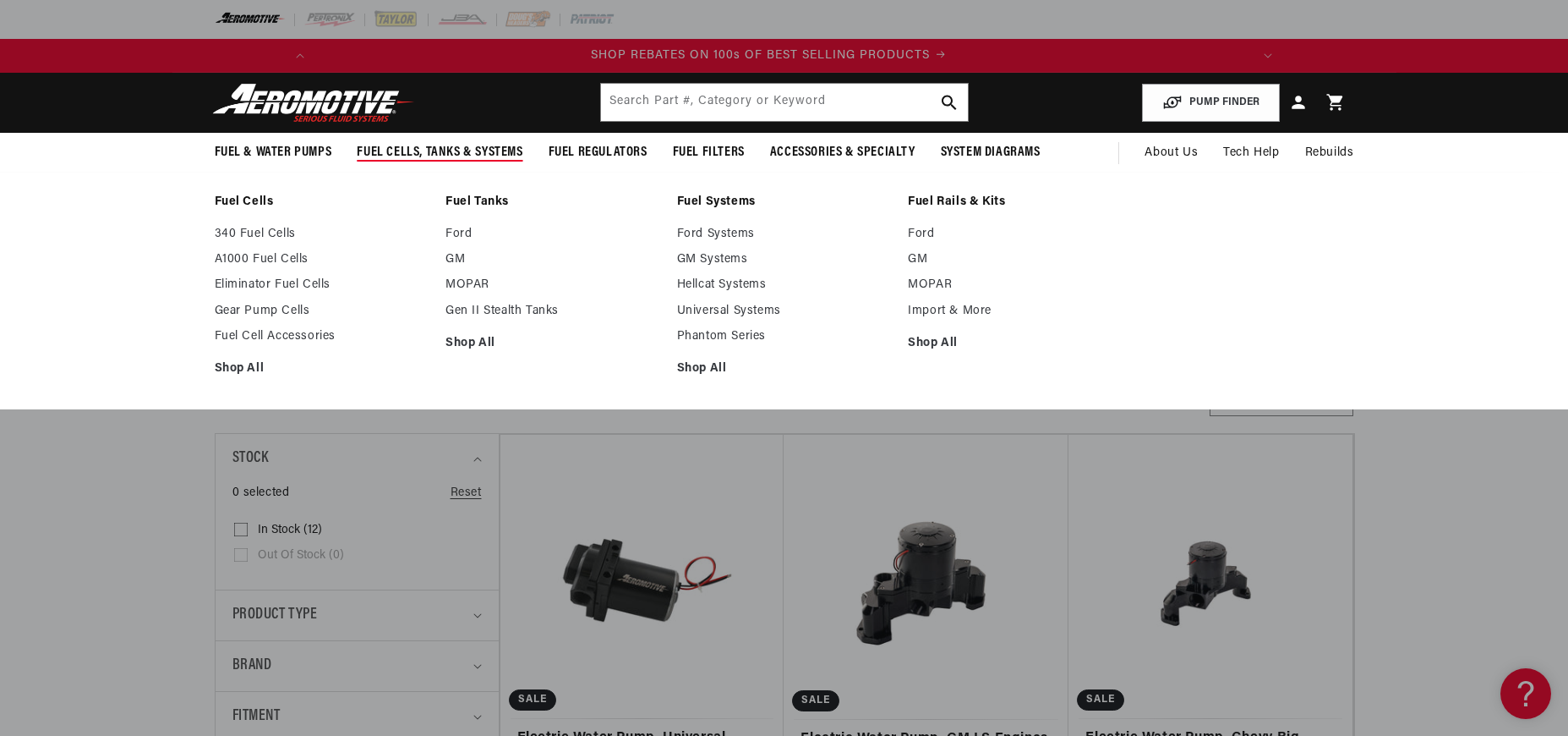
scroll to position [0, 959]
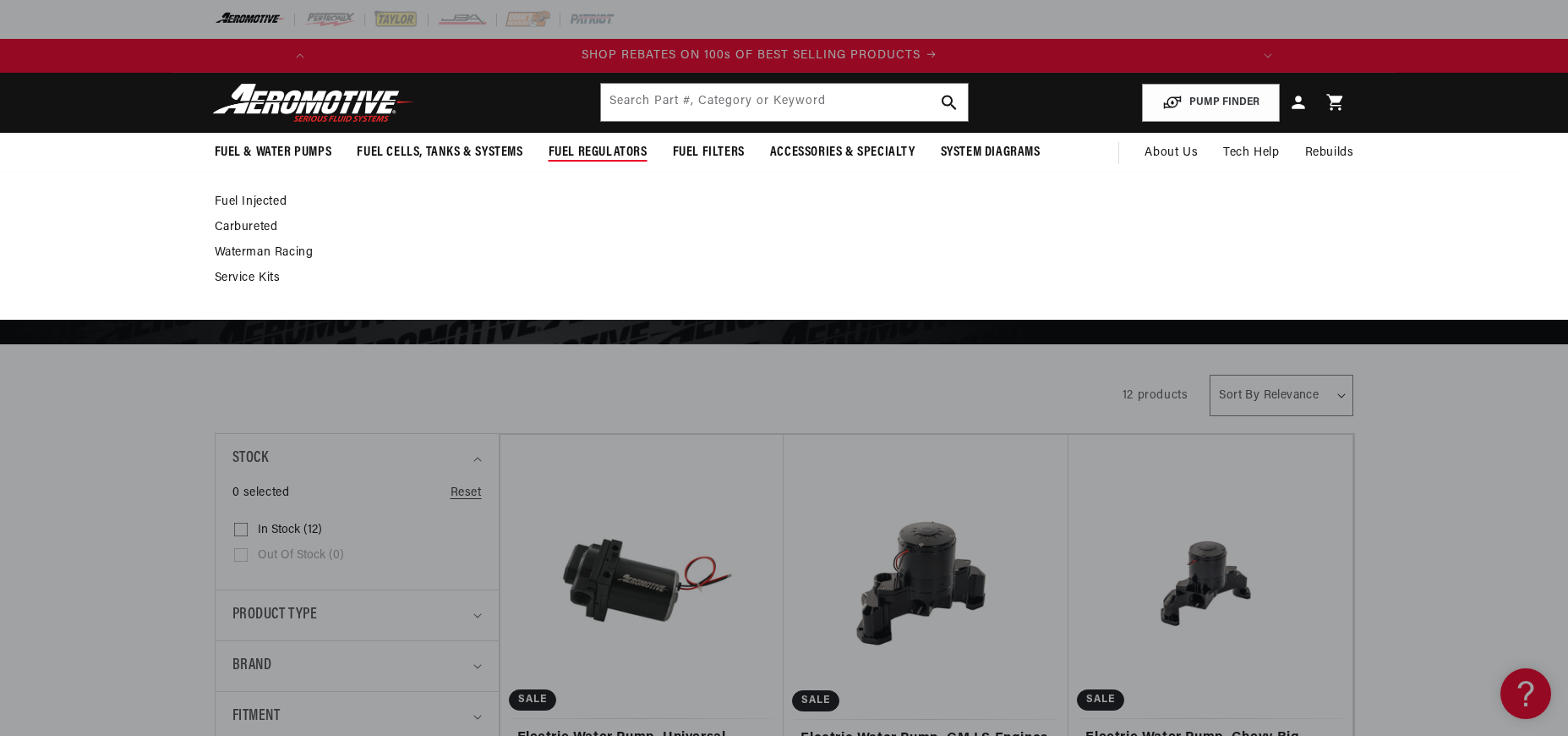
click at [249, 202] on link "Fuel Injected" at bounding box center [776, 202] width 1122 height 16
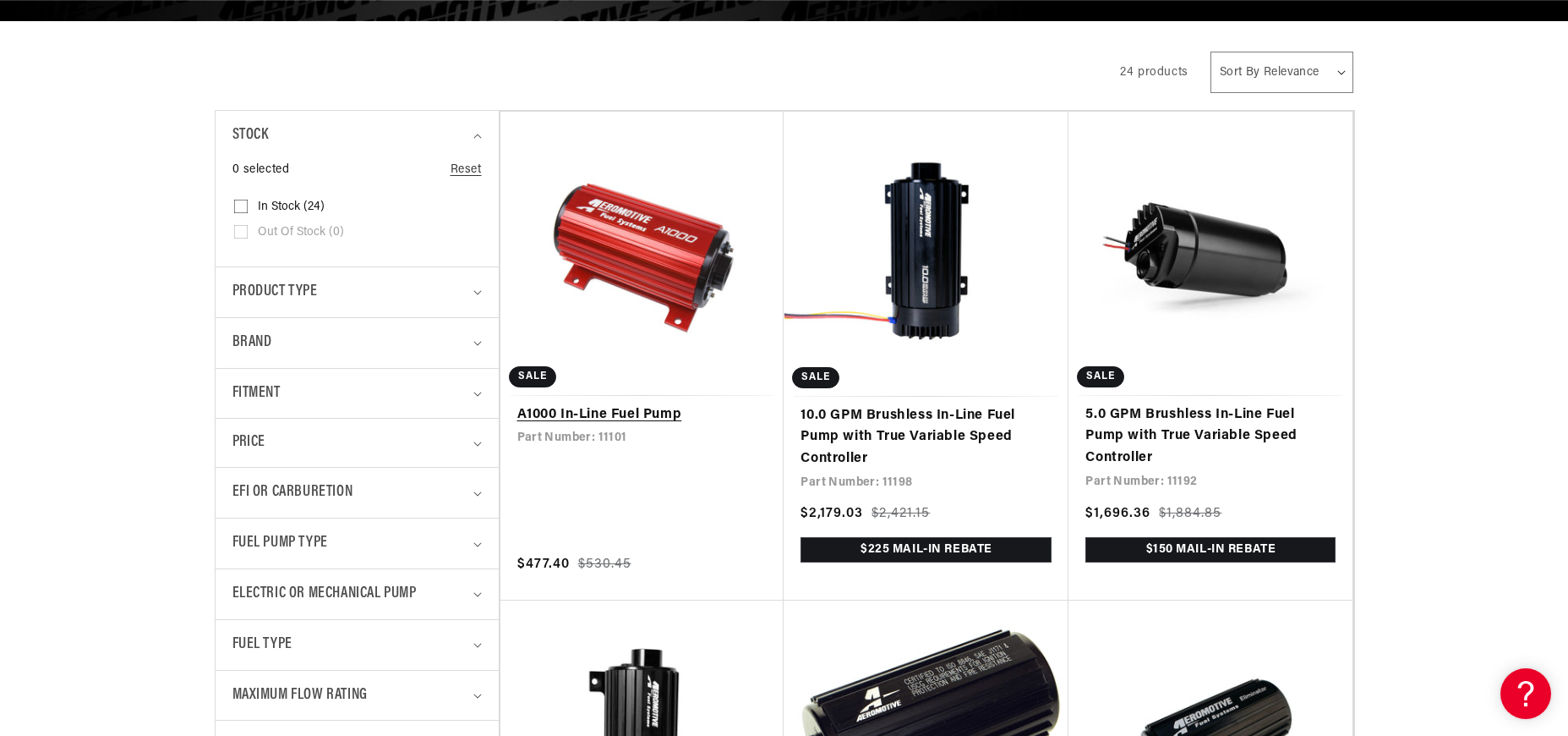
click at [593, 414] on link "A1000 In-Line Fuel Pump" at bounding box center [642, 415] width 250 height 22
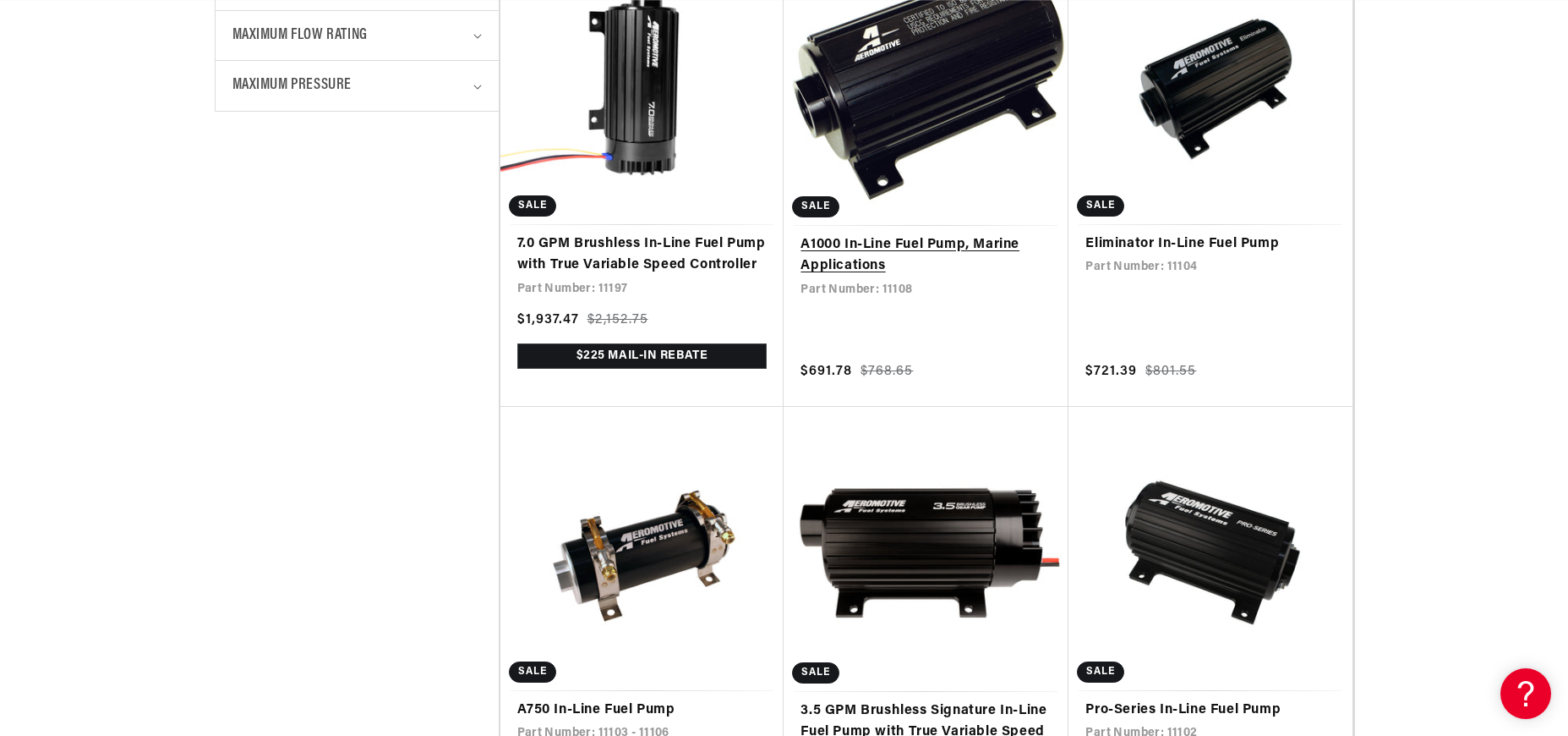
scroll to position [0, 959]
click at [920, 249] on link "A1000 In-Line Fuel Pump, Marine Applications" at bounding box center [926, 255] width 251 height 43
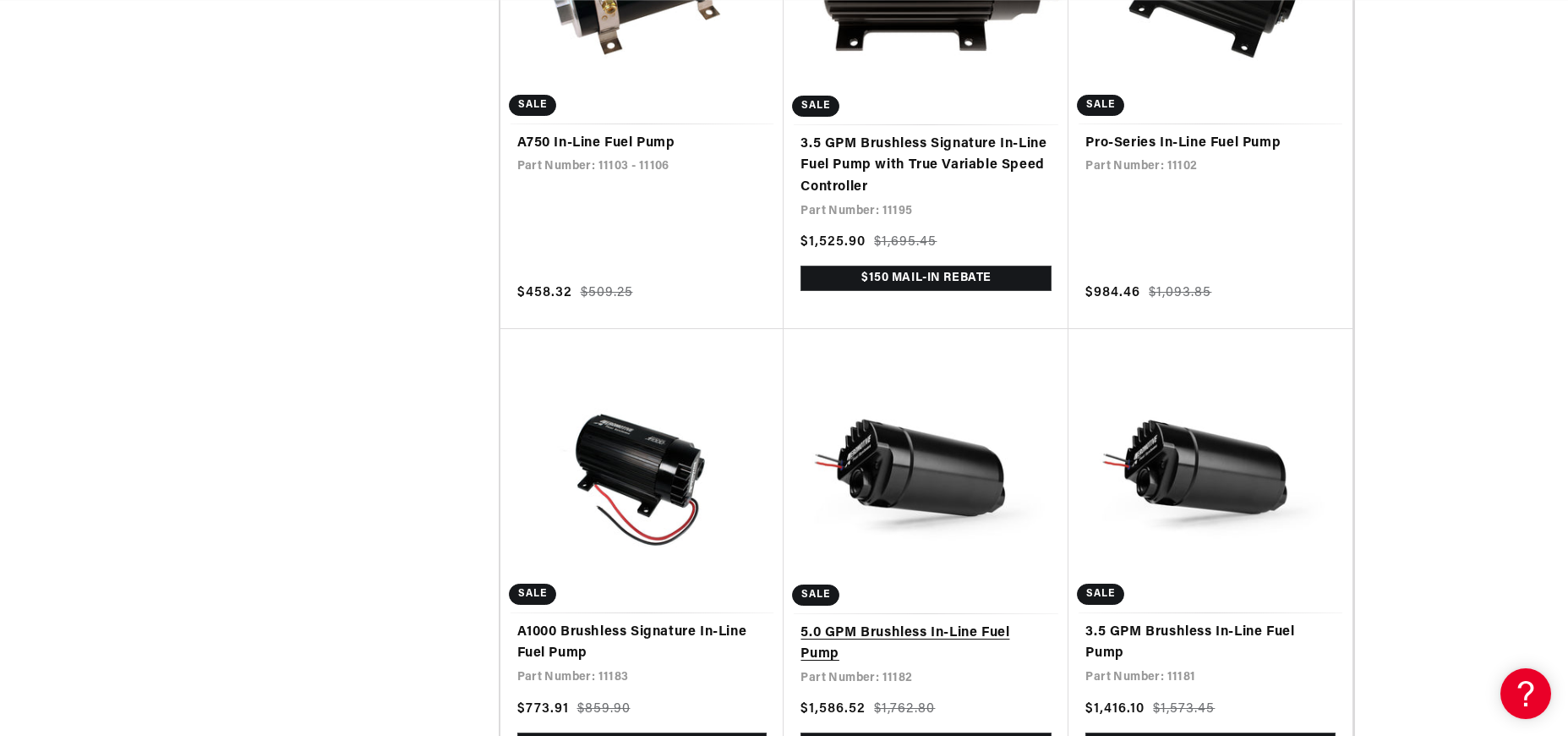
scroll to position [1557, 0]
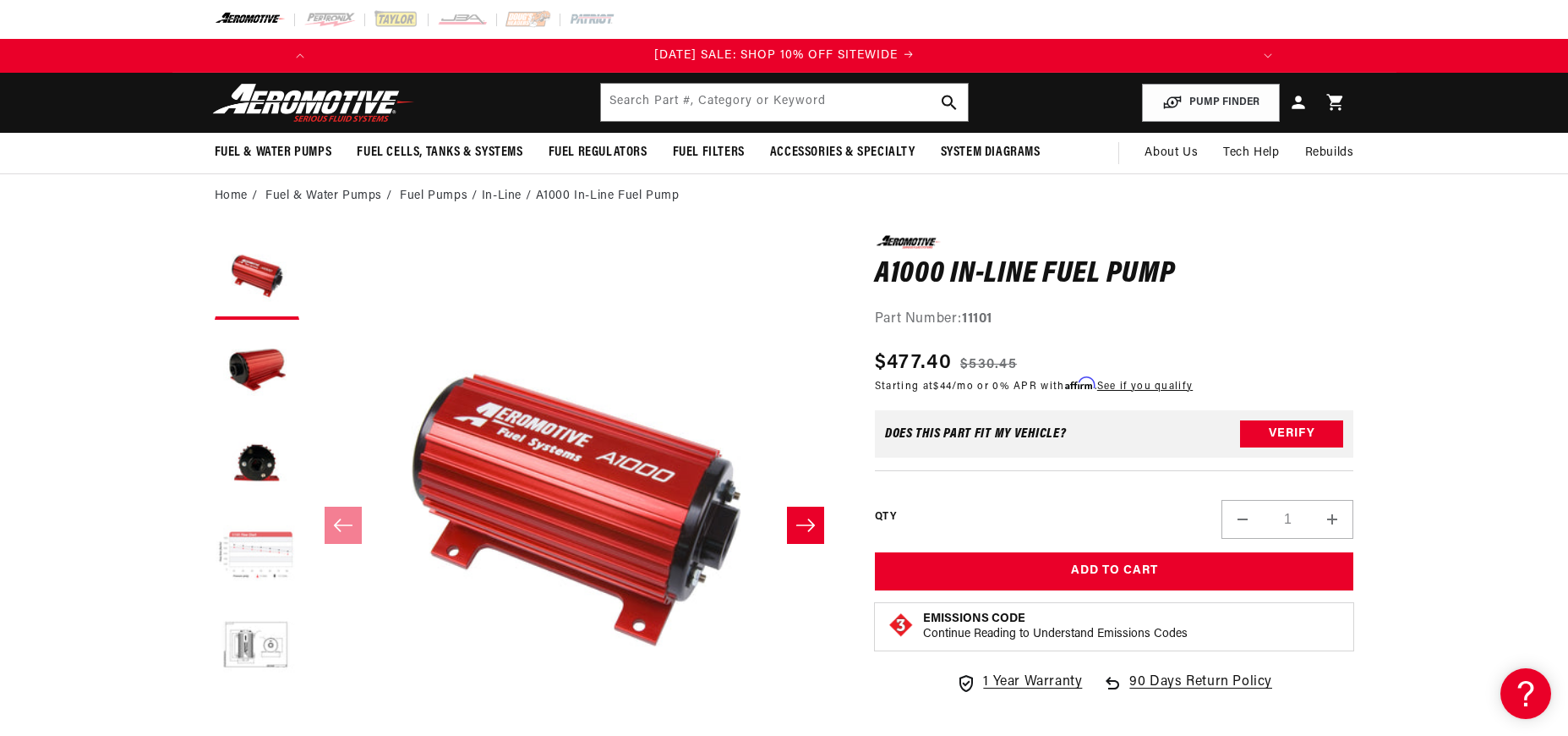
click at [249, 541] on button "Load image 4 in gallery view" at bounding box center [257, 557] width 85 height 85
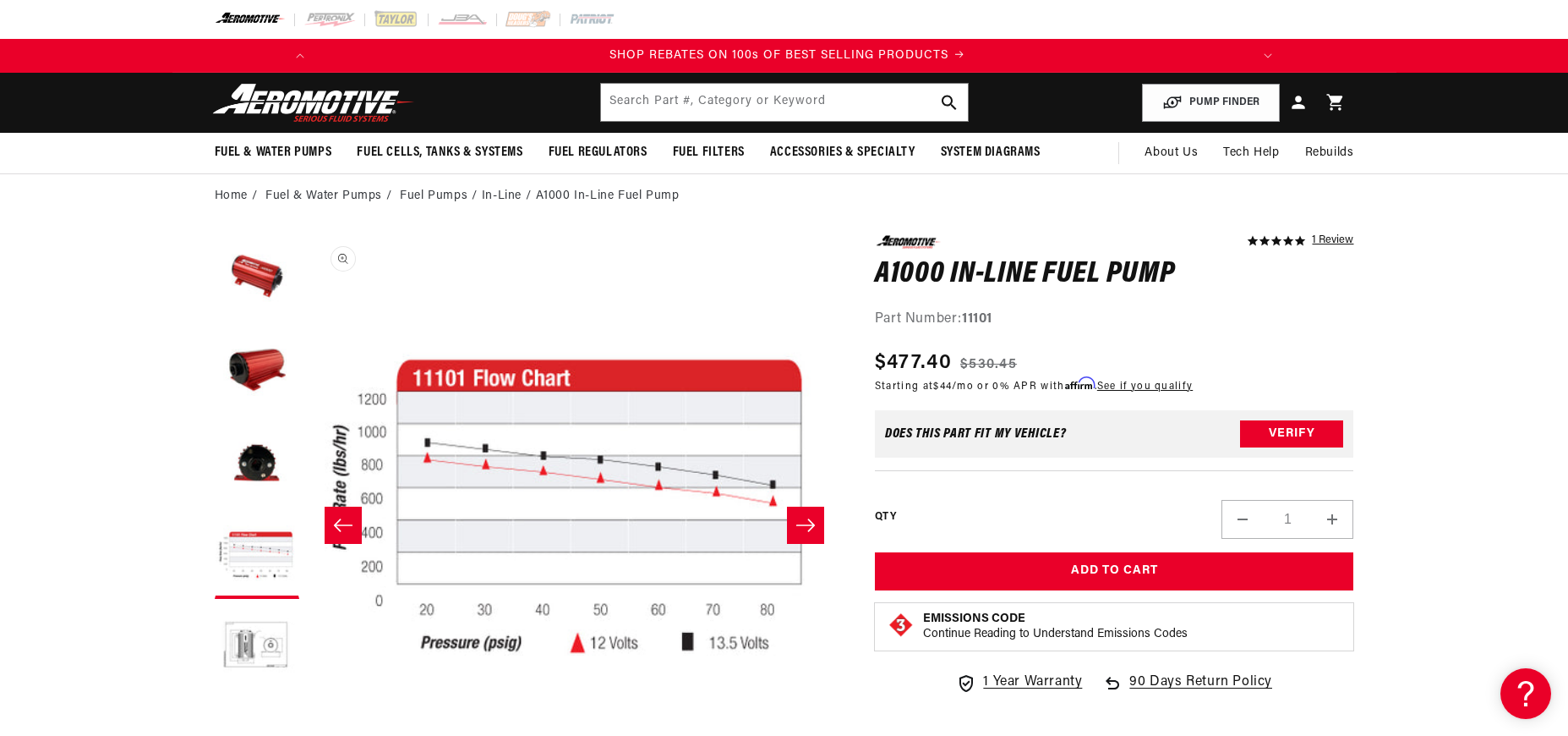
scroll to position [0, 959]
click at [807, 526] on icon "Slide right" at bounding box center [806, 525] width 20 height 17
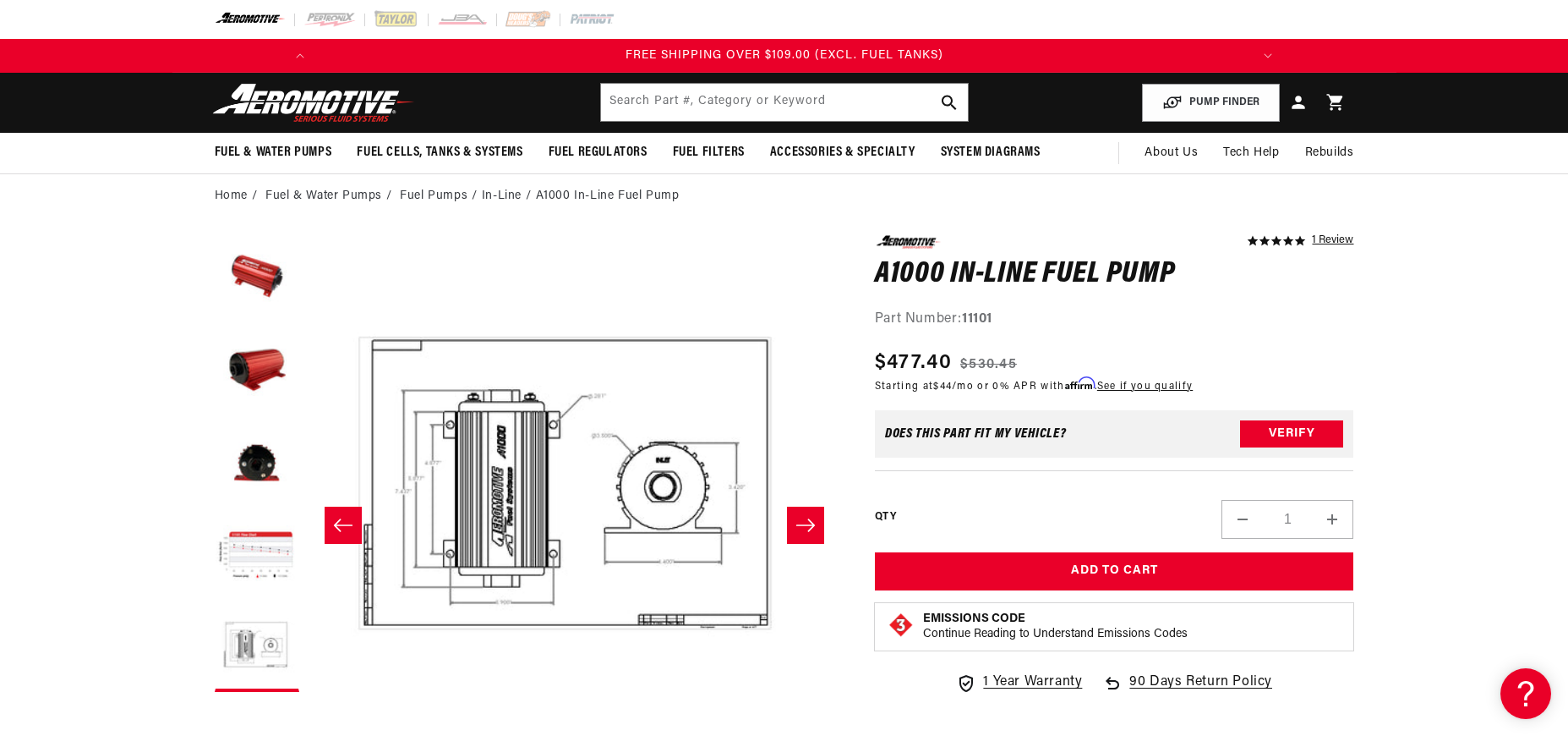
scroll to position [0, 1917]
click at [811, 526] on icon "Slide right" at bounding box center [806, 525] width 20 height 17
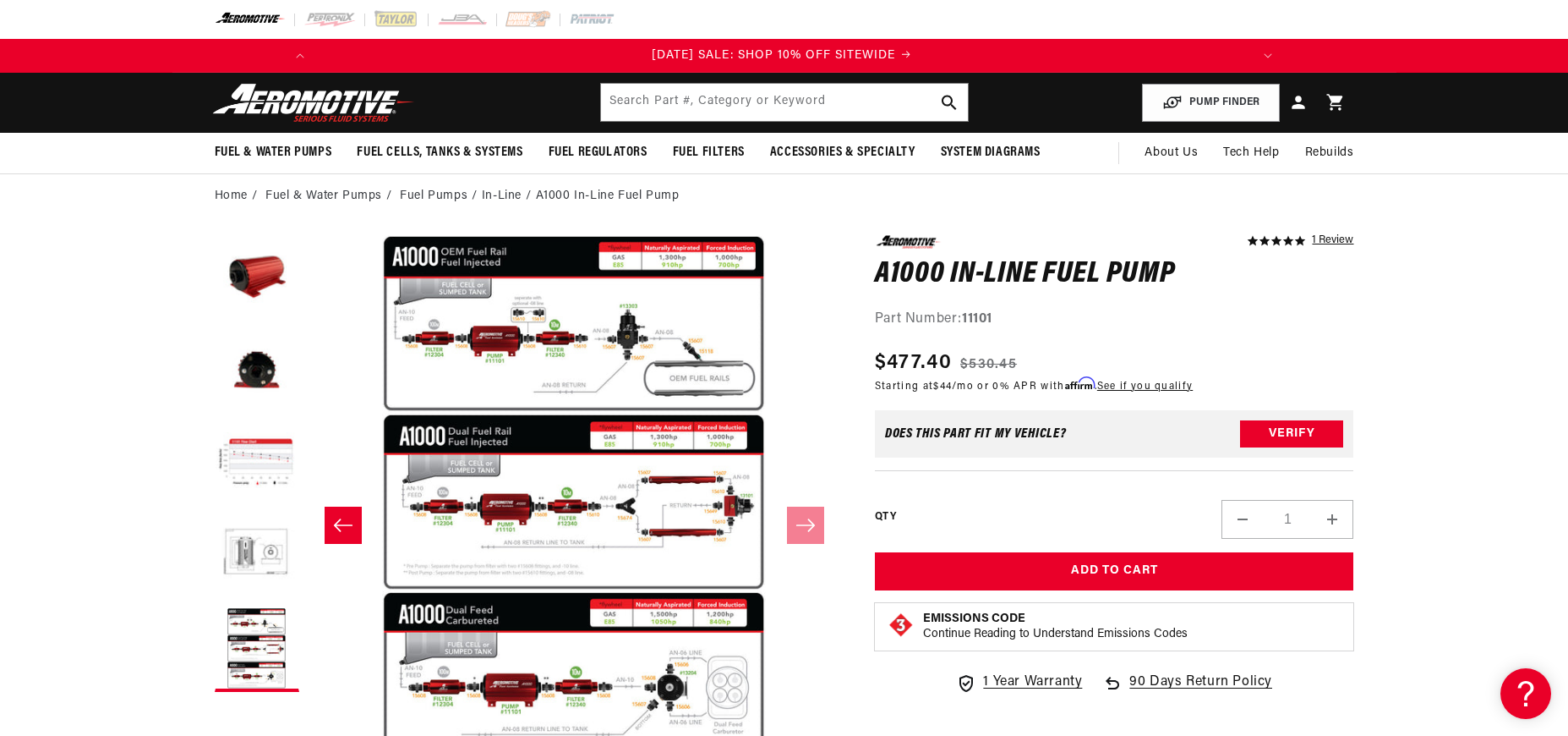
scroll to position [0, 0]
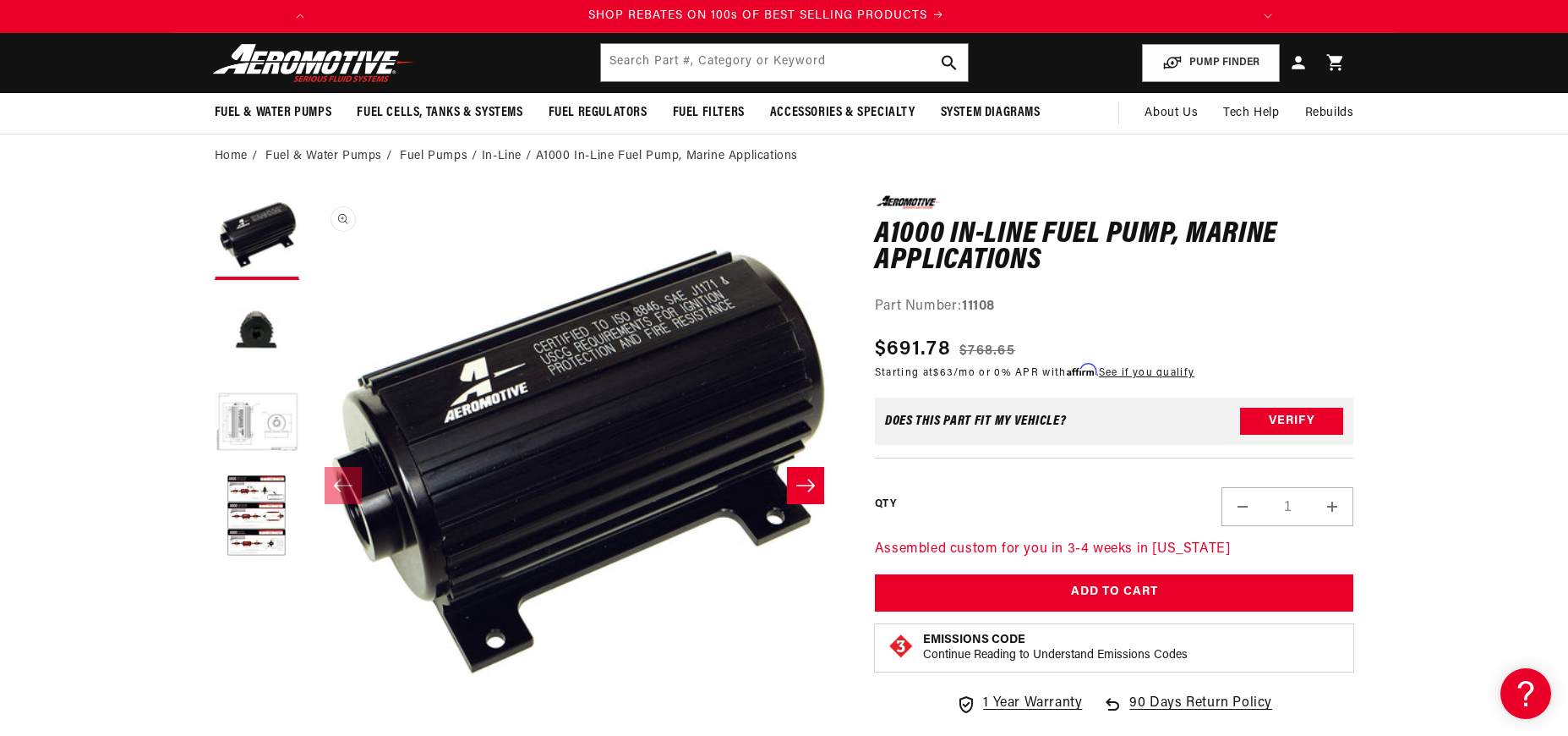
scroll to position [0, 959]
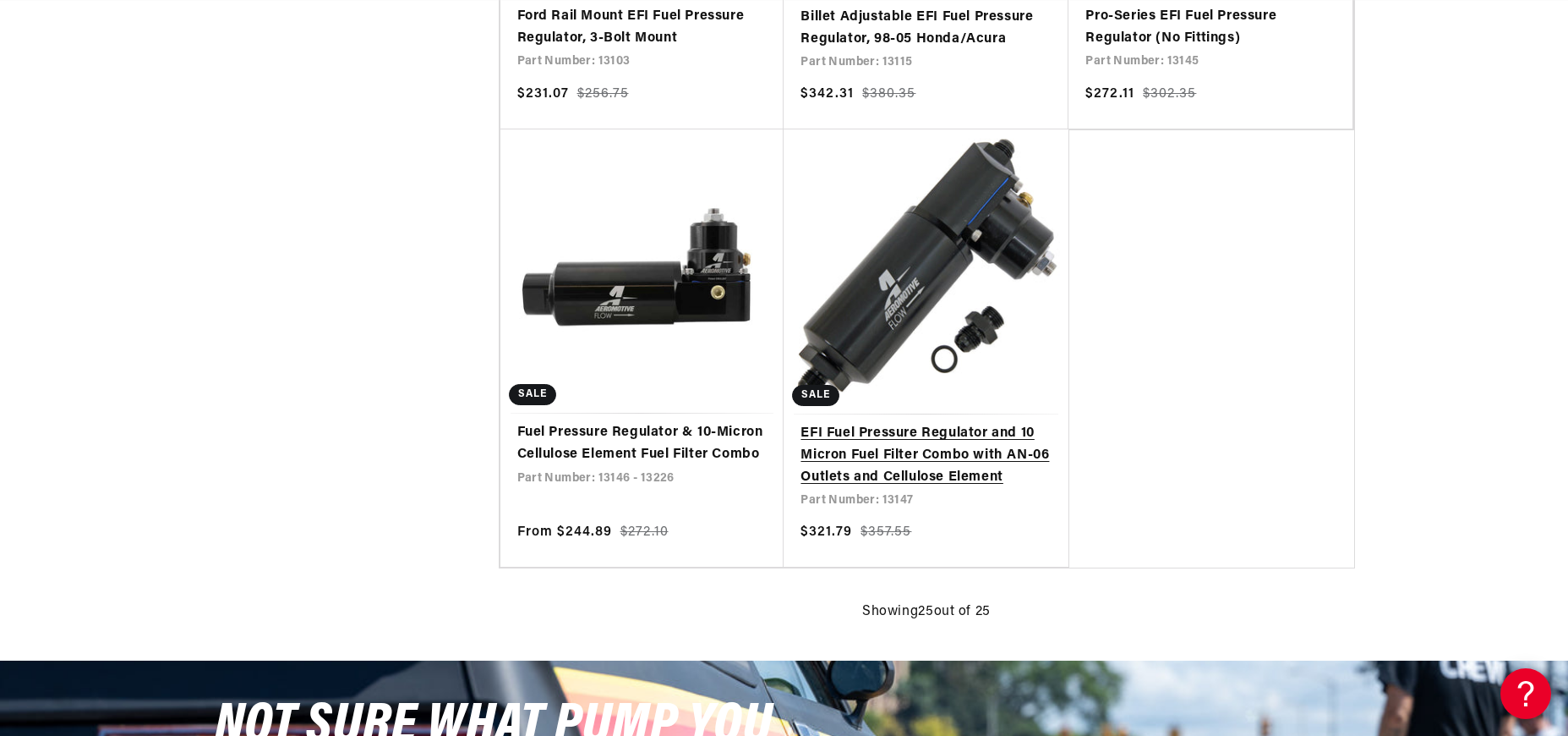
click at [944, 423] on link "EFI Fuel Pressure Regulator and 10 Micron Fuel Filter Combo with AN-06 Outlets …" at bounding box center [926, 455] width 251 height 65
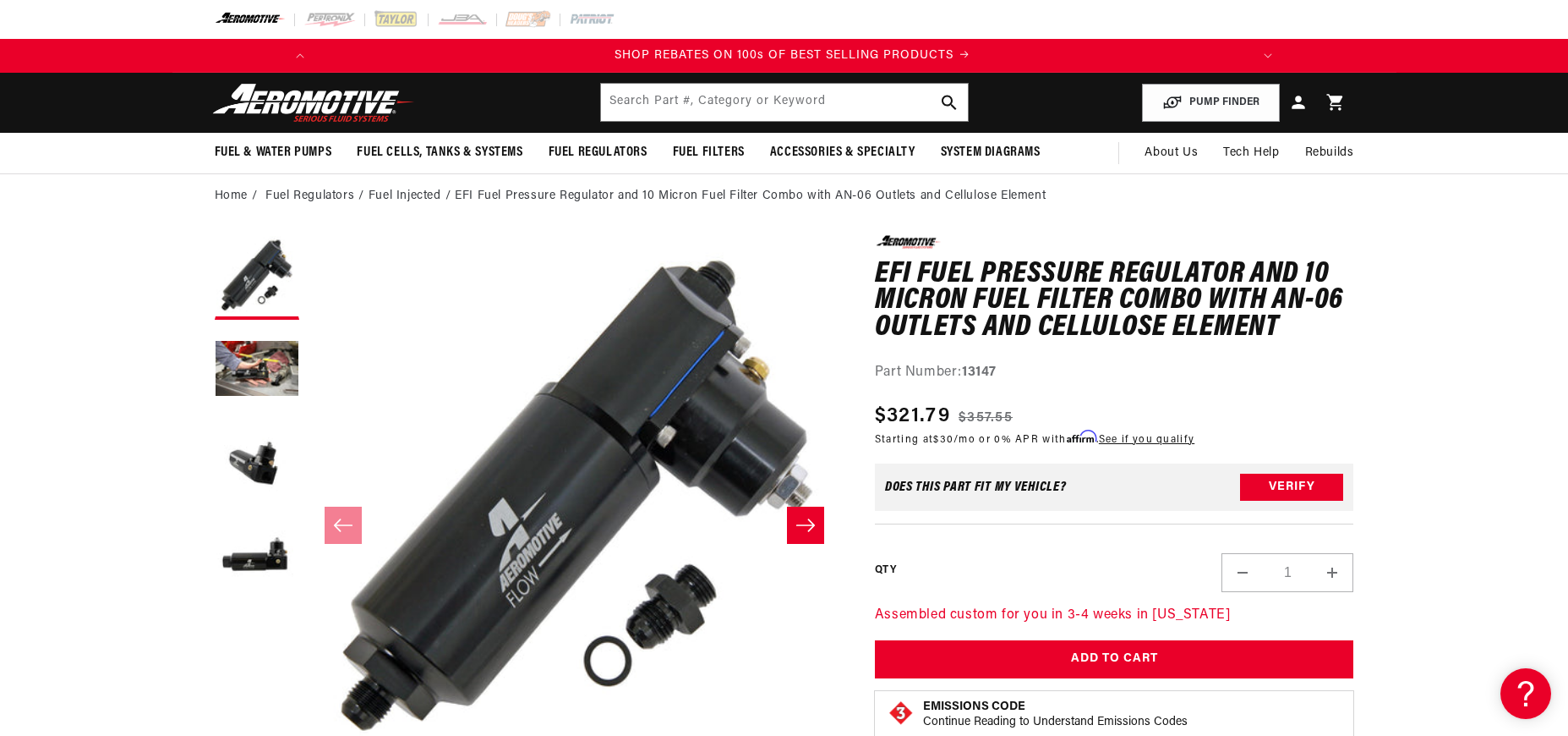
scroll to position [0, 959]
click at [811, 524] on icon "Slide right" at bounding box center [806, 525] width 20 height 17
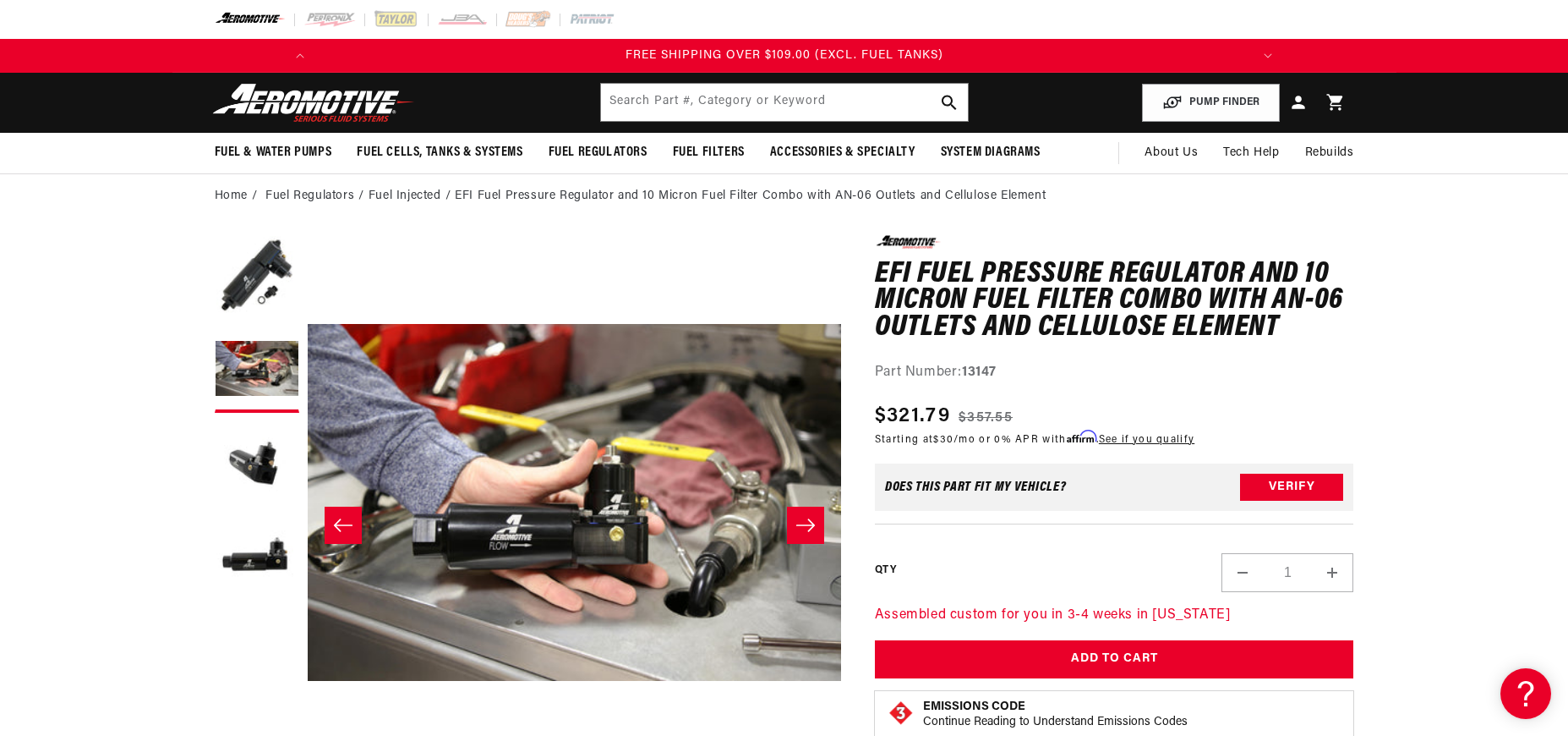
scroll to position [0, 1917]
click at [806, 524] on icon "Slide right" at bounding box center [806, 525] width 20 height 17
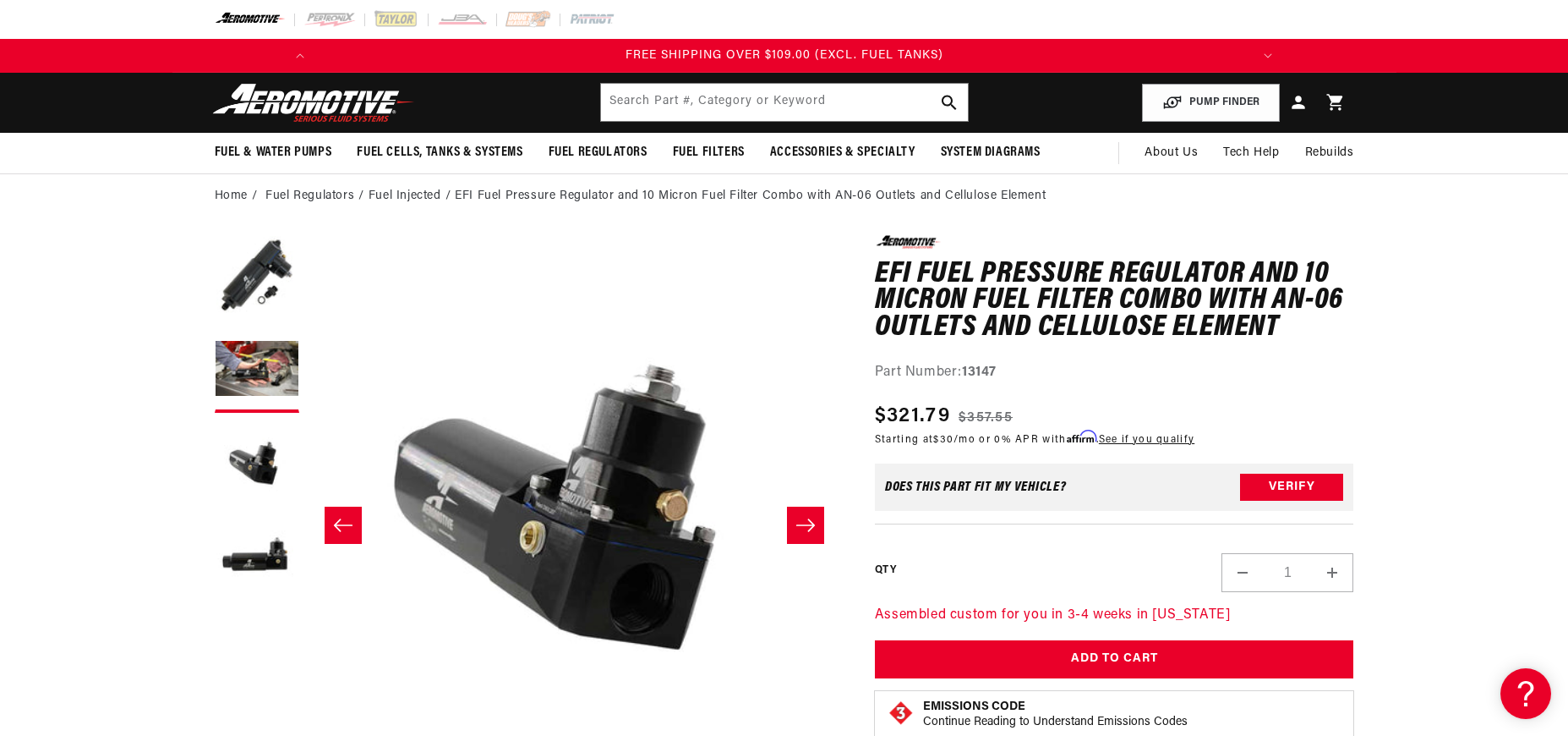
scroll to position [0, 1067]
click at [805, 523] on icon "Slide right" at bounding box center [806, 525] width 20 height 17
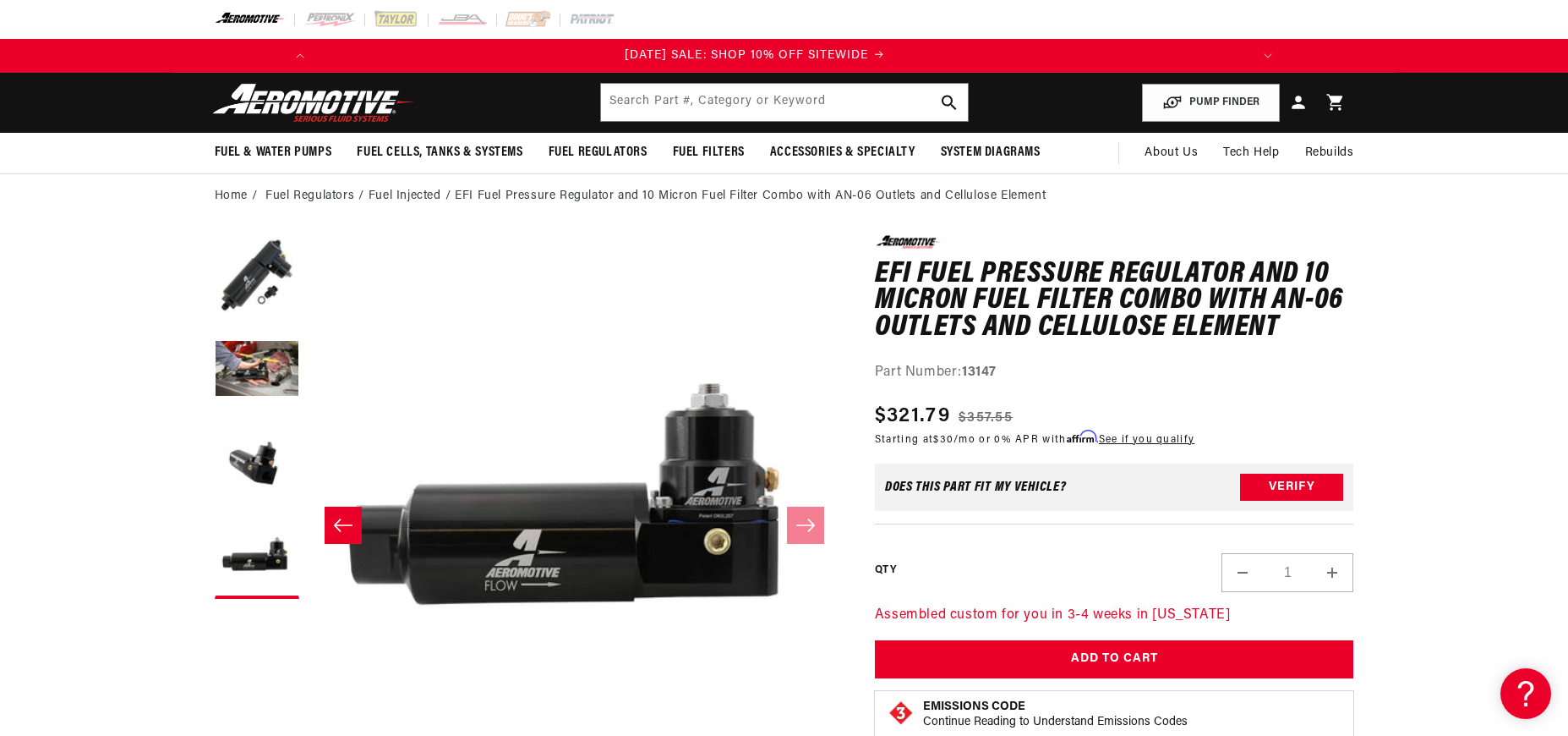
scroll to position [0, 0]
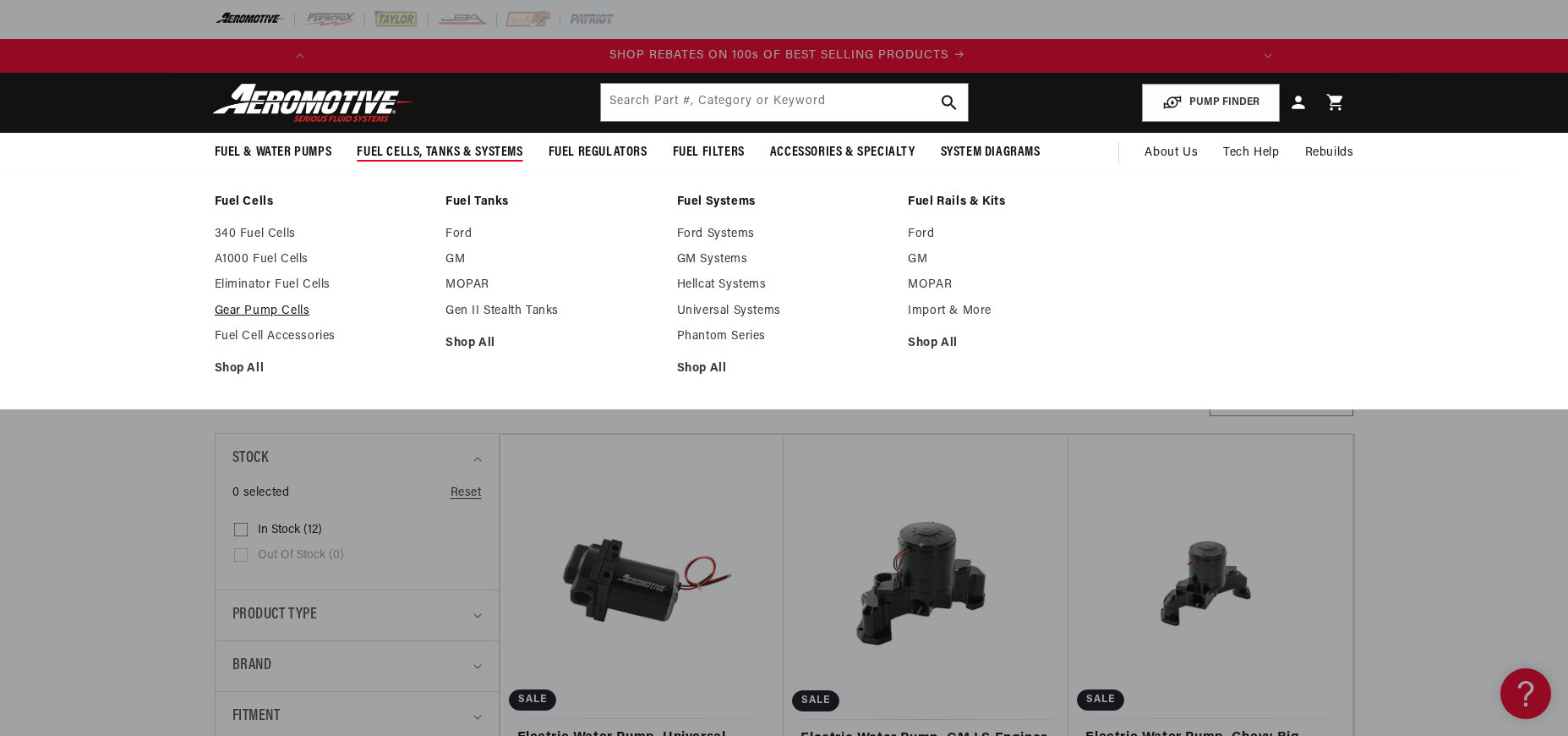
click at [281, 311] on link "Gear Pump Cells" at bounding box center [322, 311] width 215 height 16
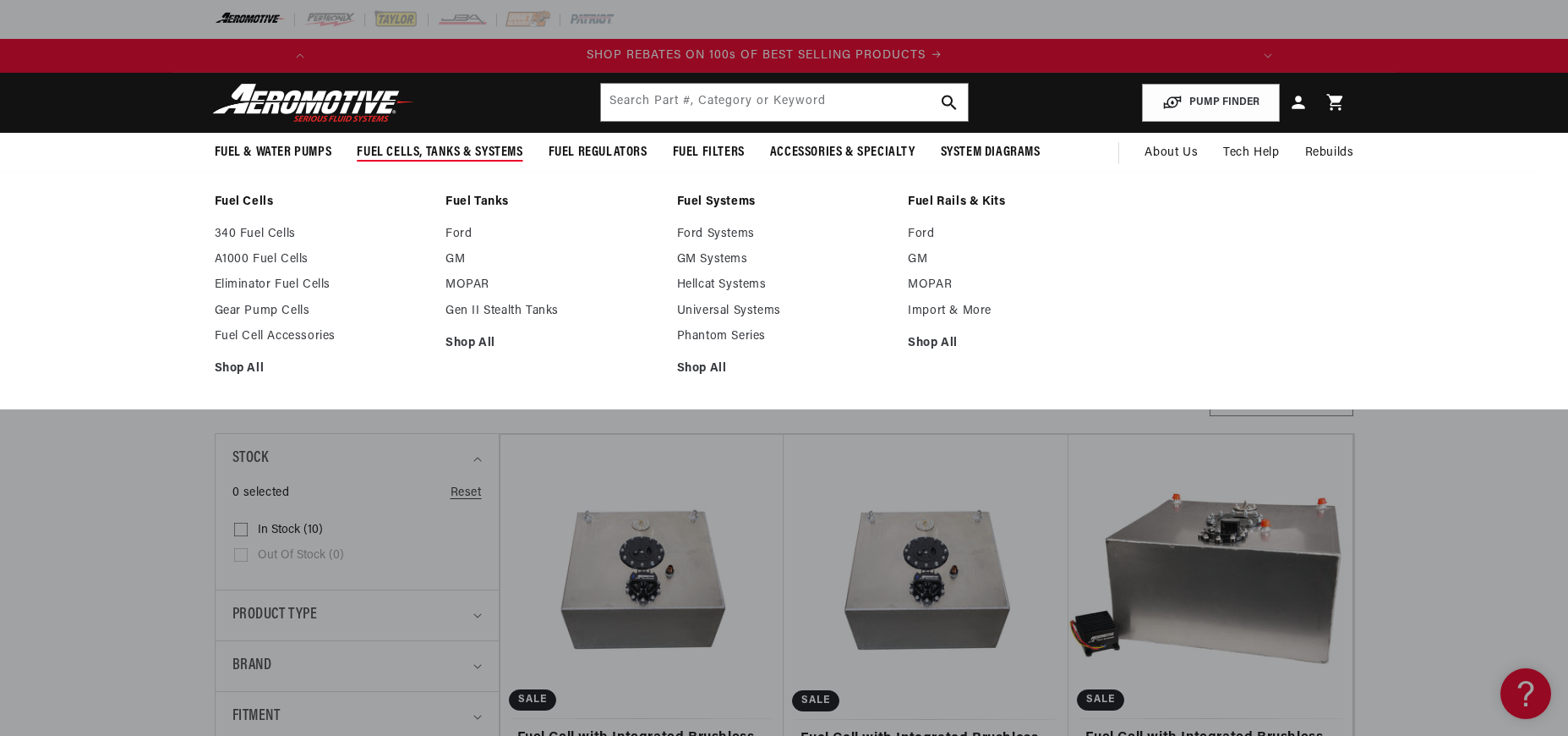
scroll to position [0, 959]
click at [461, 237] on link "Ford" at bounding box center [553, 234] width 215 height 16
